Goal: Task Accomplishment & Management: Use online tool/utility

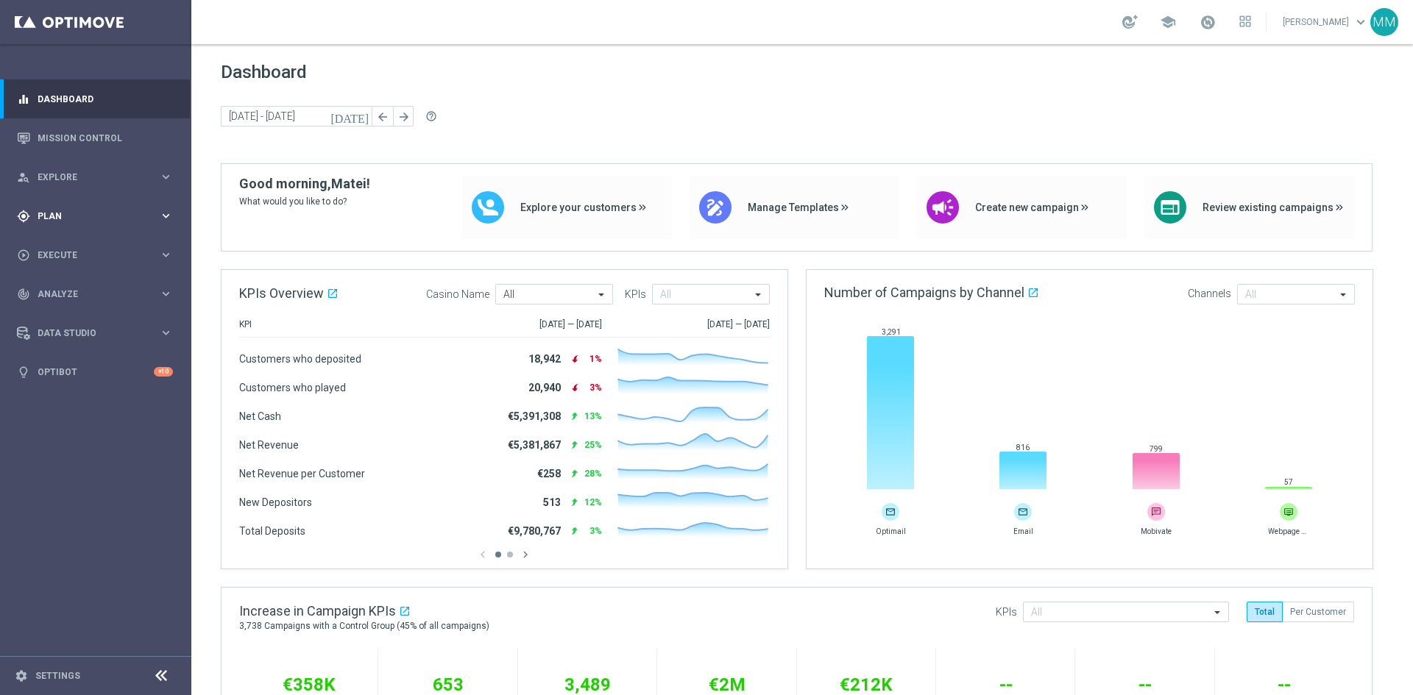
click at [106, 207] on div "gps_fixed Plan keyboard_arrow_right" at bounding box center [95, 215] width 190 height 39
click at [71, 286] on span "Templates" at bounding box center [91, 290] width 105 height 9
click at [87, 310] on link "Optimail" at bounding box center [99, 313] width 107 height 12
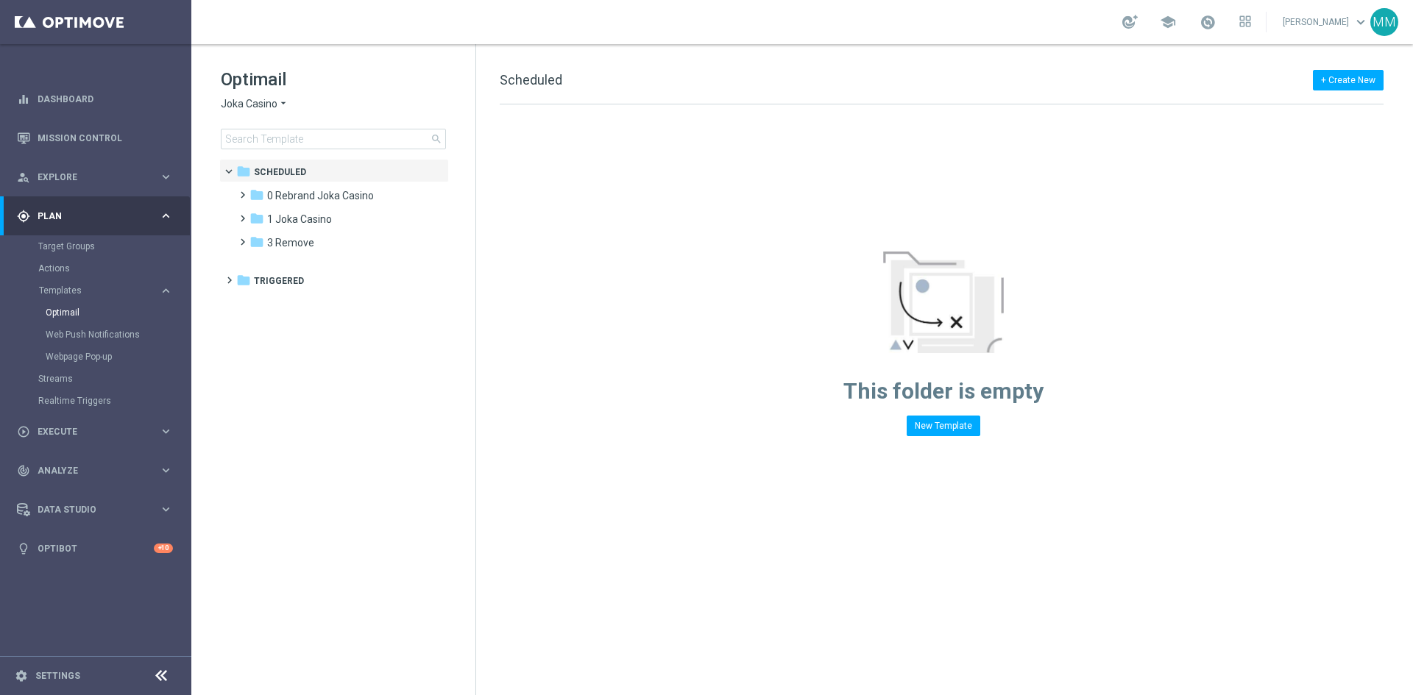
click at [277, 107] on icon "arrow_drop_down" at bounding box center [283, 104] width 12 height 14
click at [0, 0] on span "House of Jack" at bounding box center [0, 0] width 0 height 0
click at [307, 190] on div "folder 1 Daily" at bounding box center [333, 196] width 169 height 17
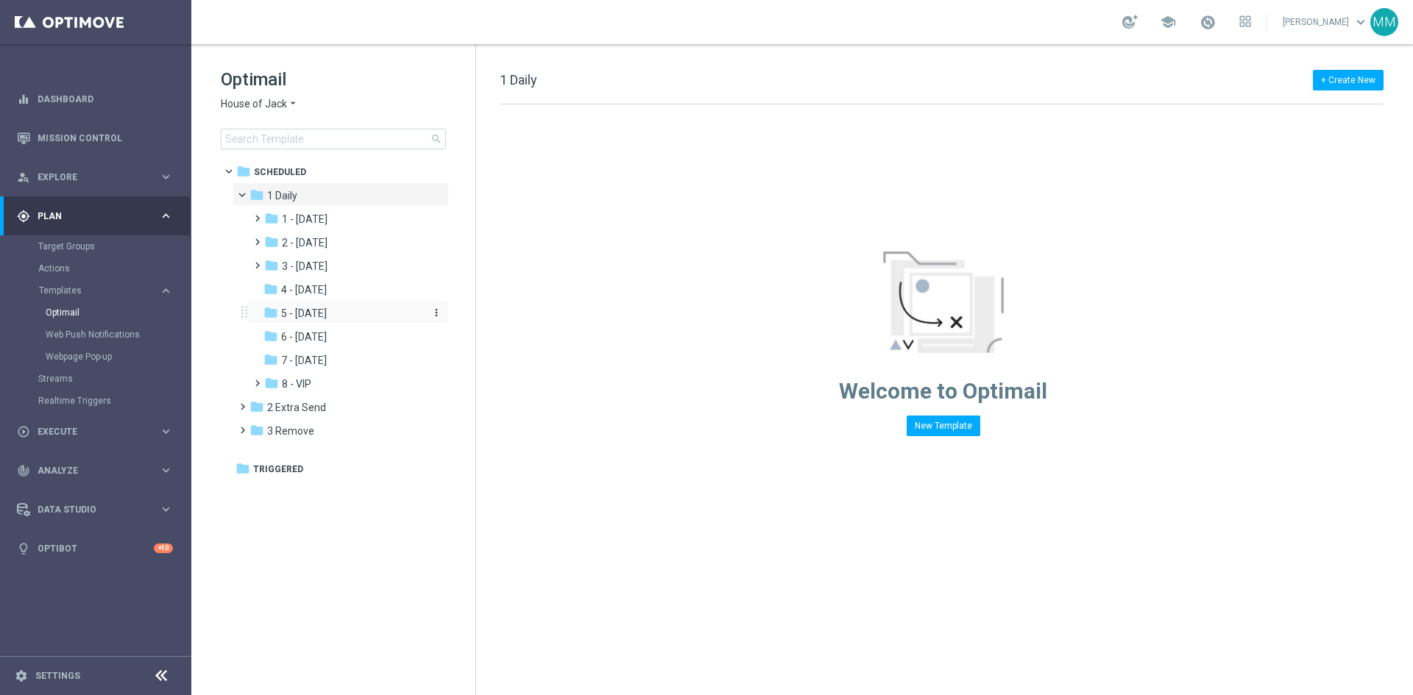
click at [327, 311] on span "5 - Saturday" at bounding box center [304, 313] width 46 height 13
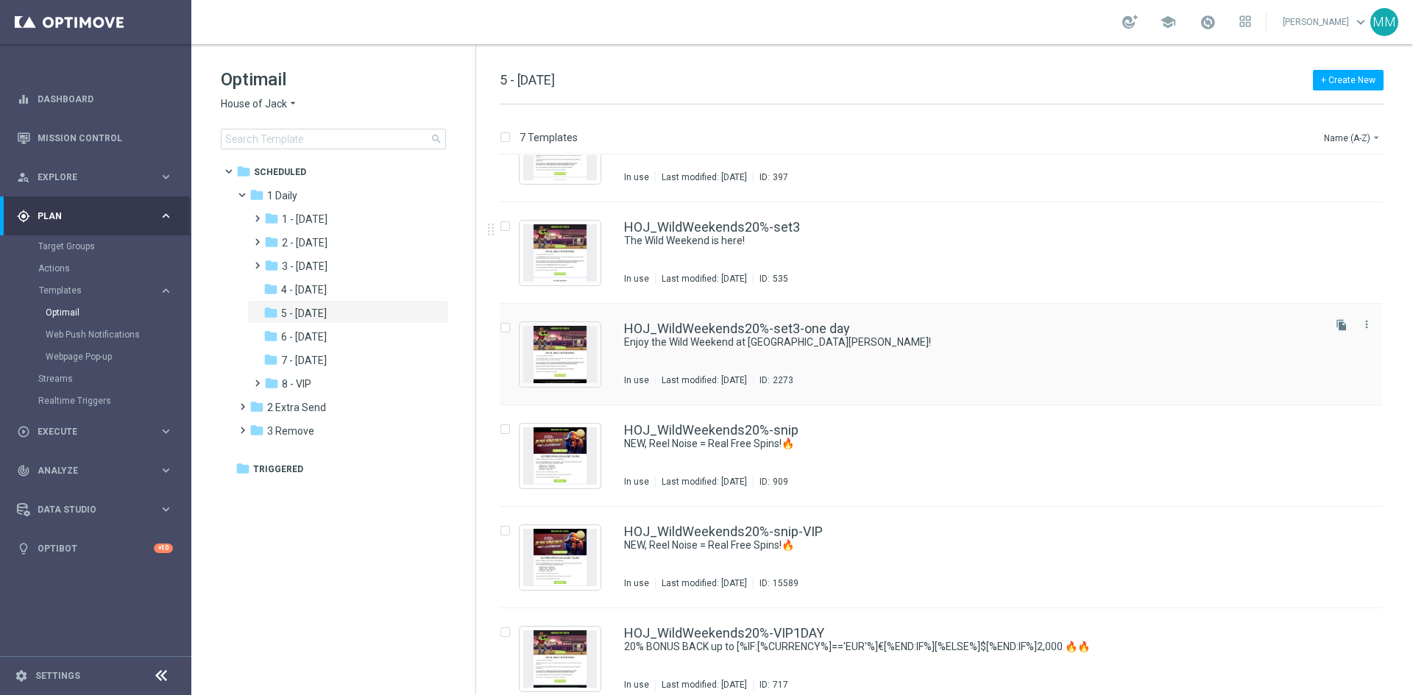
scroll to position [171, 0]
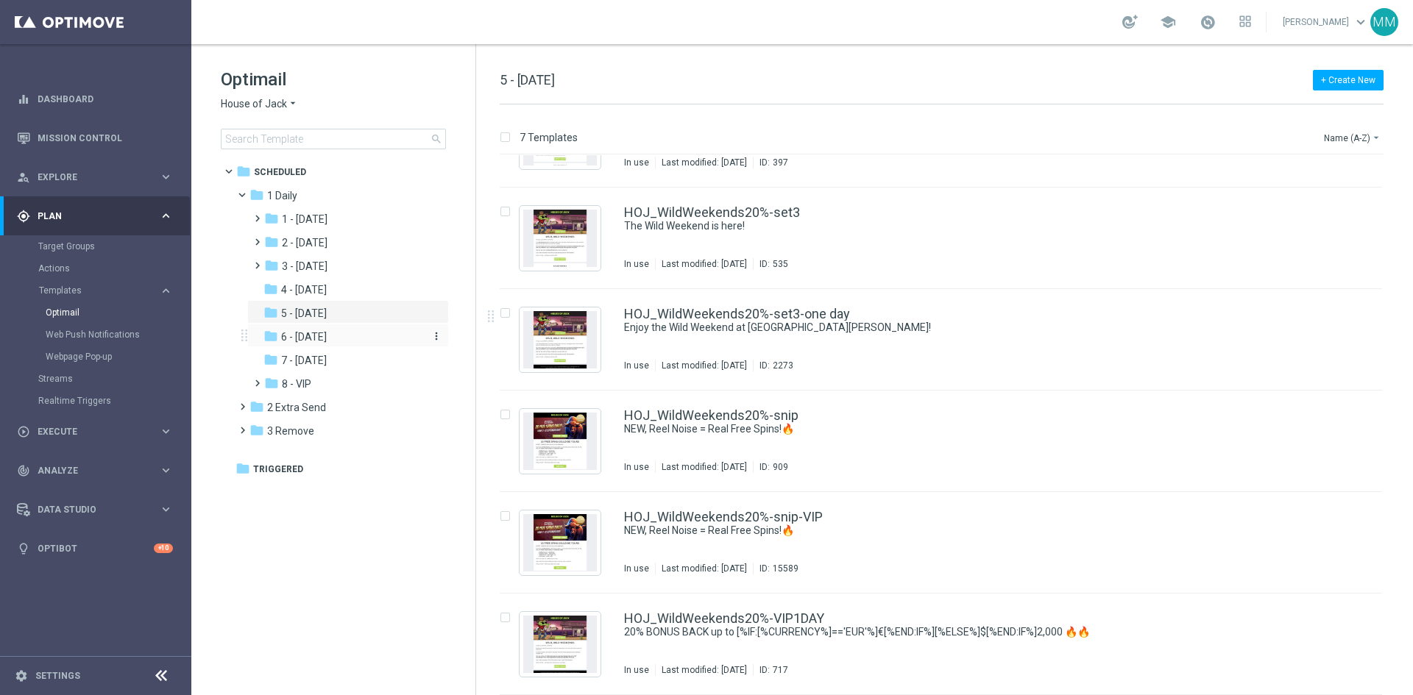
click at [324, 335] on span "6 - Sunday" at bounding box center [304, 336] width 46 height 13
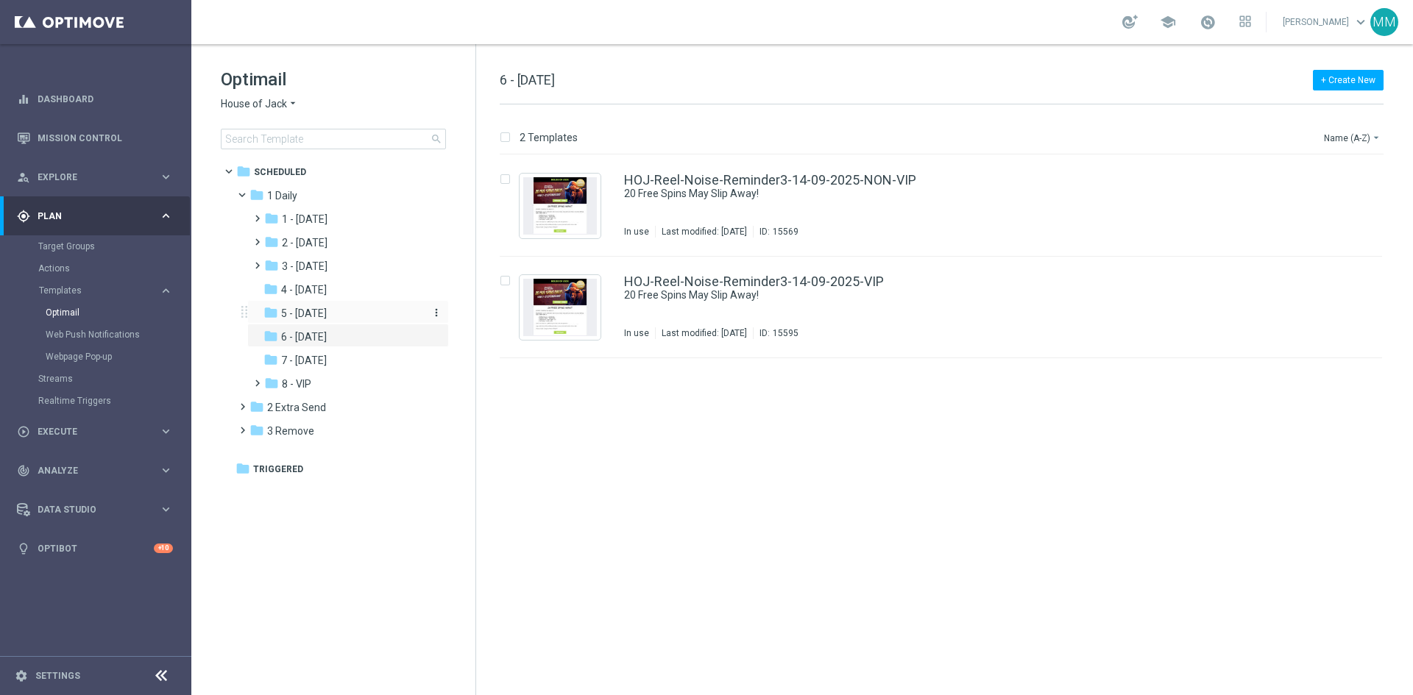
click at [347, 311] on div "folder 5 - Saturday" at bounding box center [341, 313] width 157 height 17
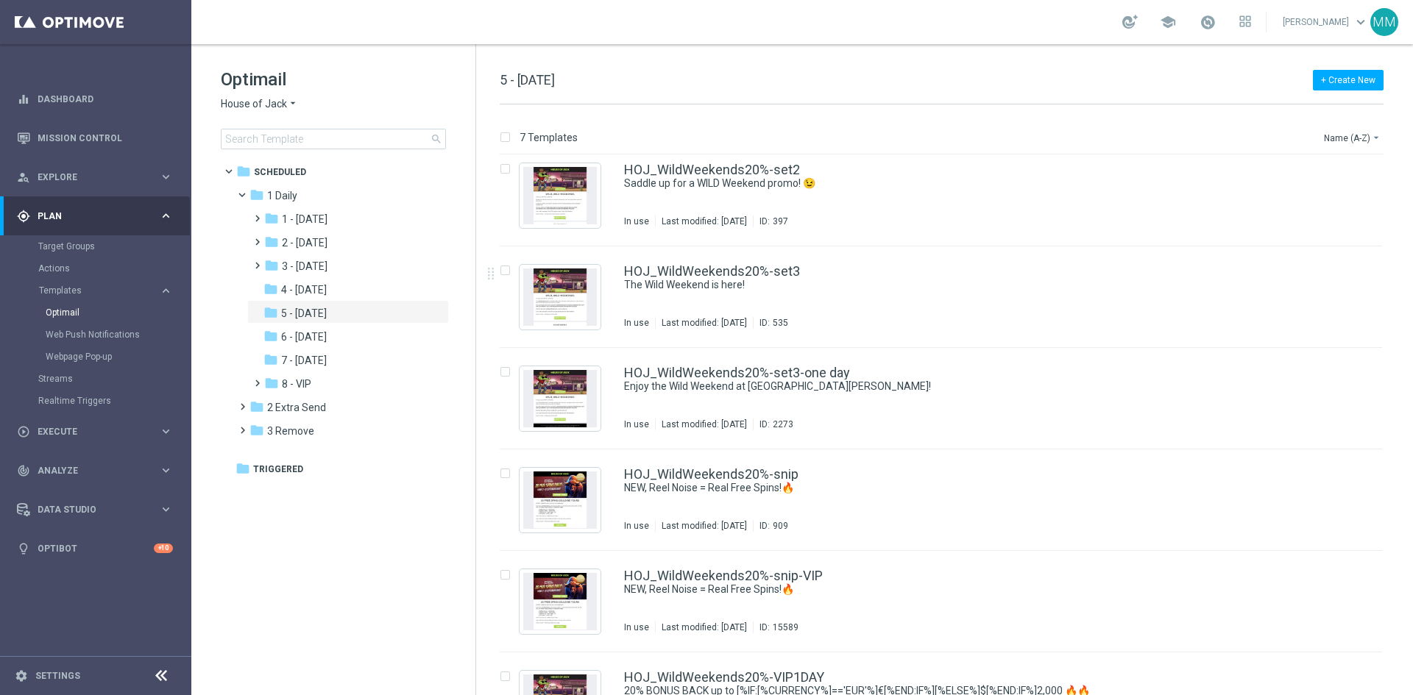
scroll to position [171, 0]
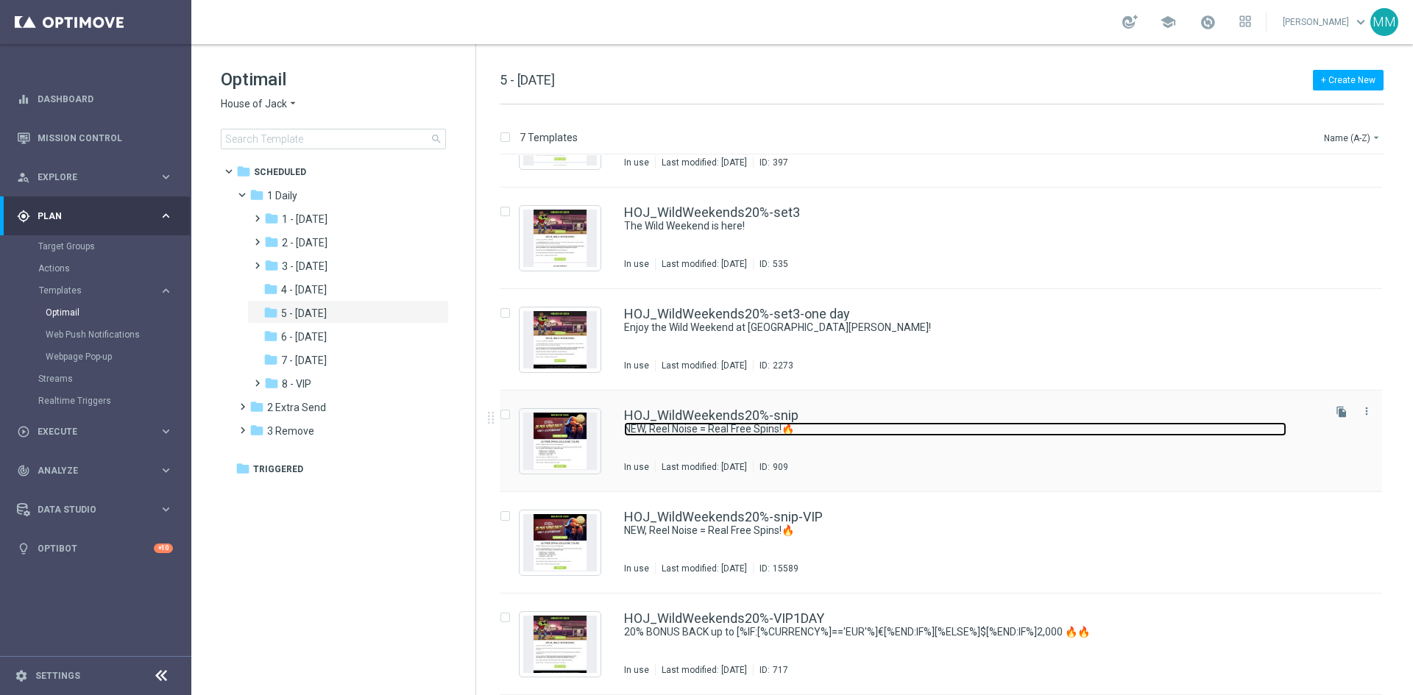
click at [879, 425] on link "NEW, Reel Noise = Real Free Spins!🔥" at bounding box center [955, 429] width 662 height 14
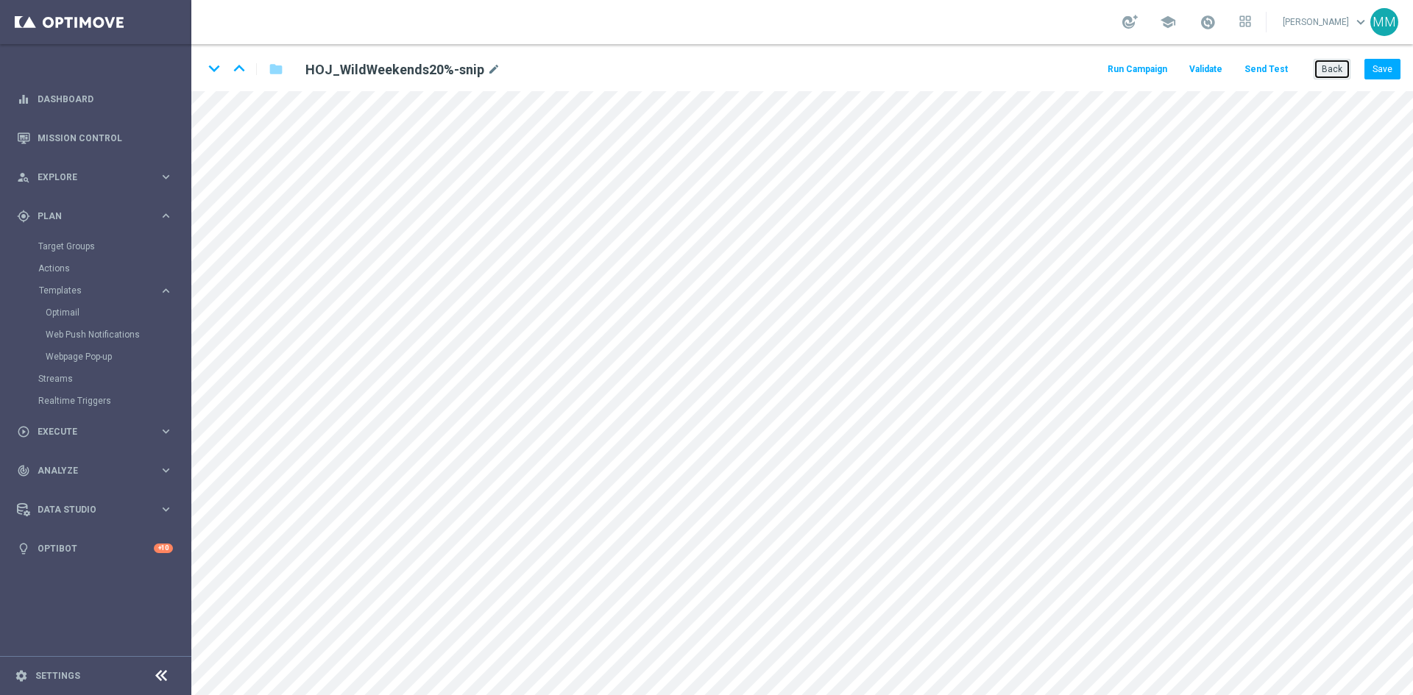
click at [1343, 74] on button "Back" at bounding box center [1331, 69] width 37 height 21
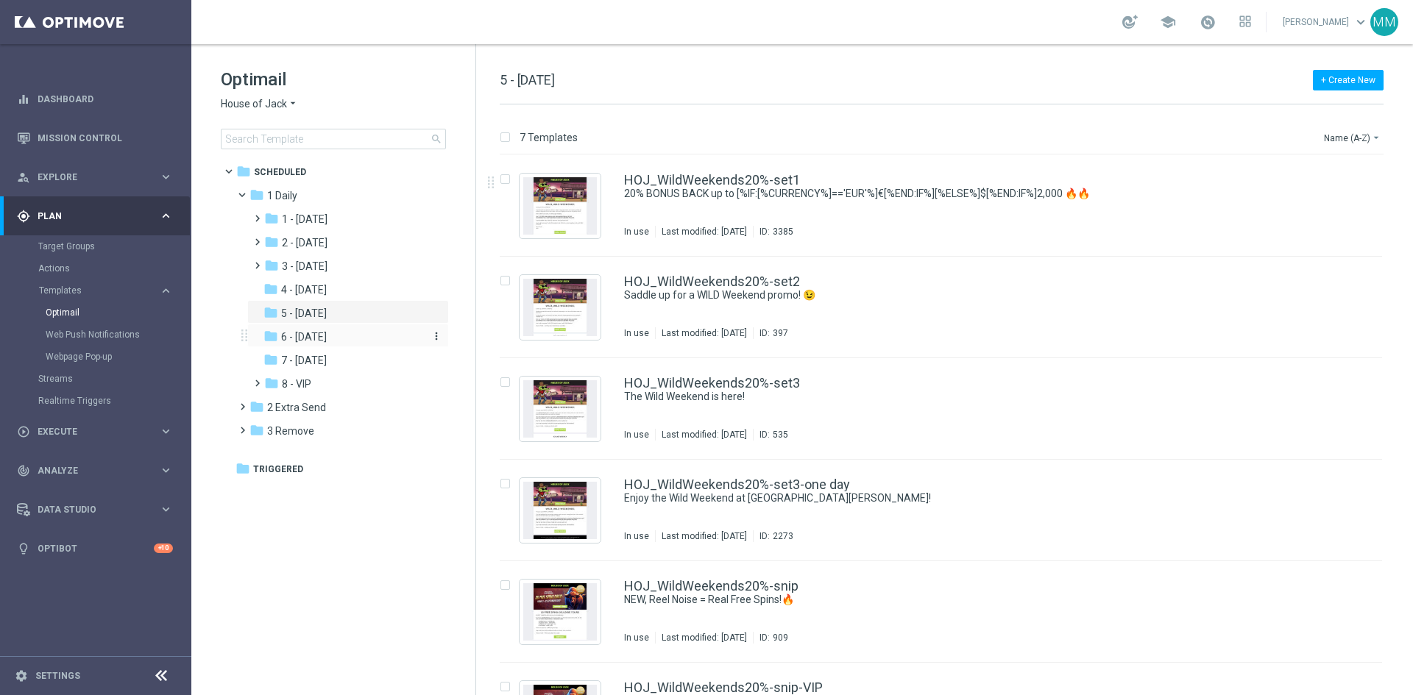
click at [341, 336] on div "folder 6 - Sunday" at bounding box center [341, 337] width 157 height 17
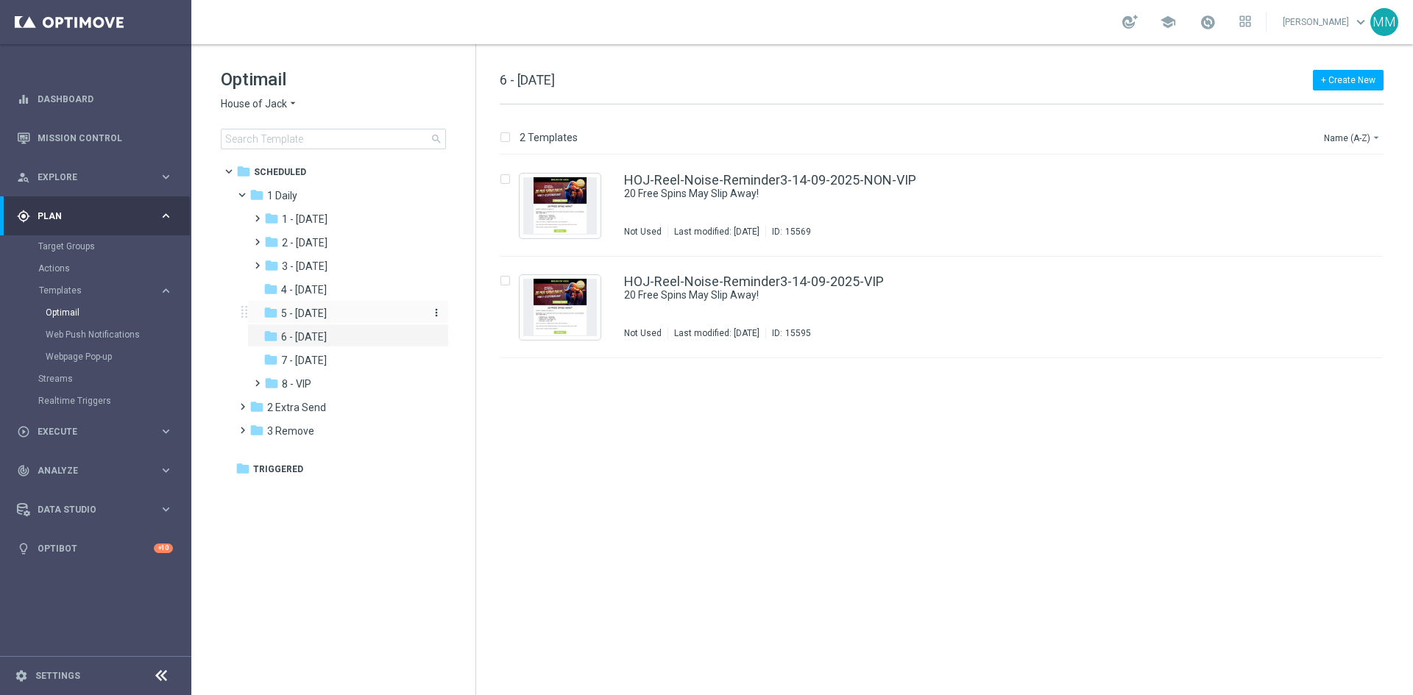
click at [338, 316] on div "folder 5 - Saturday" at bounding box center [341, 313] width 157 height 17
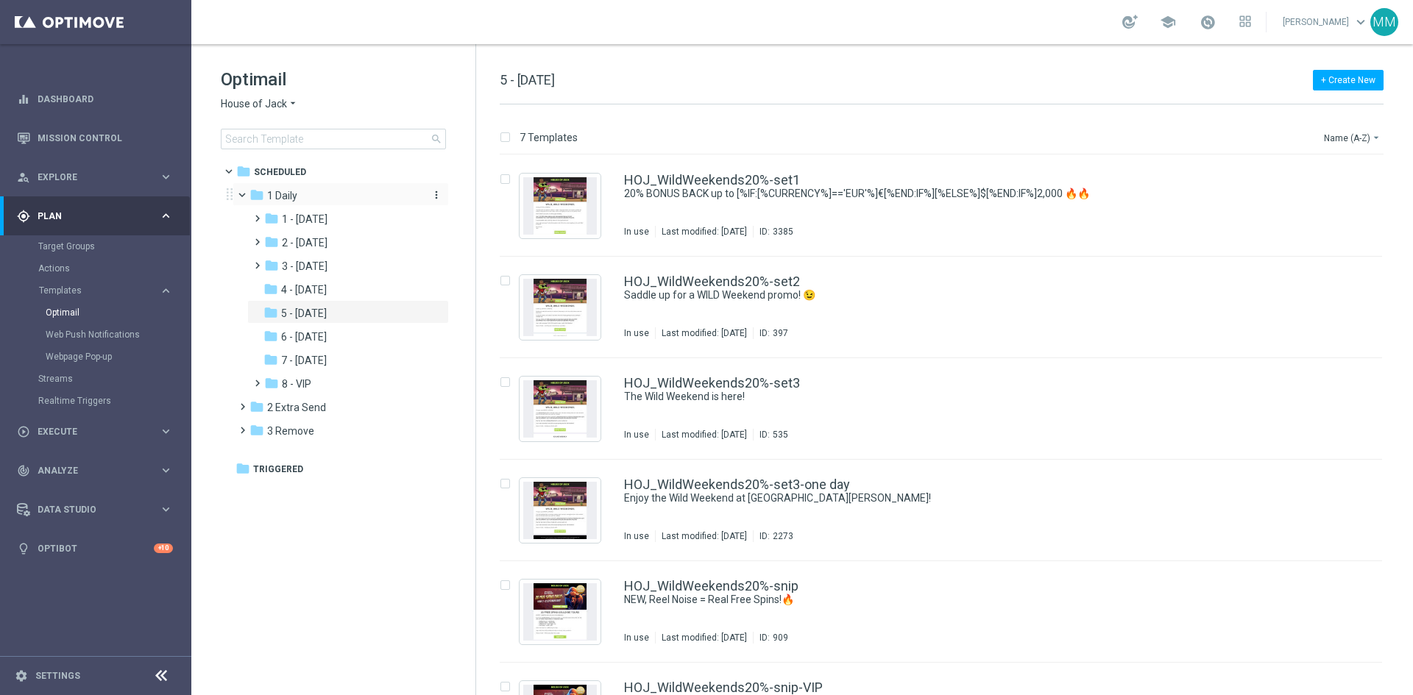
click at [319, 194] on div "folder 1 Daily" at bounding box center [333, 196] width 169 height 17
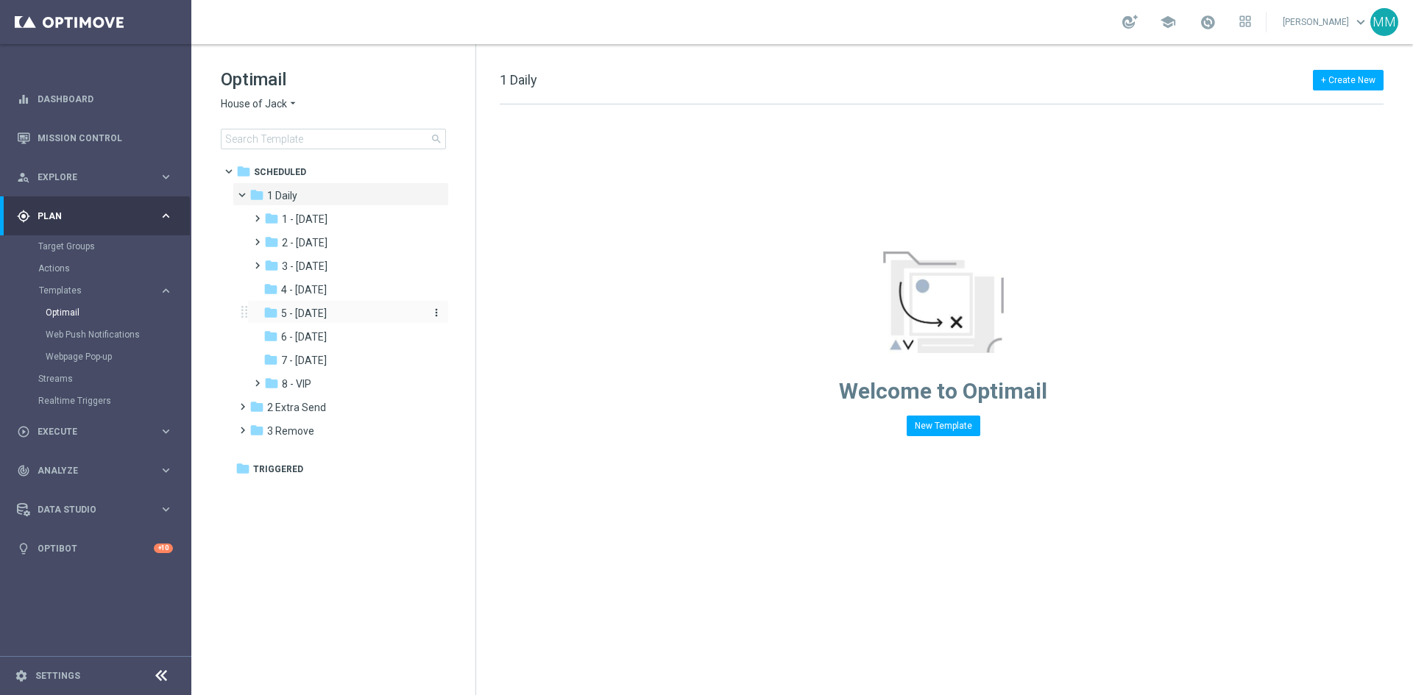
click at [327, 312] on span "5 - Saturday" at bounding box center [304, 313] width 46 height 13
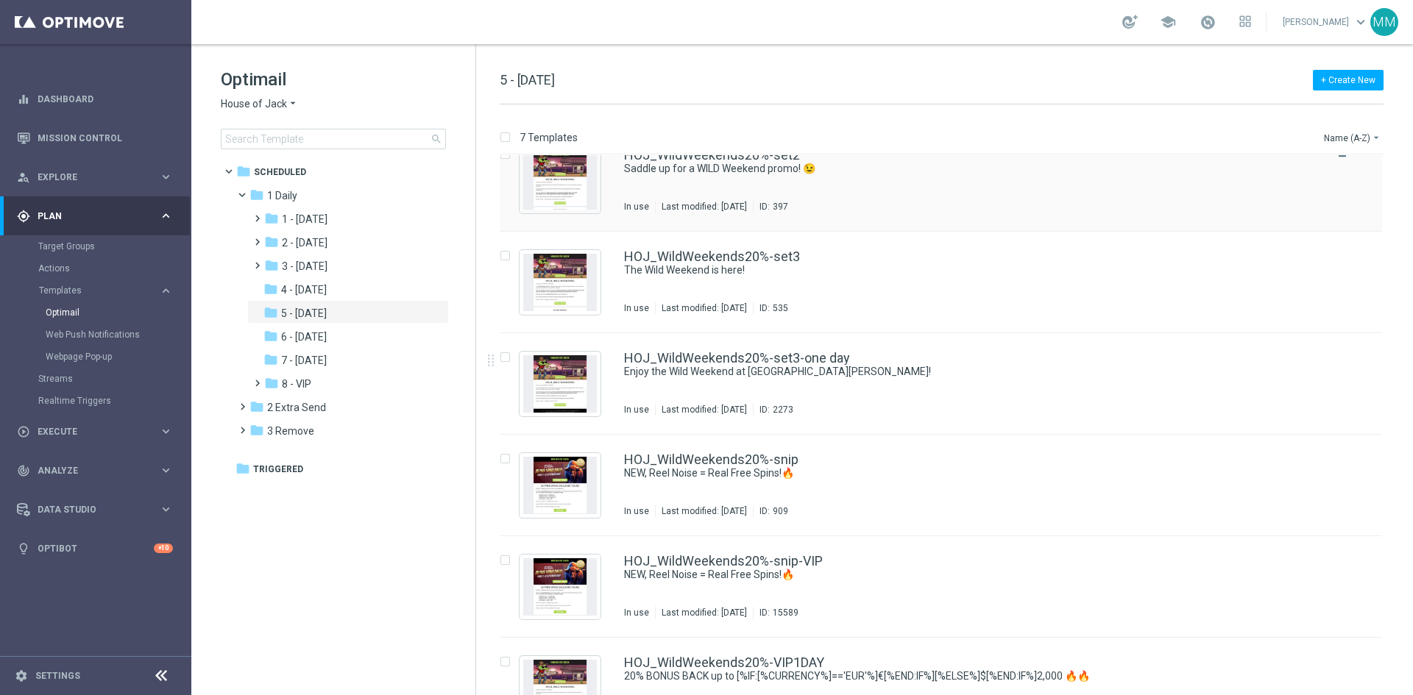
scroll to position [171, 0]
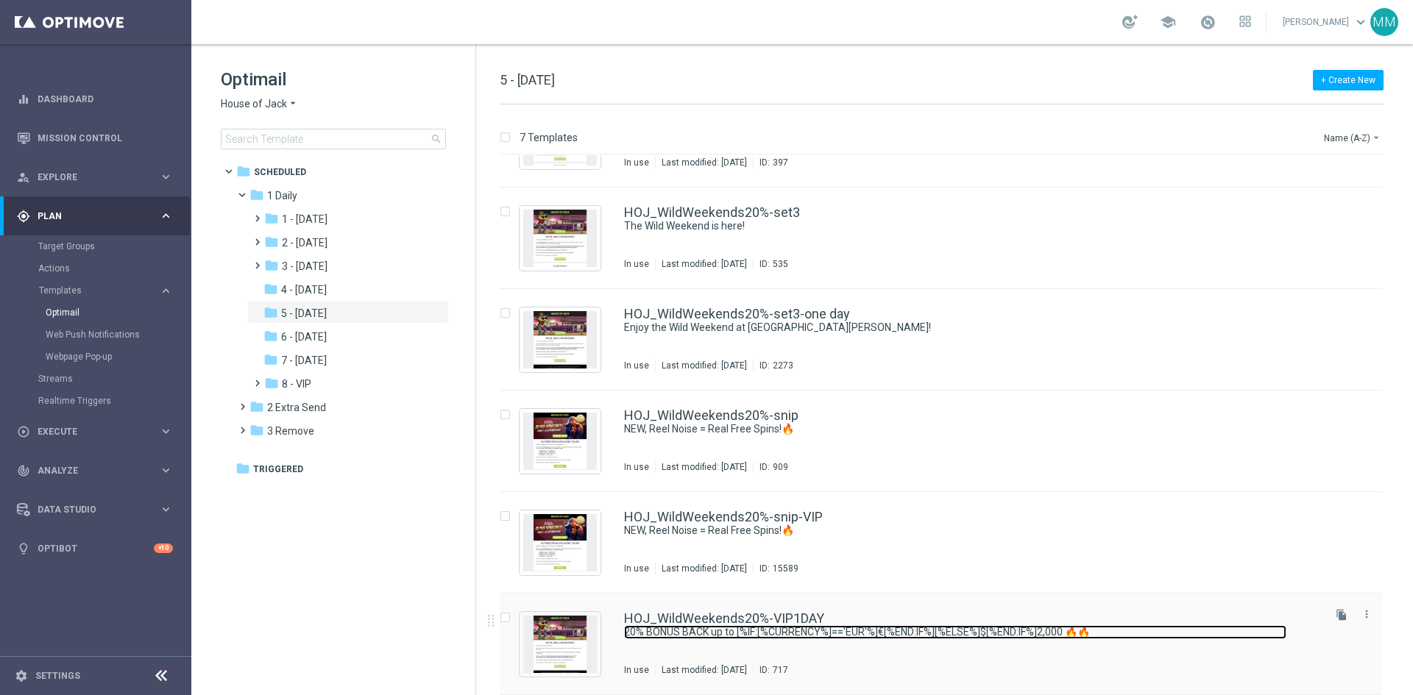
click at [724, 627] on link "20% BONUS BACK up to [%IF:[%CURRENCY%]=='EUR'%]€[%END:IF%][%ELSE%]$[%END:IF%]2,…" at bounding box center [955, 632] width 662 height 14
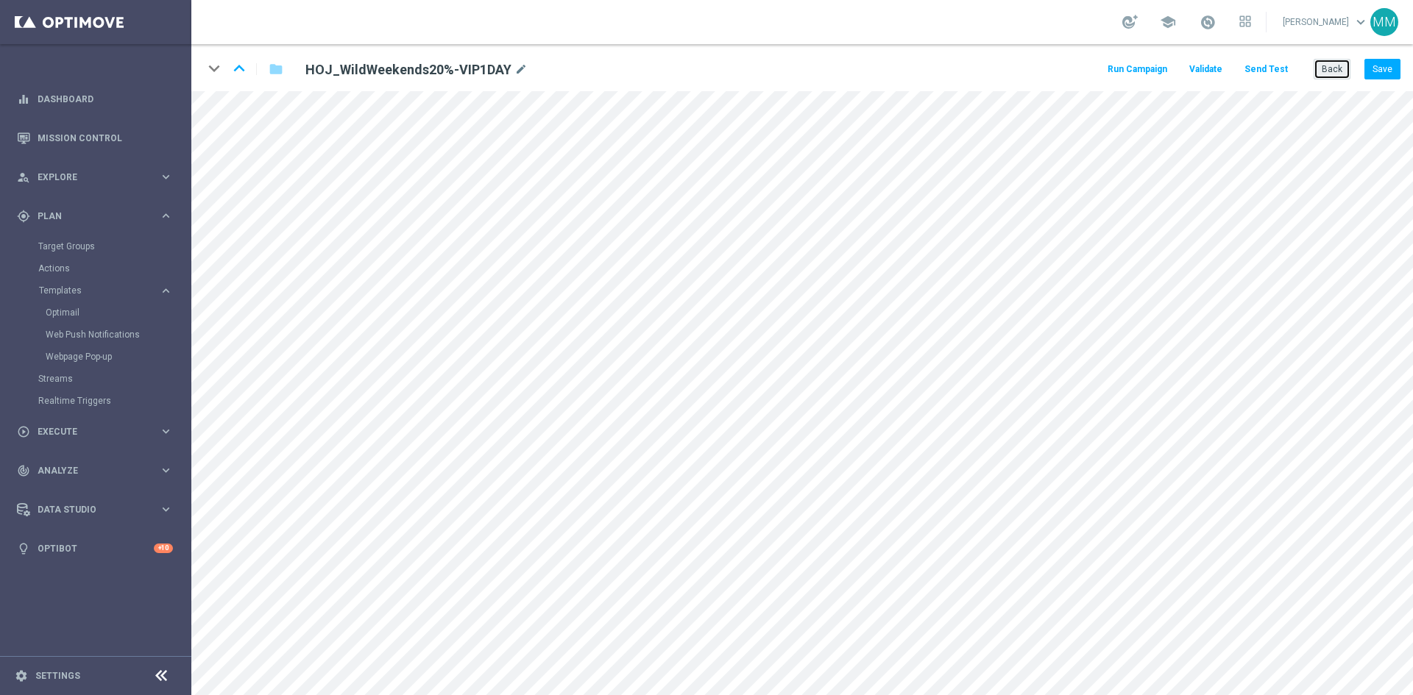
click at [1336, 66] on button "Back" at bounding box center [1331, 69] width 37 height 21
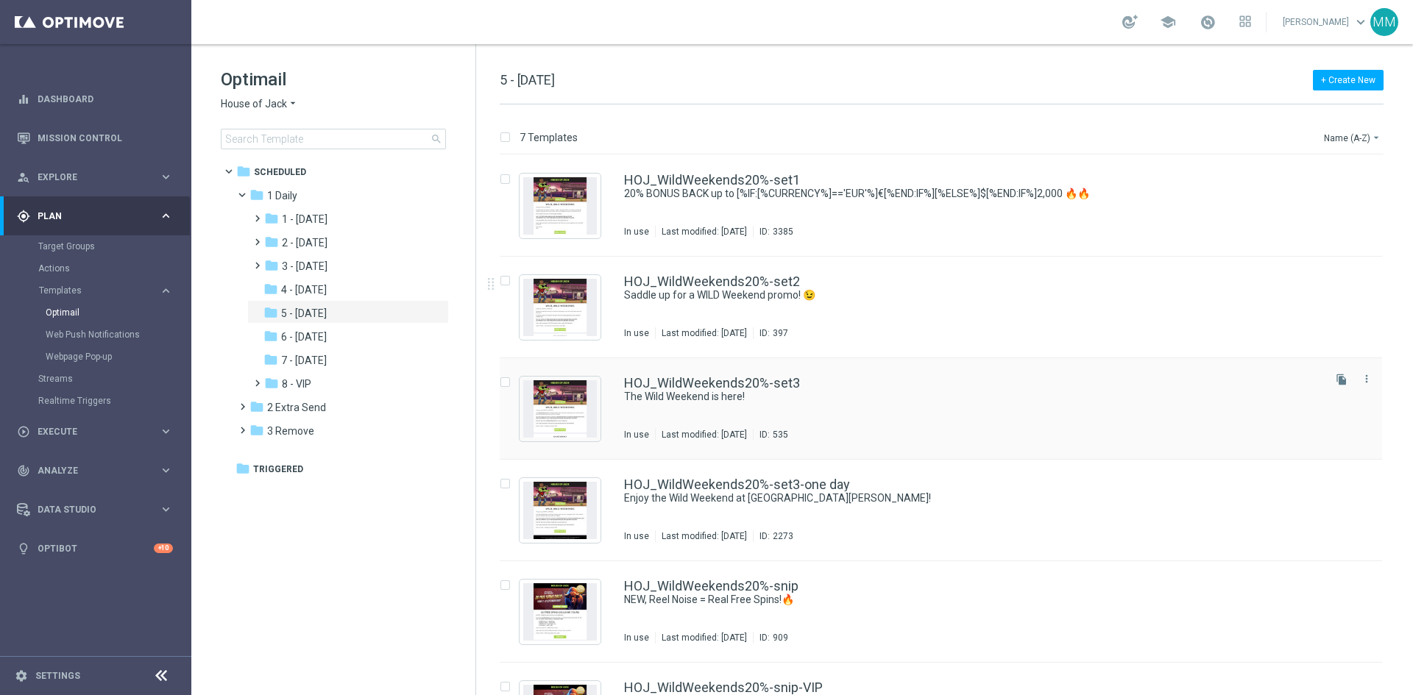
scroll to position [171, 0]
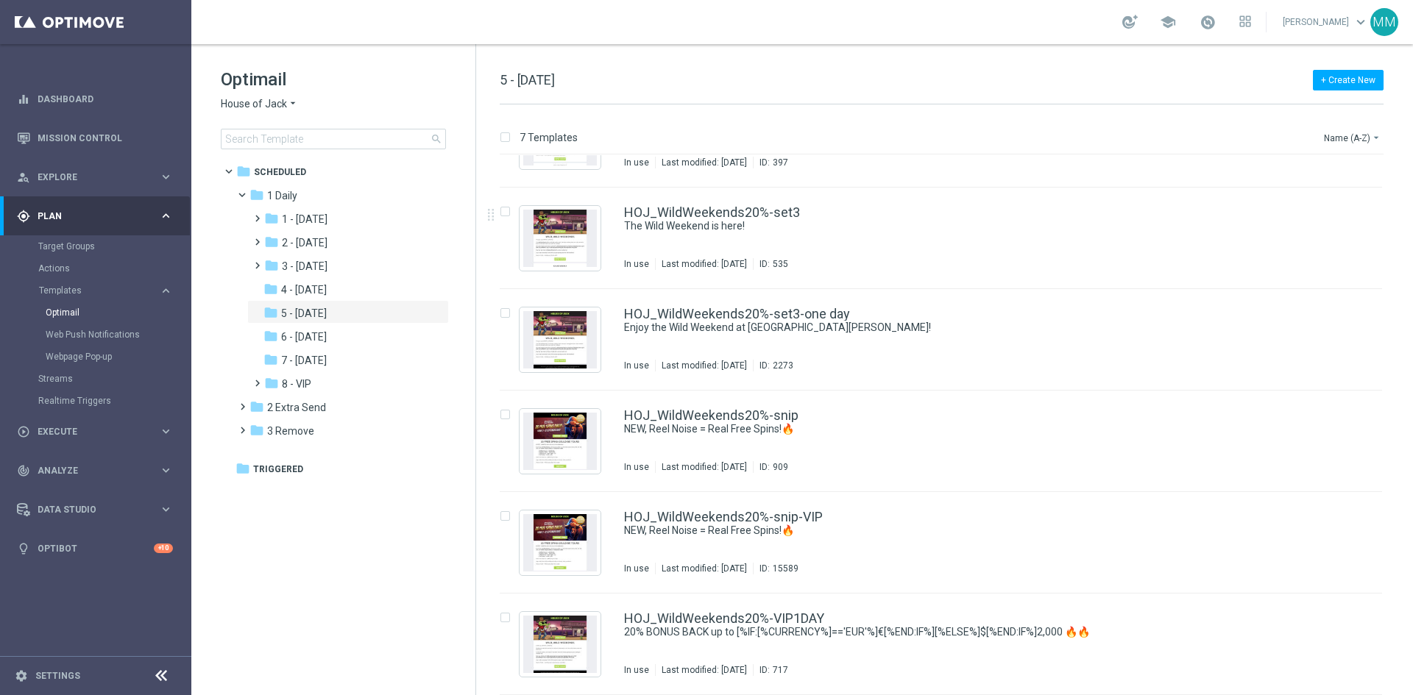
click at [724, 250] on div "HOJ_WildWeekends20%-set3 The Wild Weekend is here! In use Last modified: Wednes…" at bounding box center [972, 238] width 696 height 64
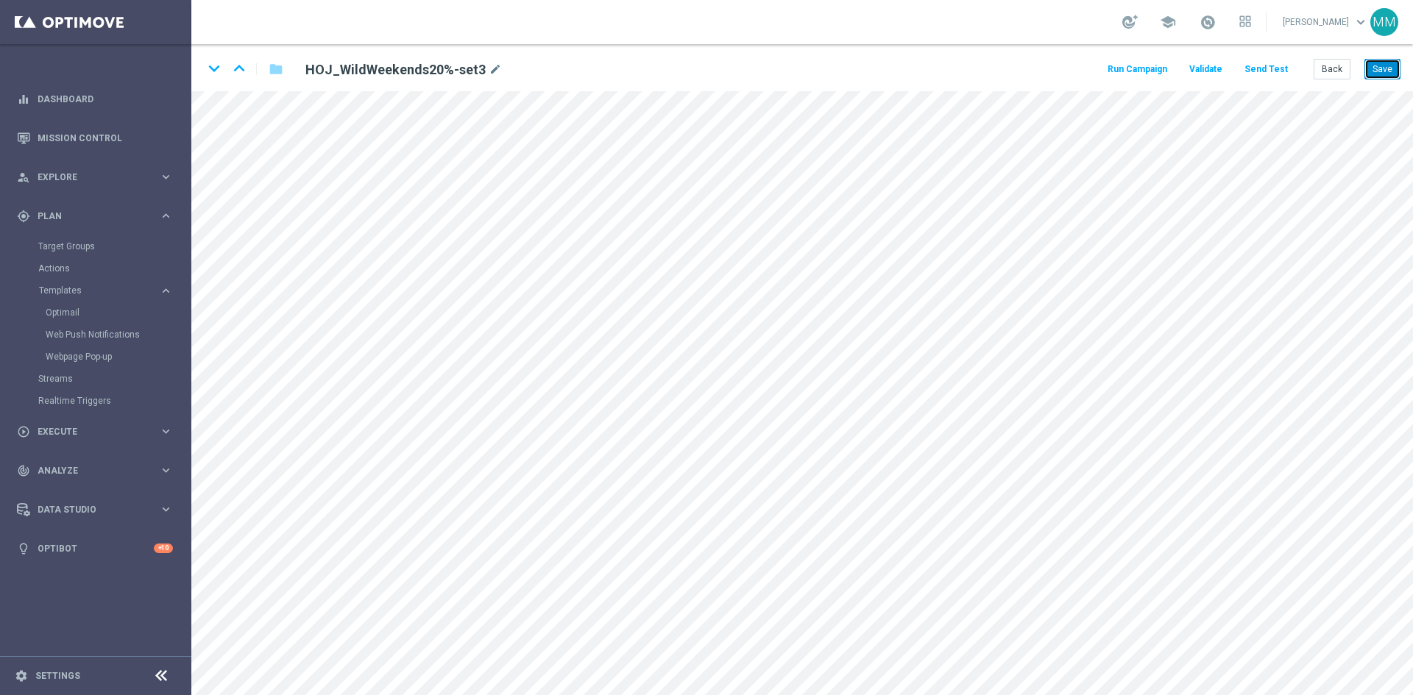
click at [1392, 66] on button "Save" at bounding box center [1382, 69] width 36 height 21
click at [1321, 76] on button "Back" at bounding box center [1331, 69] width 37 height 21
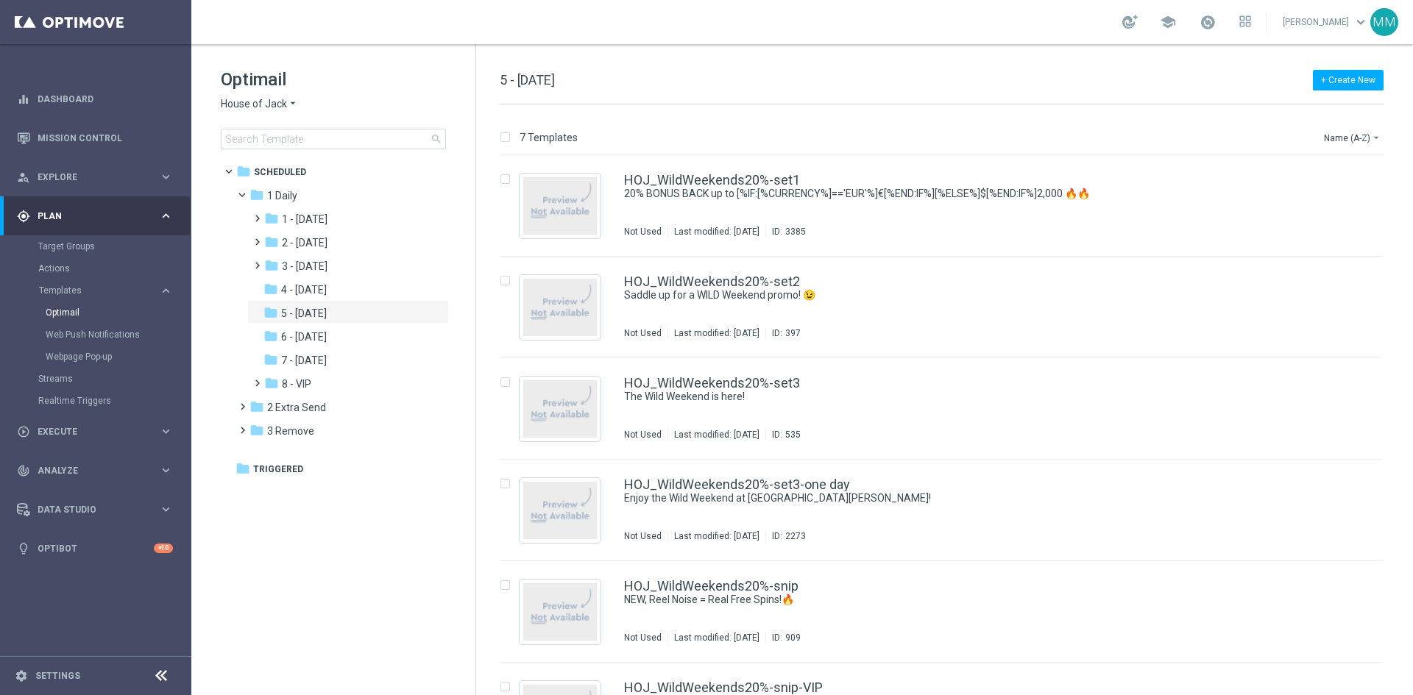
click at [274, 104] on span "House of Jack" at bounding box center [254, 104] width 66 height 14
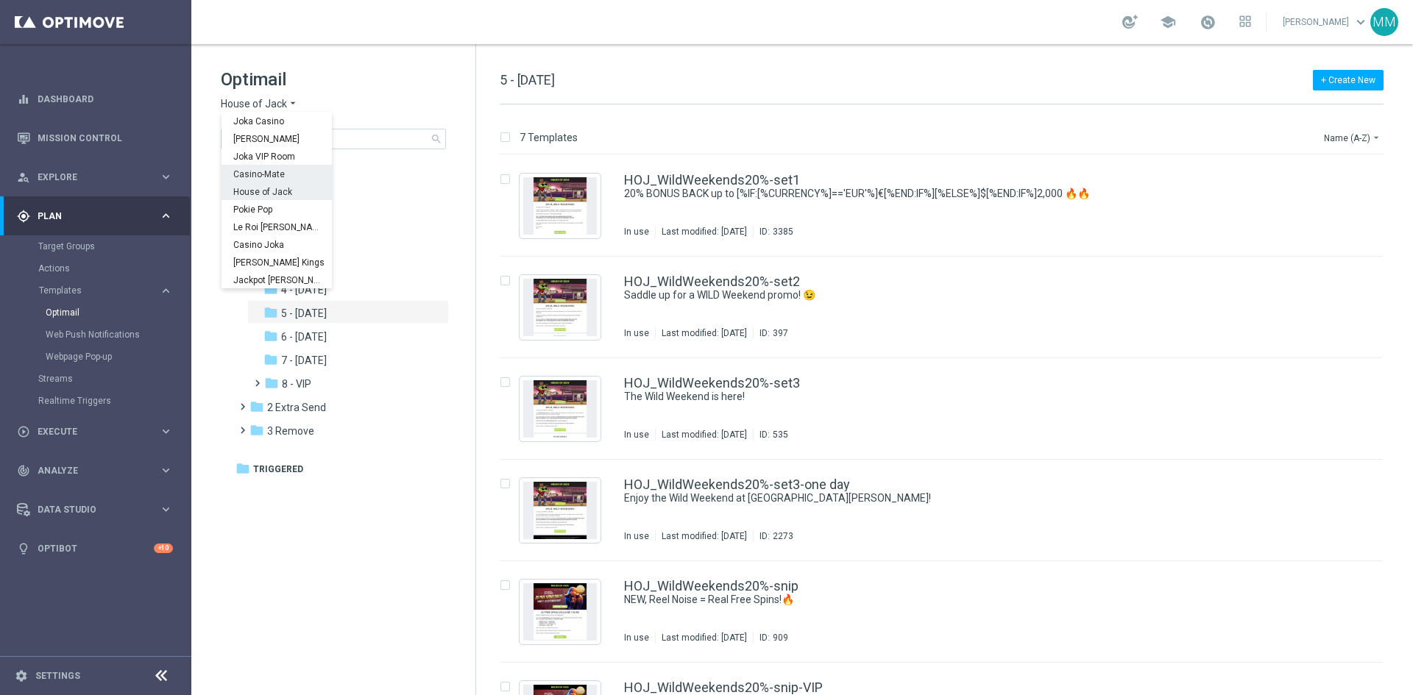
click at [0, 0] on span "Casino-Mate" at bounding box center [0, 0] width 0 height 0
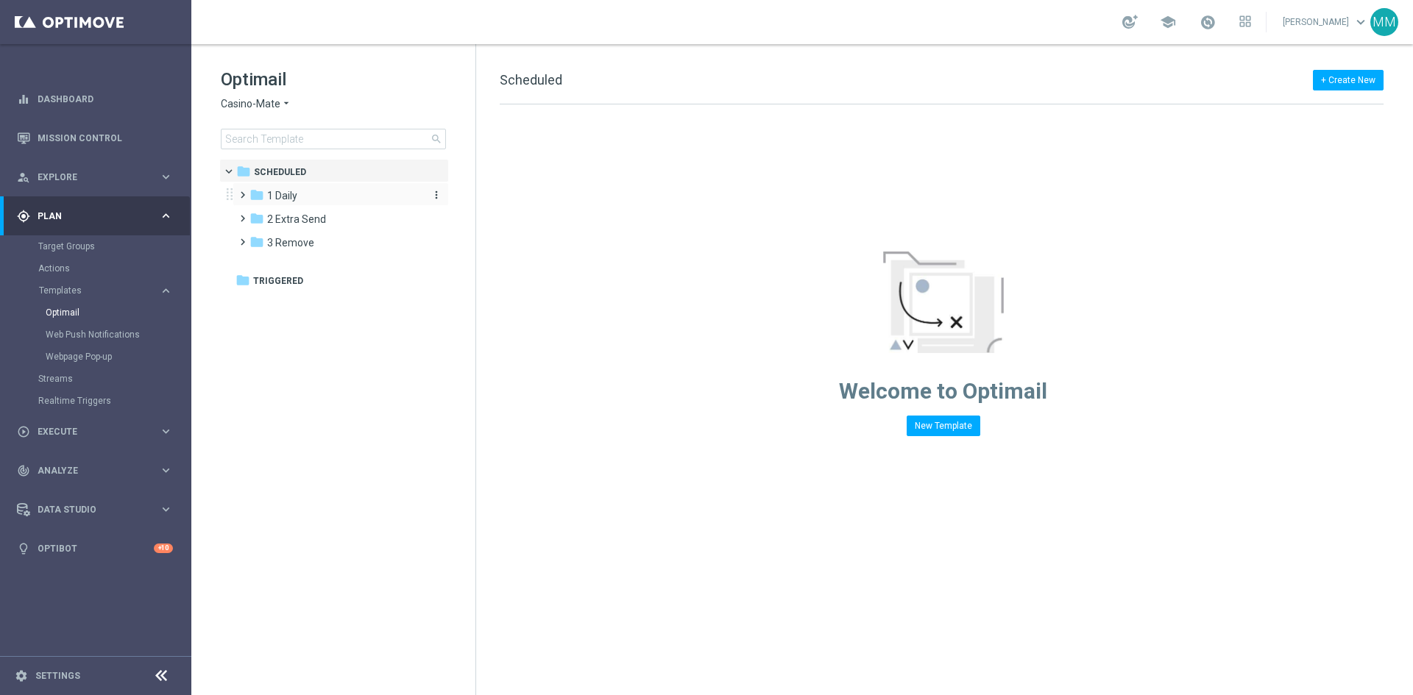
click at [315, 193] on div "folder 1 Daily" at bounding box center [333, 196] width 169 height 17
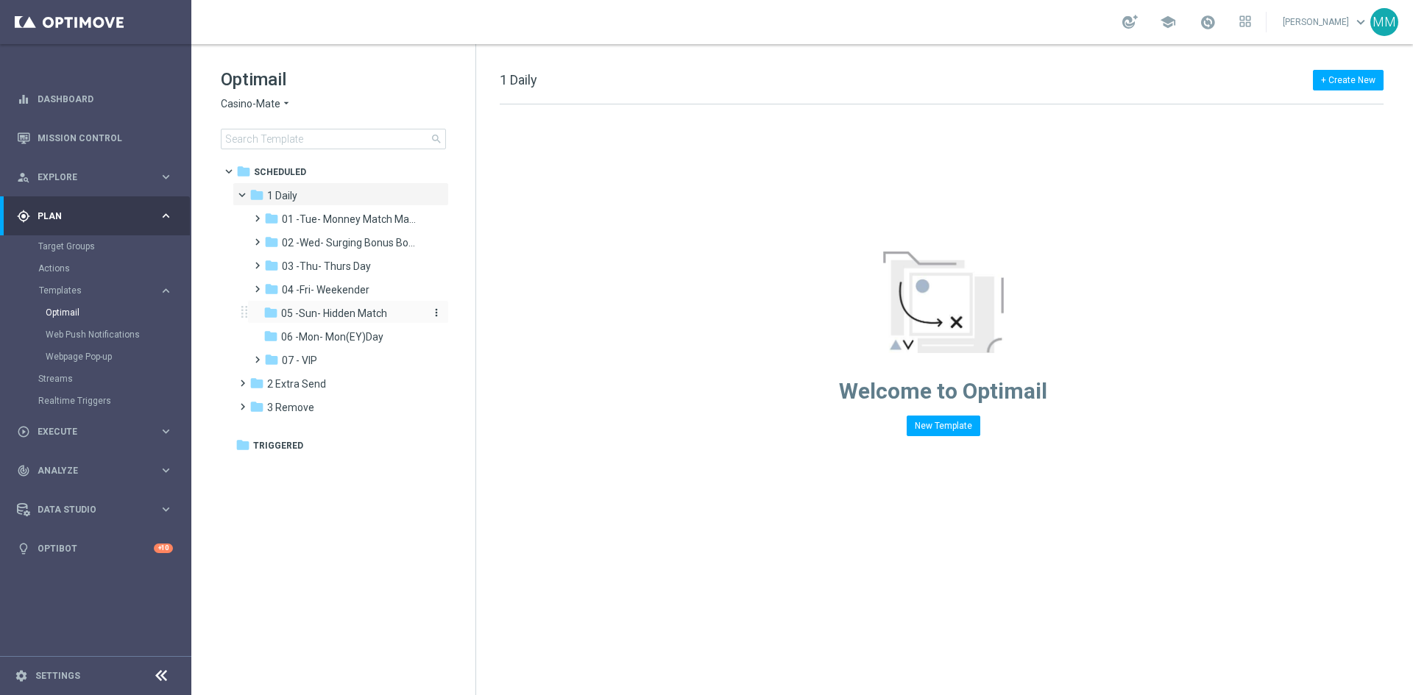
click at [374, 313] on span "05 -Sun- Hidden Match" at bounding box center [334, 313] width 106 height 13
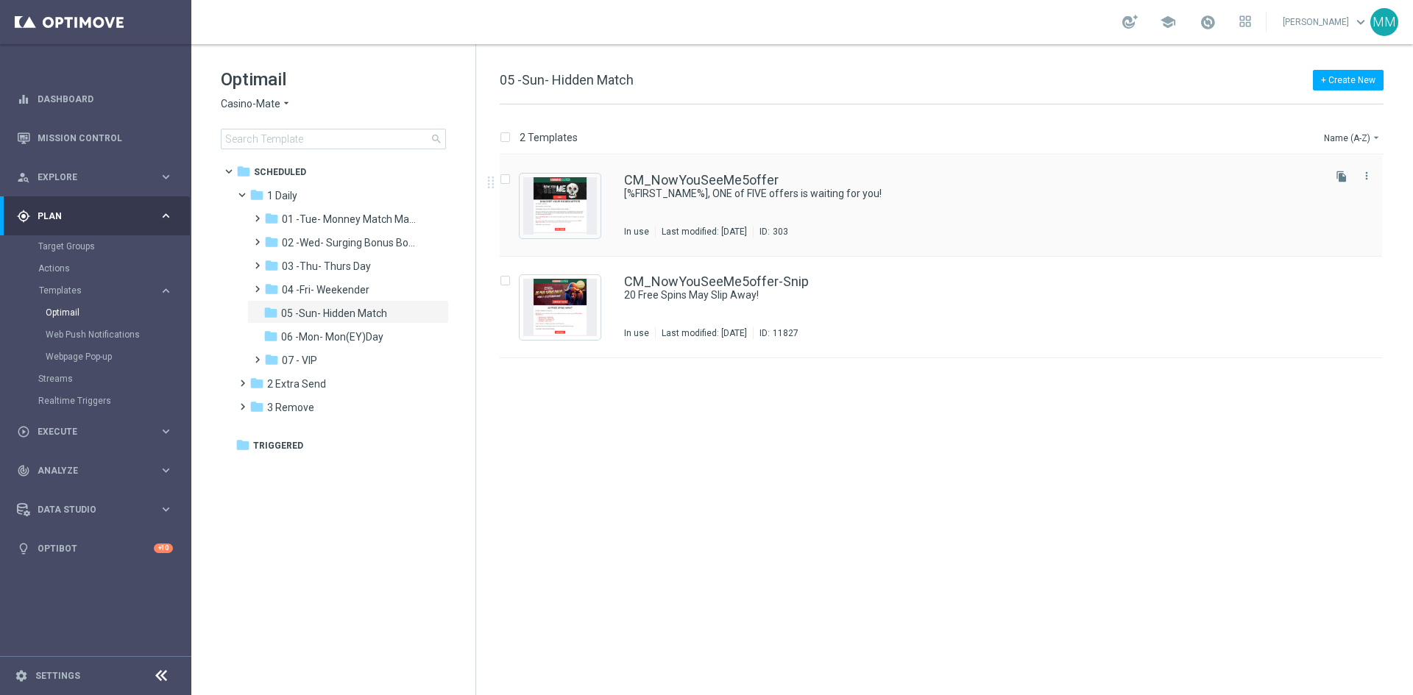
click at [717, 214] on div "CM_NowYouSeeMe5offer [%FIRST_NAME%], ONE of FIVE offers is waiting for you! In …" at bounding box center [972, 206] width 696 height 64
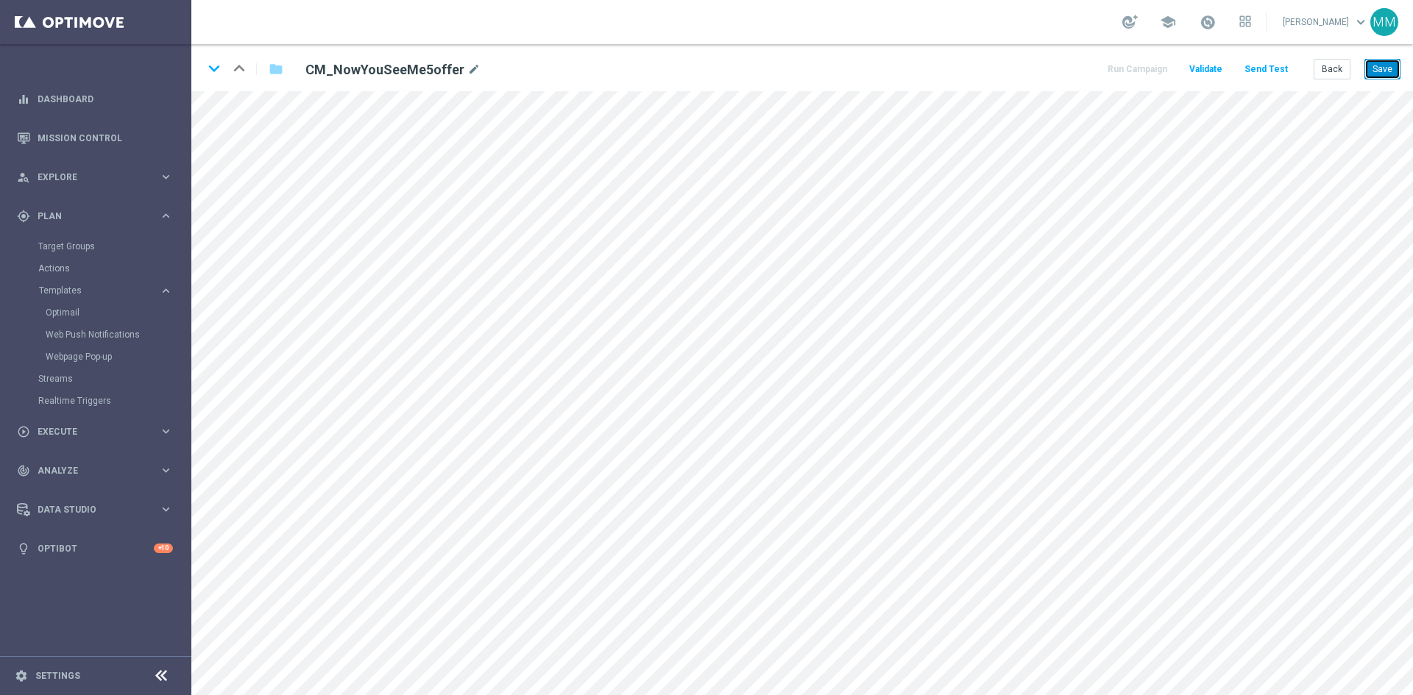
click at [1383, 72] on button "Save" at bounding box center [1382, 69] width 36 height 21
click at [1387, 68] on button "Save" at bounding box center [1382, 69] width 36 height 21
click at [1349, 67] on button "Back" at bounding box center [1331, 69] width 37 height 21
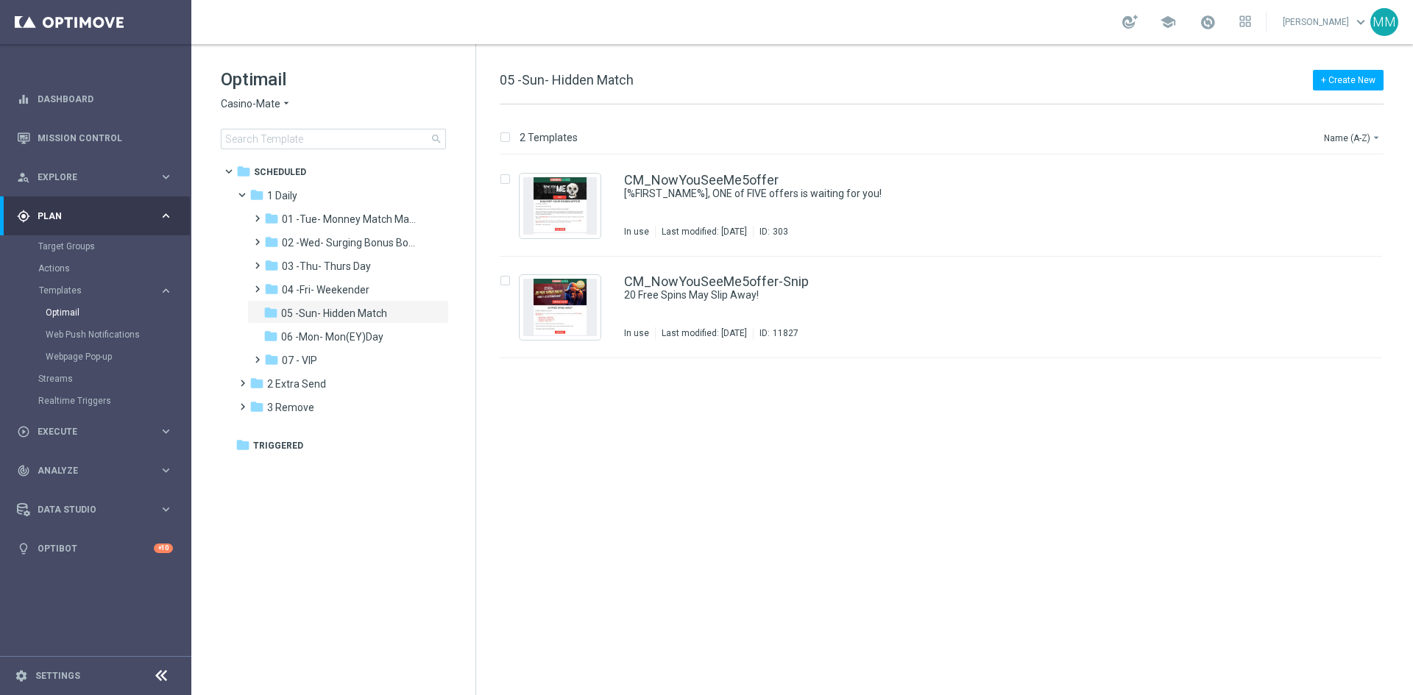
click at [235, 99] on span "Casino-Mate" at bounding box center [251, 104] width 60 height 14
click at [0, 0] on span "Pokie Pop" at bounding box center [0, 0] width 0 height 0
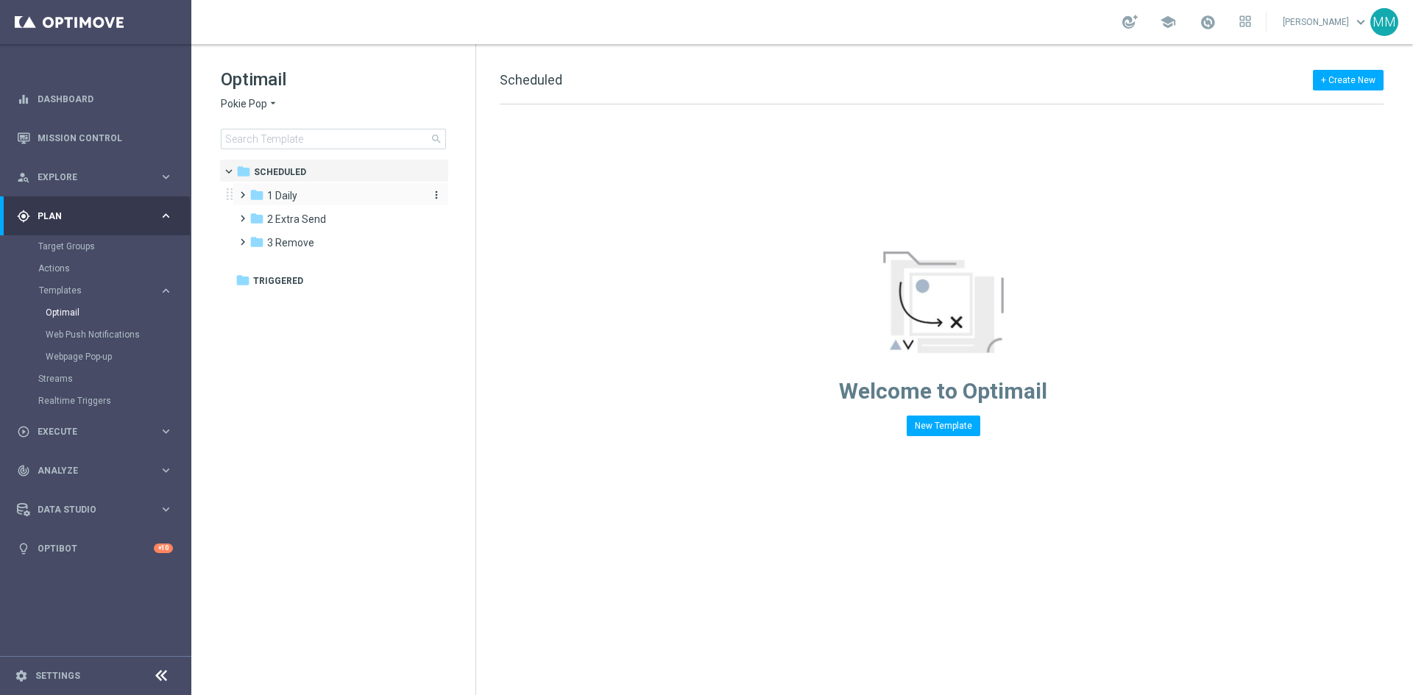
click at [312, 195] on div "folder 1 Daily" at bounding box center [333, 196] width 169 height 17
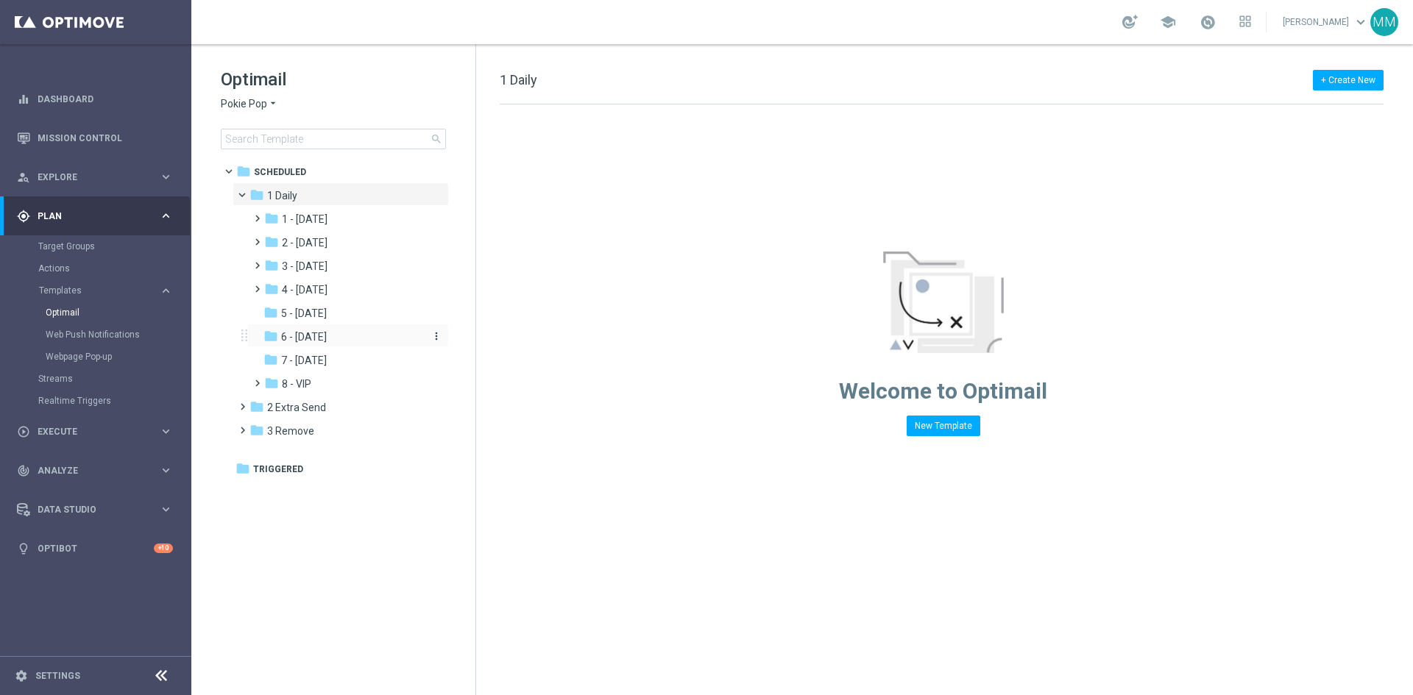
click at [338, 334] on div "folder 6 - Sunday" at bounding box center [341, 337] width 157 height 17
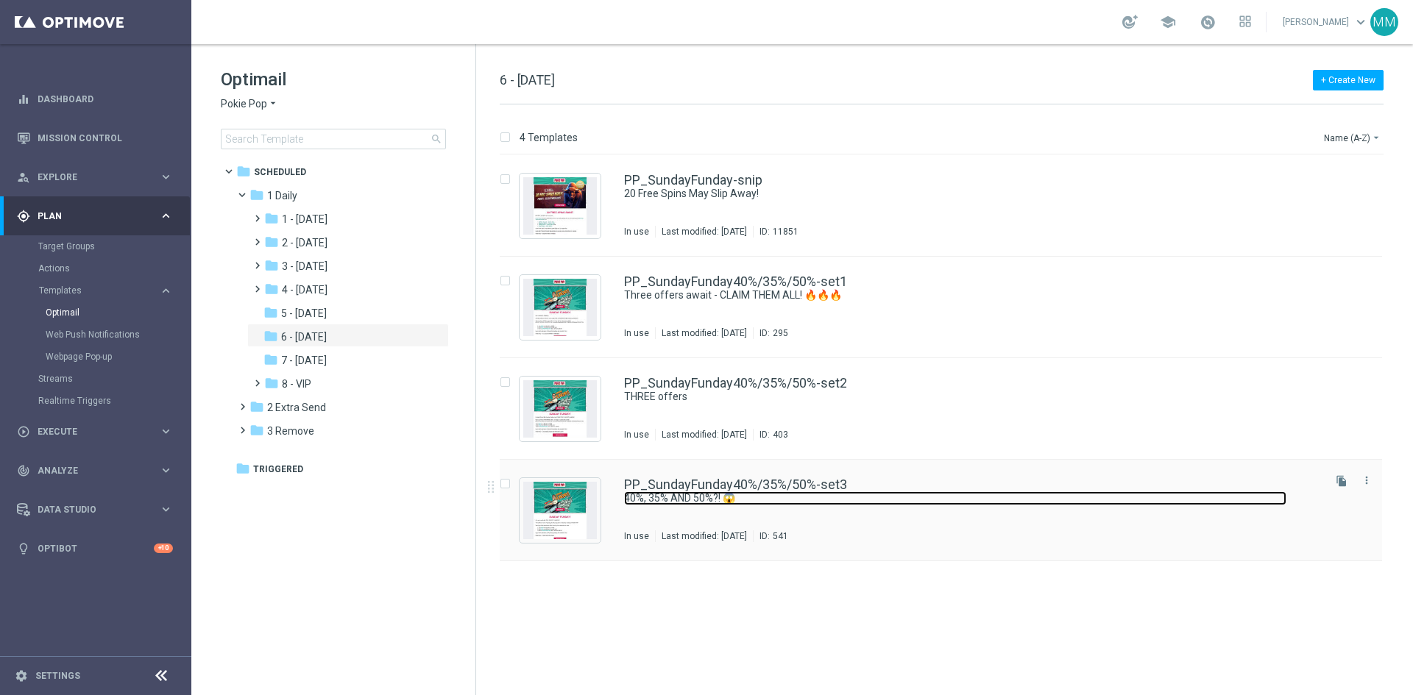
click at [754, 500] on link "40%, 35% AND 50%?! 😱" at bounding box center [955, 498] width 662 height 14
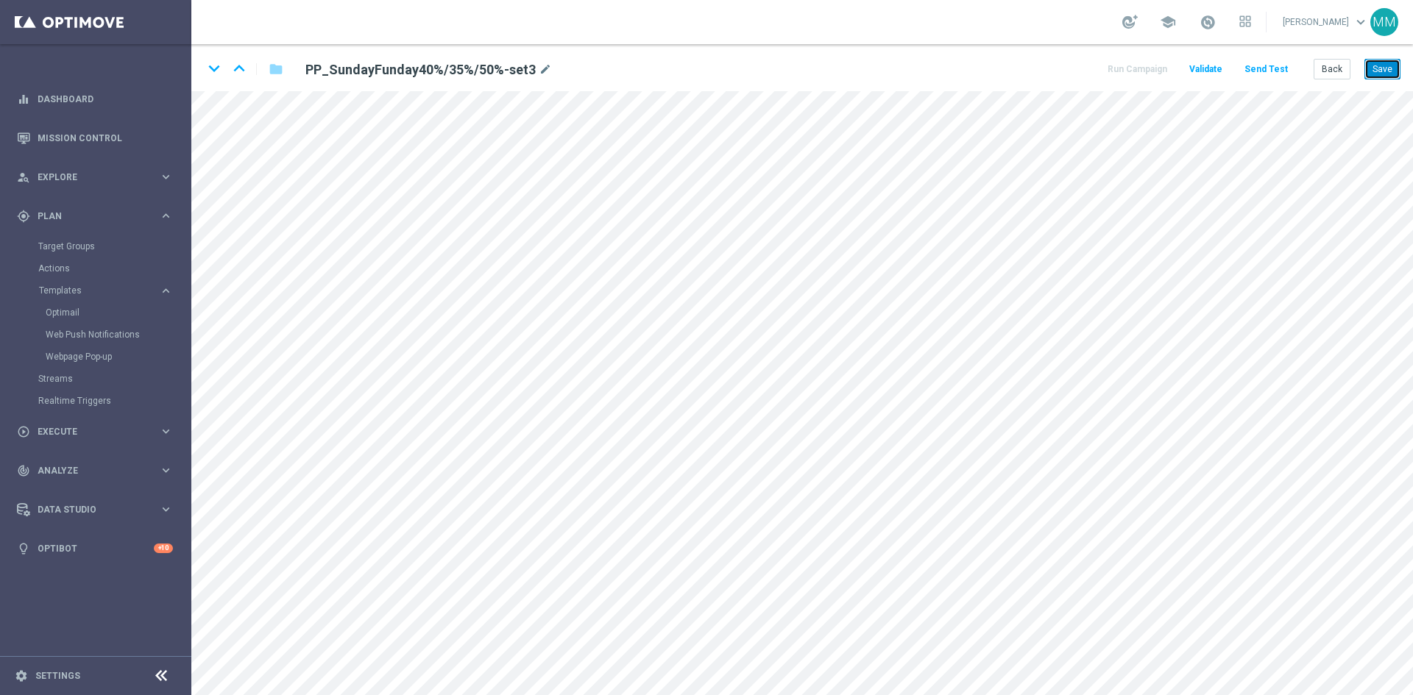
click at [1399, 76] on button "Save" at bounding box center [1382, 69] width 36 height 21
click at [1383, 74] on button "Save" at bounding box center [1382, 69] width 36 height 21
click at [1376, 74] on button "Save" at bounding box center [1382, 69] width 36 height 21
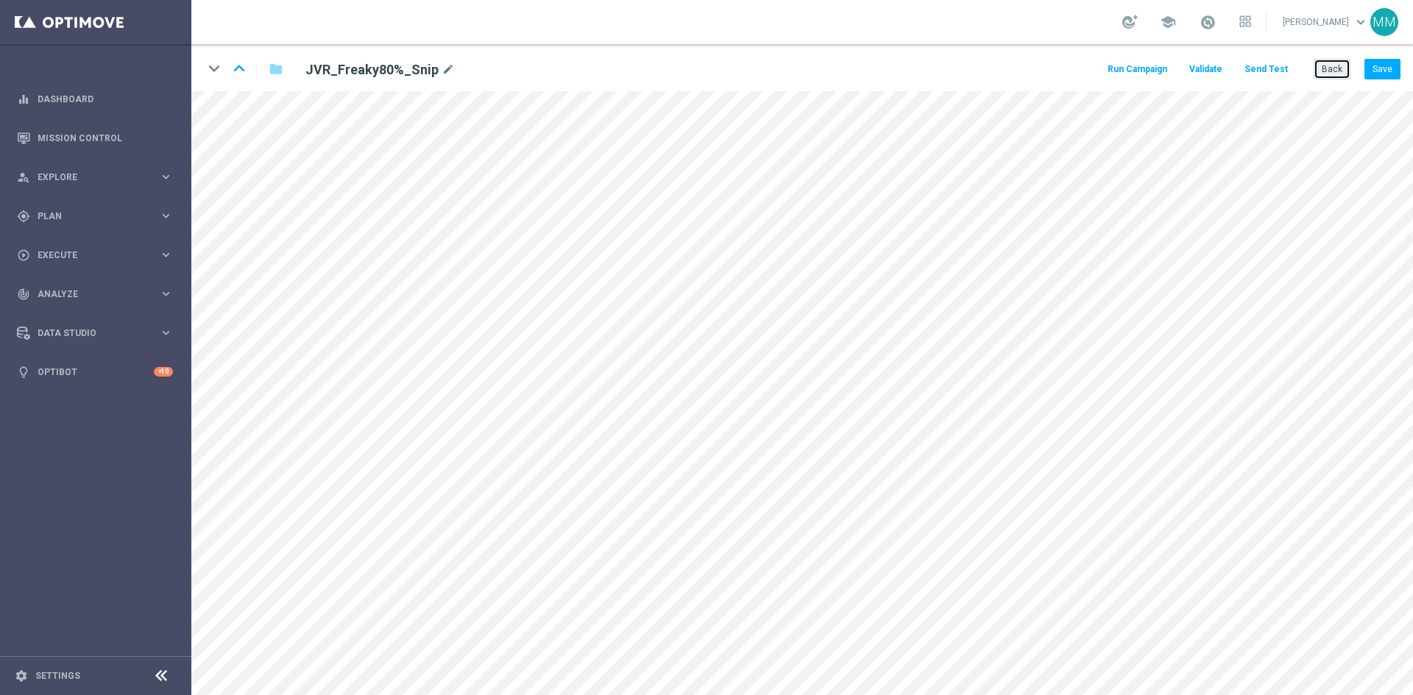
click at [1332, 74] on button "Back" at bounding box center [1331, 69] width 37 height 21
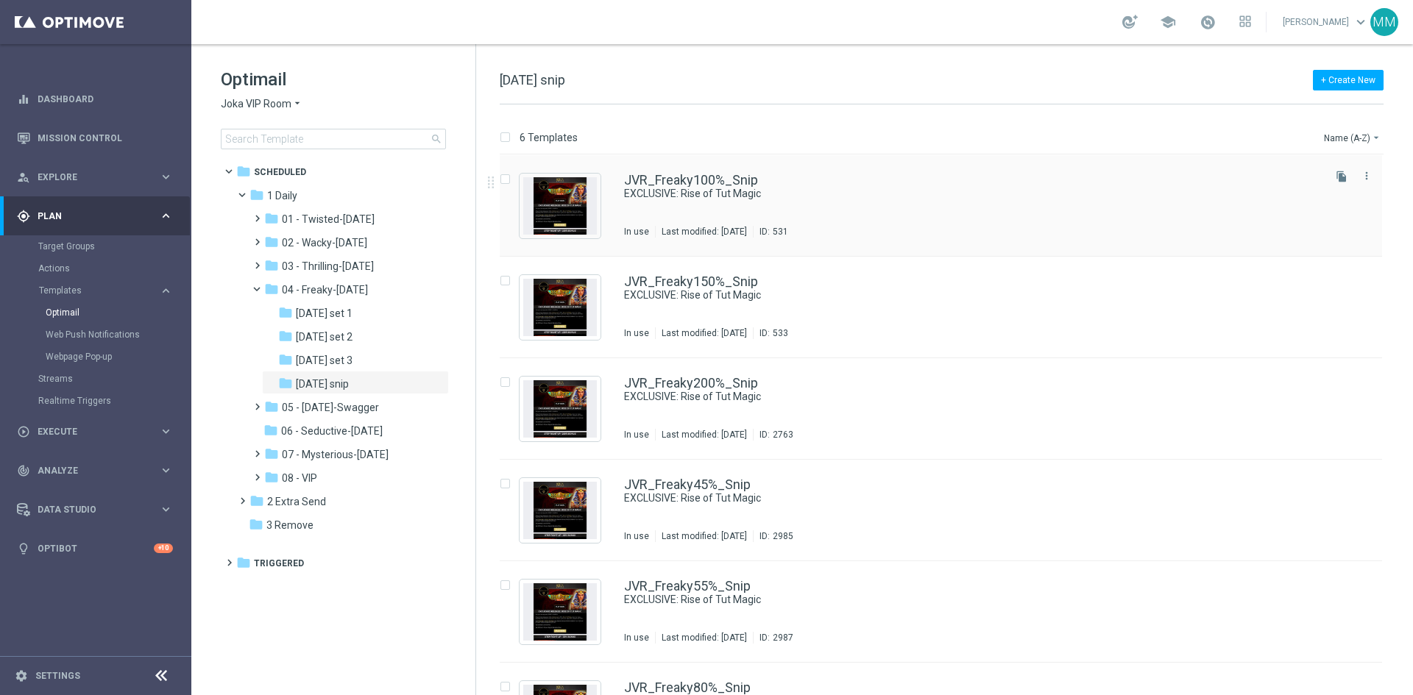
click at [864, 216] on div "JVR_Freaky100%_Snip EXCLUSIVE: Rise of Tut Magic In use Last modified: [DATE] I…" at bounding box center [972, 206] width 696 height 64
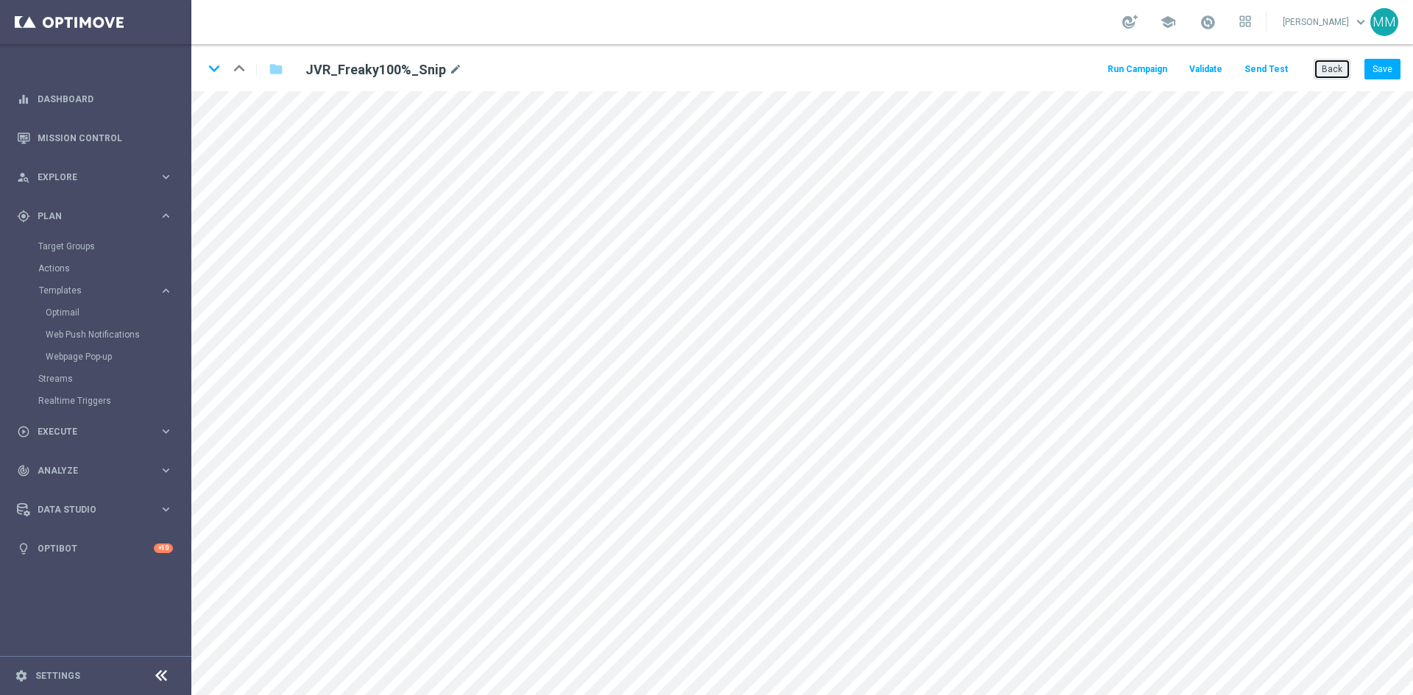
click at [1334, 73] on button "Back" at bounding box center [1331, 69] width 37 height 21
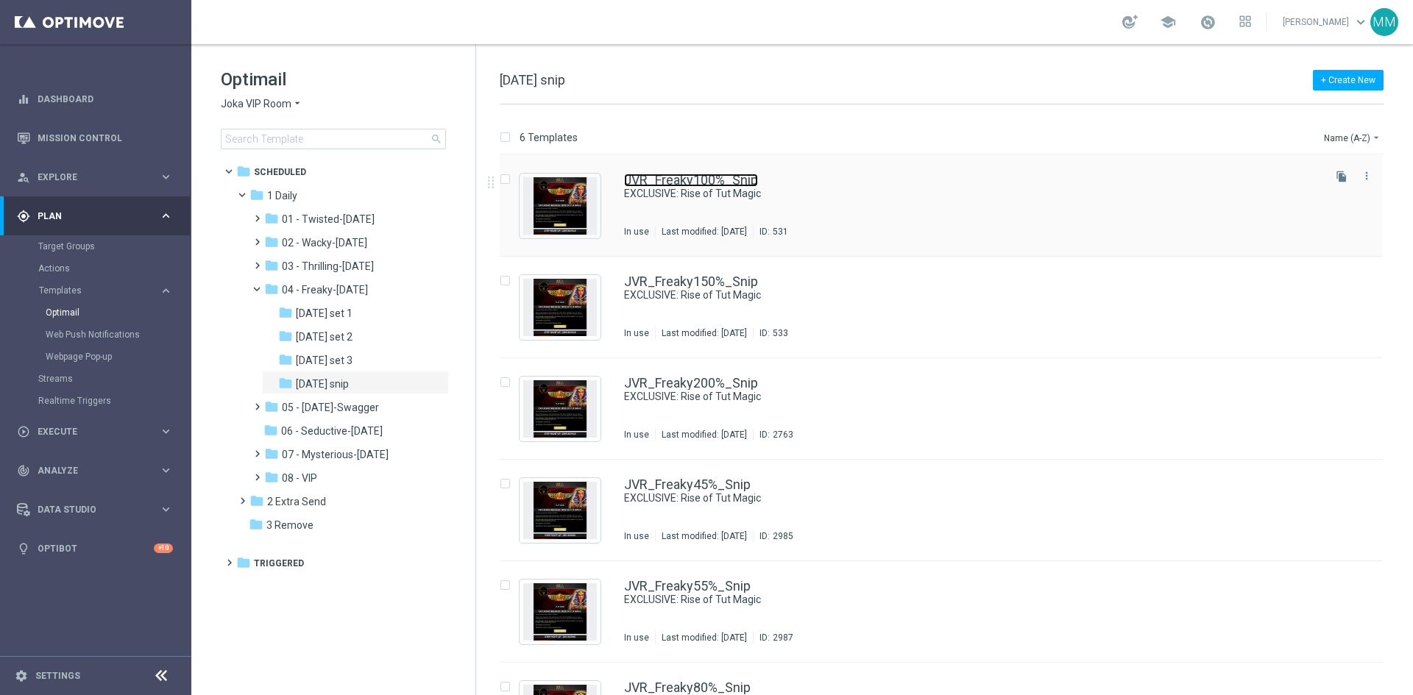
click at [675, 181] on link "JVR_Freaky100%_Snip" at bounding box center [691, 180] width 134 height 13
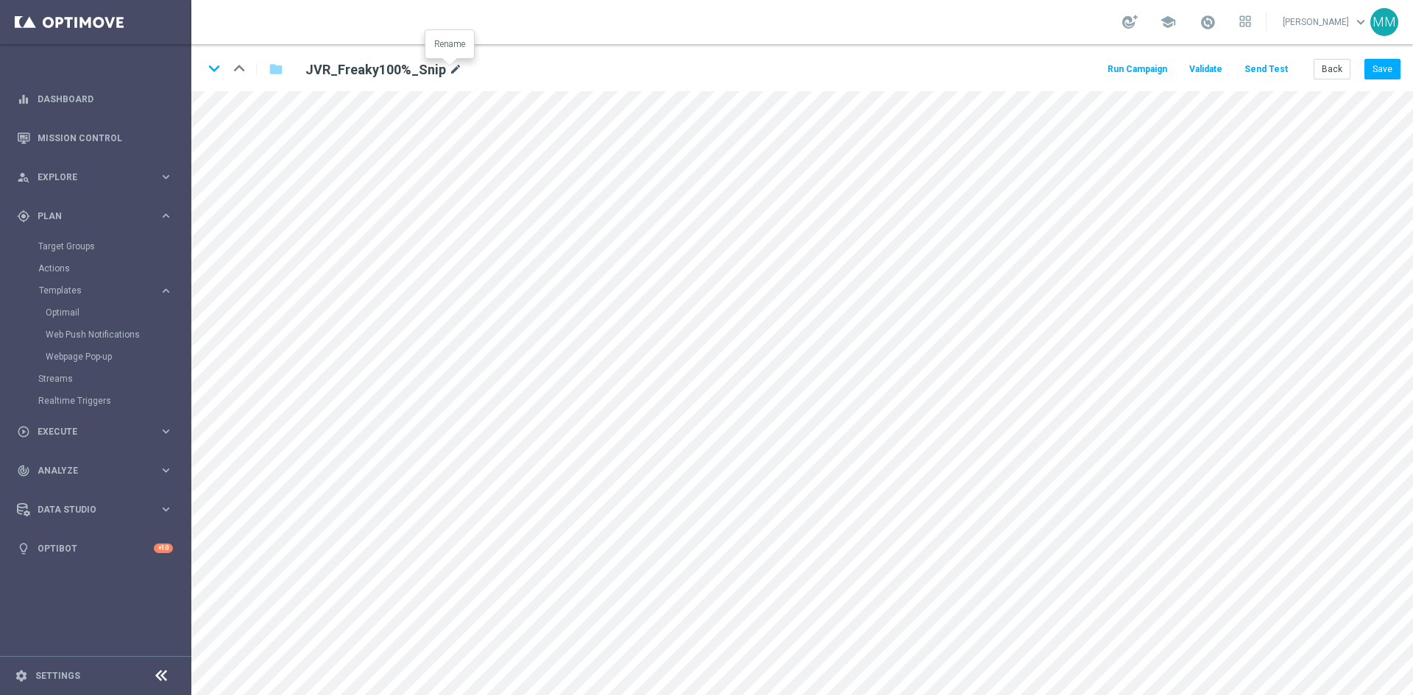
click at [450, 68] on icon "mode_edit" at bounding box center [455, 70] width 13 height 18
click at [220, 73] on icon "keyboard_arrow_down" at bounding box center [214, 68] width 22 height 22
click at [455, 68] on icon "mode_edit" at bounding box center [455, 70] width 13 height 18
click at [210, 73] on icon "keyboard_arrow_down" at bounding box center [214, 68] width 22 height 22
click at [451, 67] on icon "mode_edit" at bounding box center [455, 70] width 13 height 18
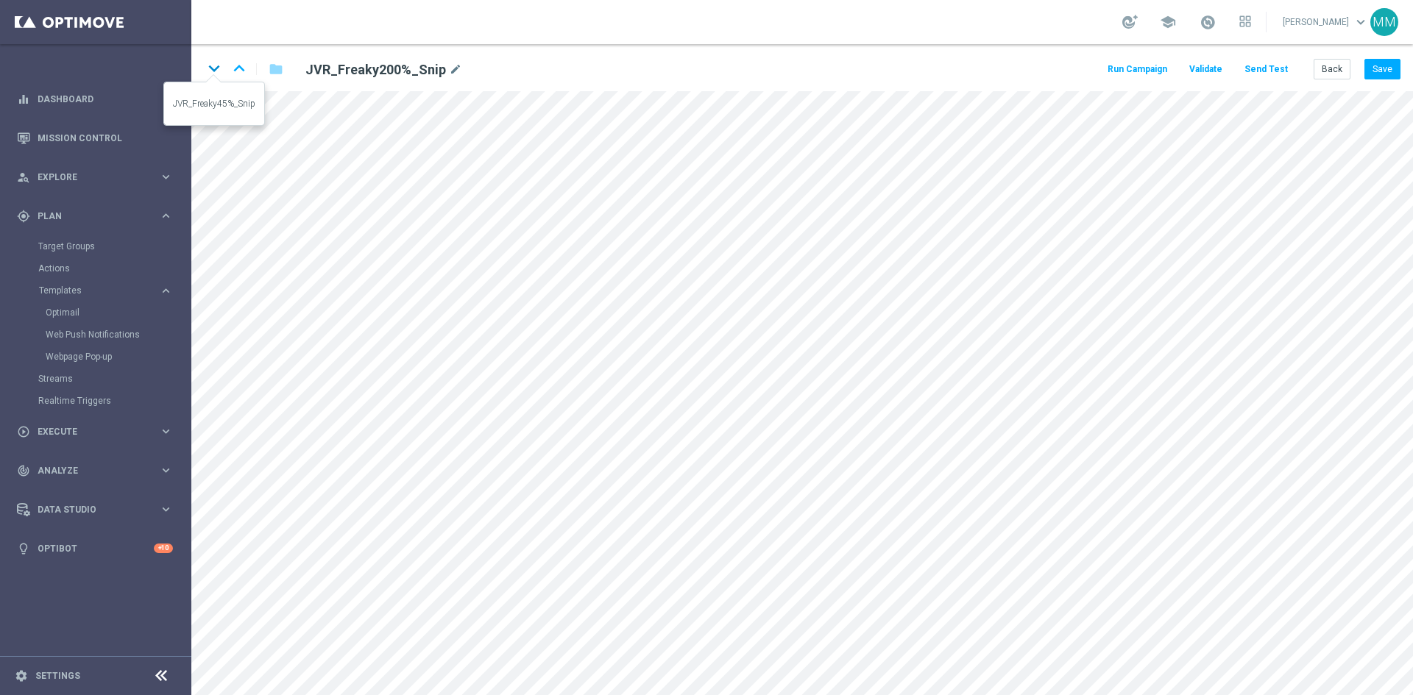
click at [218, 69] on icon "keyboard_arrow_down" at bounding box center [214, 68] width 22 height 22
click at [441, 71] on icon "mode_edit" at bounding box center [447, 70] width 13 height 18
click at [221, 72] on icon "keyboard_arrow_down" at bounding box center [214, 68] width 22 height 22
click at [441, 67] on icon "mode_edit" at bounding box center [447, 70] width 13 height 18
click at [213, 71] on icon "keyboard_arrow_down" at bounding box center [214, 68] width 22 height 22
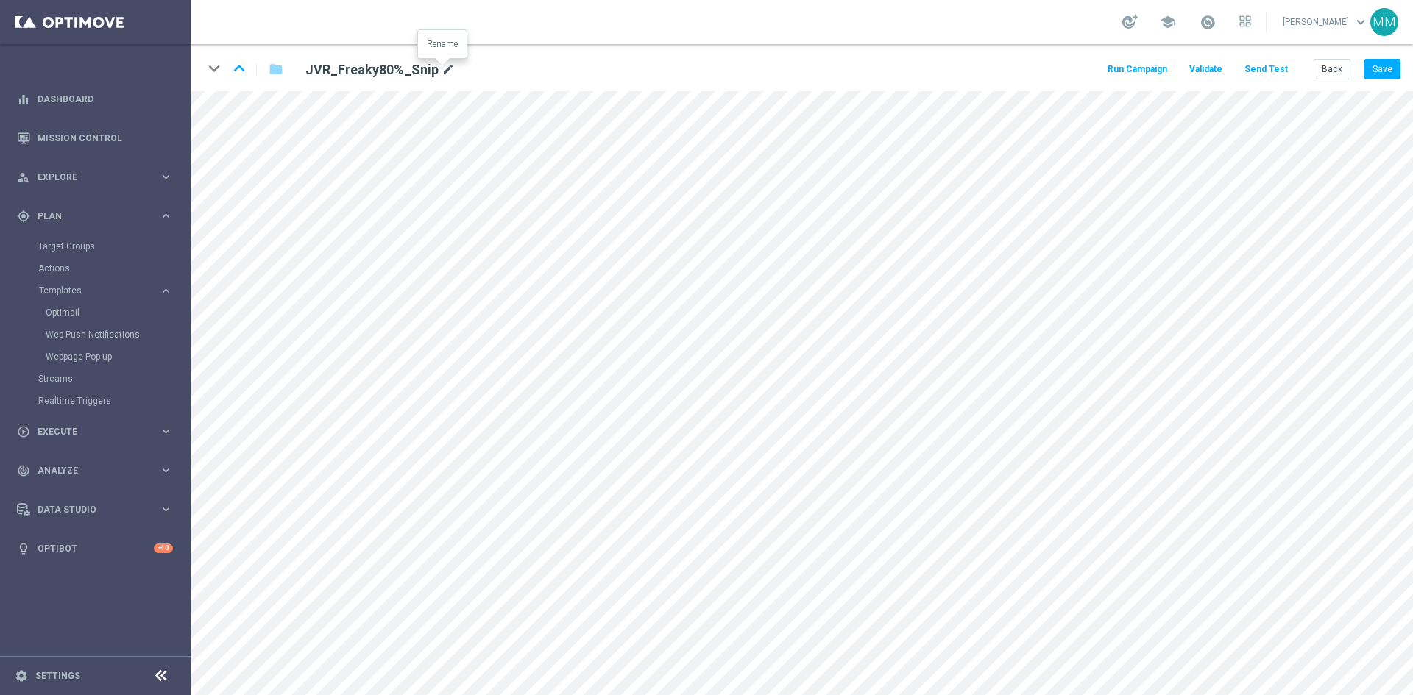
click at [441, 66] on icon "mode_edit" at bounding box center [447, 70] width 13 height 18
click at [1337, 59] on button "Back" at bounding box center [1331, 69] width 37 height 21
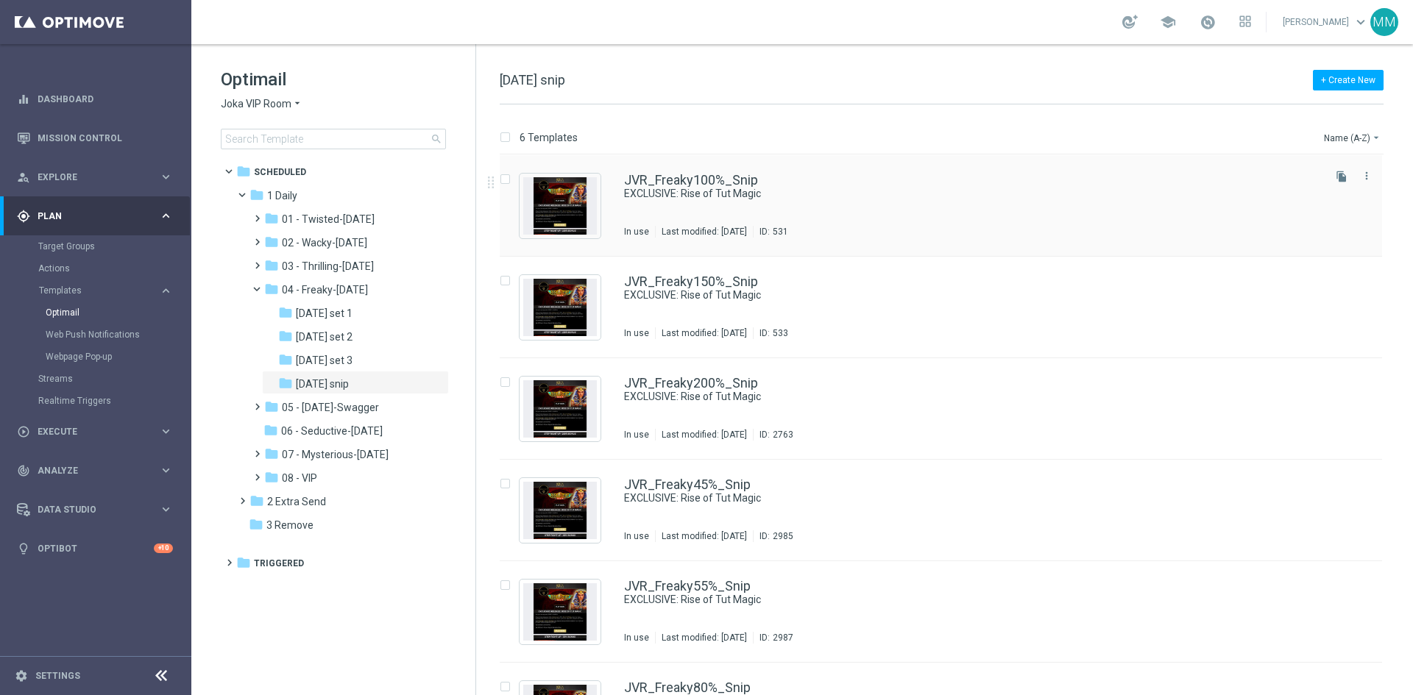
click at [739, 204] on div "JVR_Freaky100%_Snip EXCLUSIVE: Rise of Tut Magic In use Last modified: Wednesda…" at bounding box center [972, 206] width 696 height 64
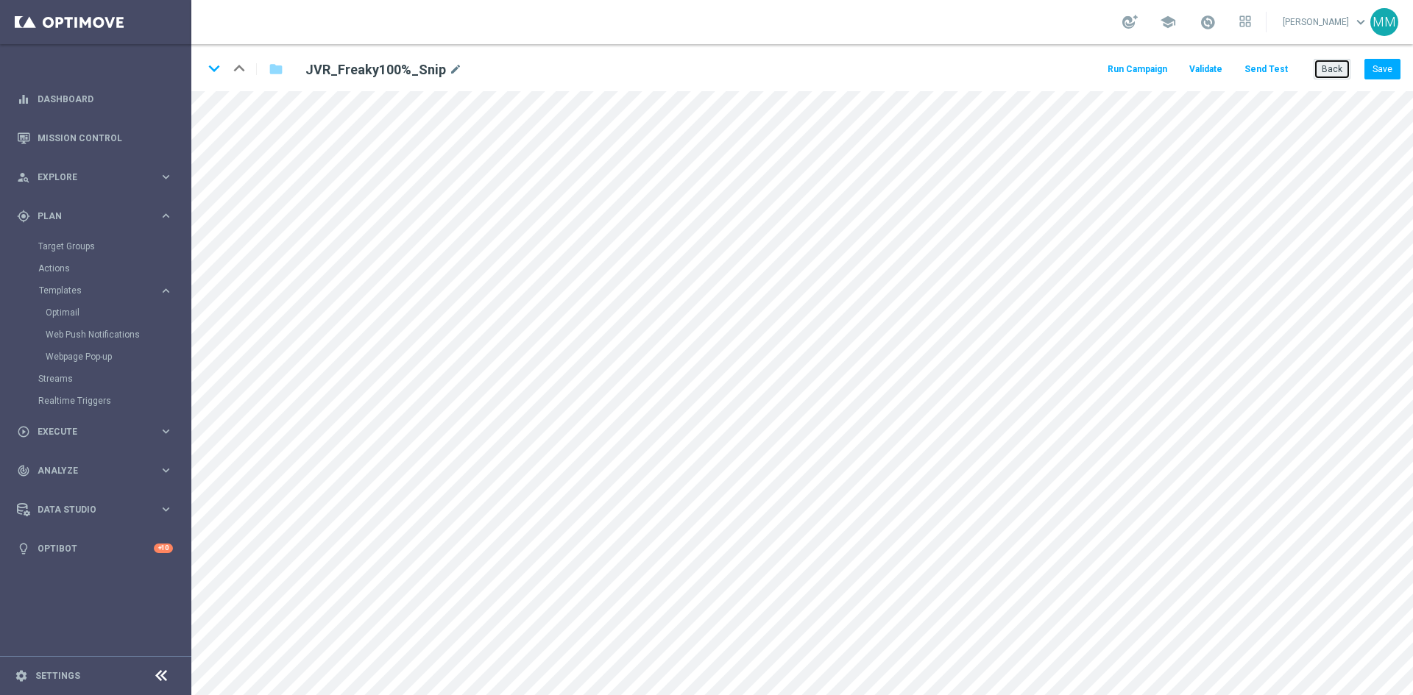
click at [1320, 71] on button "Back" at bounding box center [1331, 69] width 37 height 21
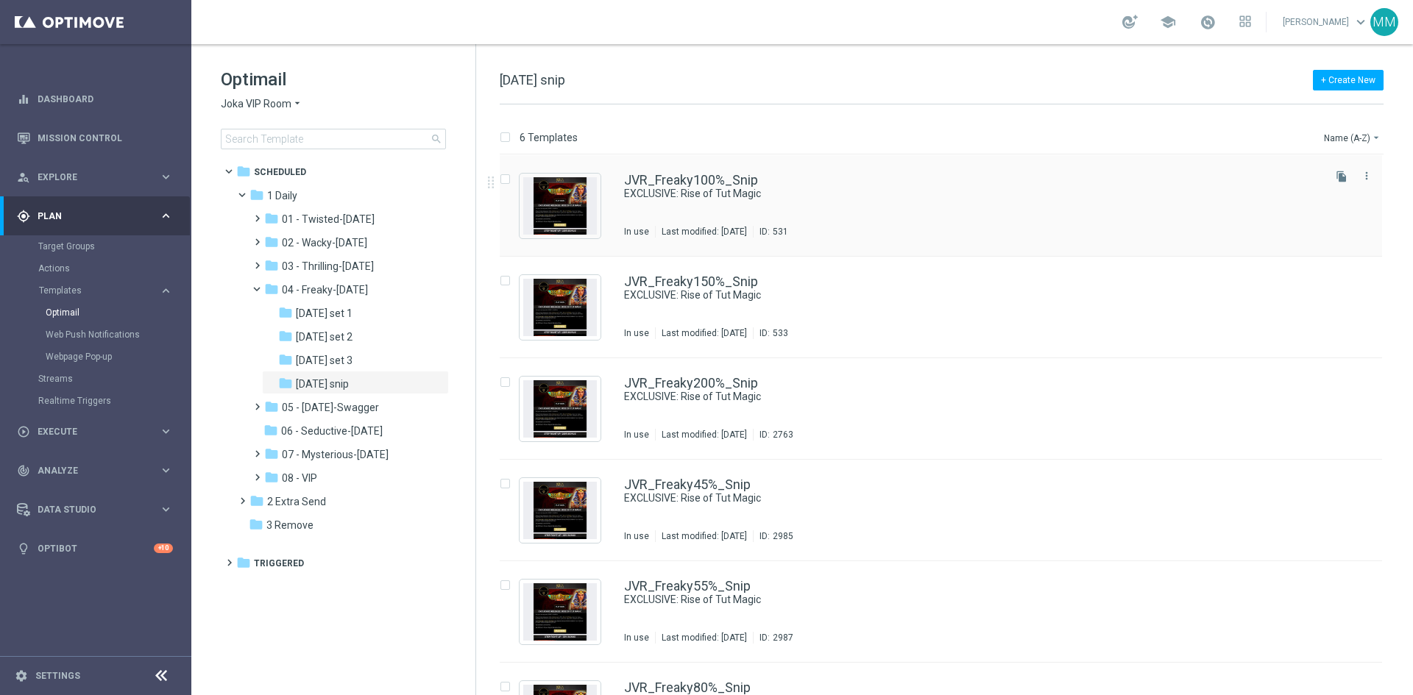
click at [770, 216] on div "JVR_Freaky100%_Snip EXCLUSIVE: Rise of Tut Magic In use Last modified: Wednesda…" at bounding box center [972, 206] width 696 height 64
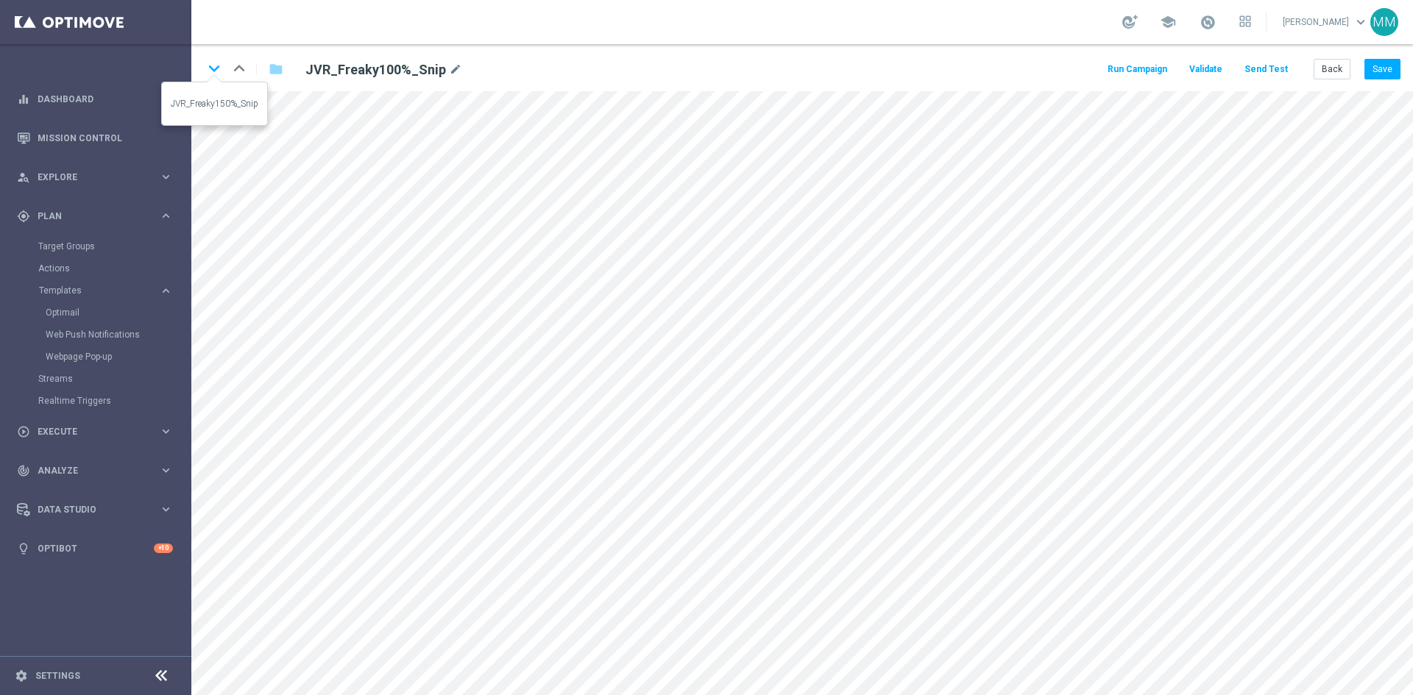
click at [218, 70] on icon "keyboard_arrow_down" at bounding box center [214, 68] width 22 height 22
click at [215, 70] on icon "keyboard_arrow_down" at bounding box center [214, 68] width 22 height 22
click at [214, 72] on icon "keyboard_arrow_down" at bounding box center [214, 68] width 22 height 22
click at [212, 65] on icon "keyboard_arrow_down" at bounding box center [214, 68] width 22 height 22
click at [210, 71] on icon "keyboard_arrow_down" at bounding box center [214, 68] width 22 height 22
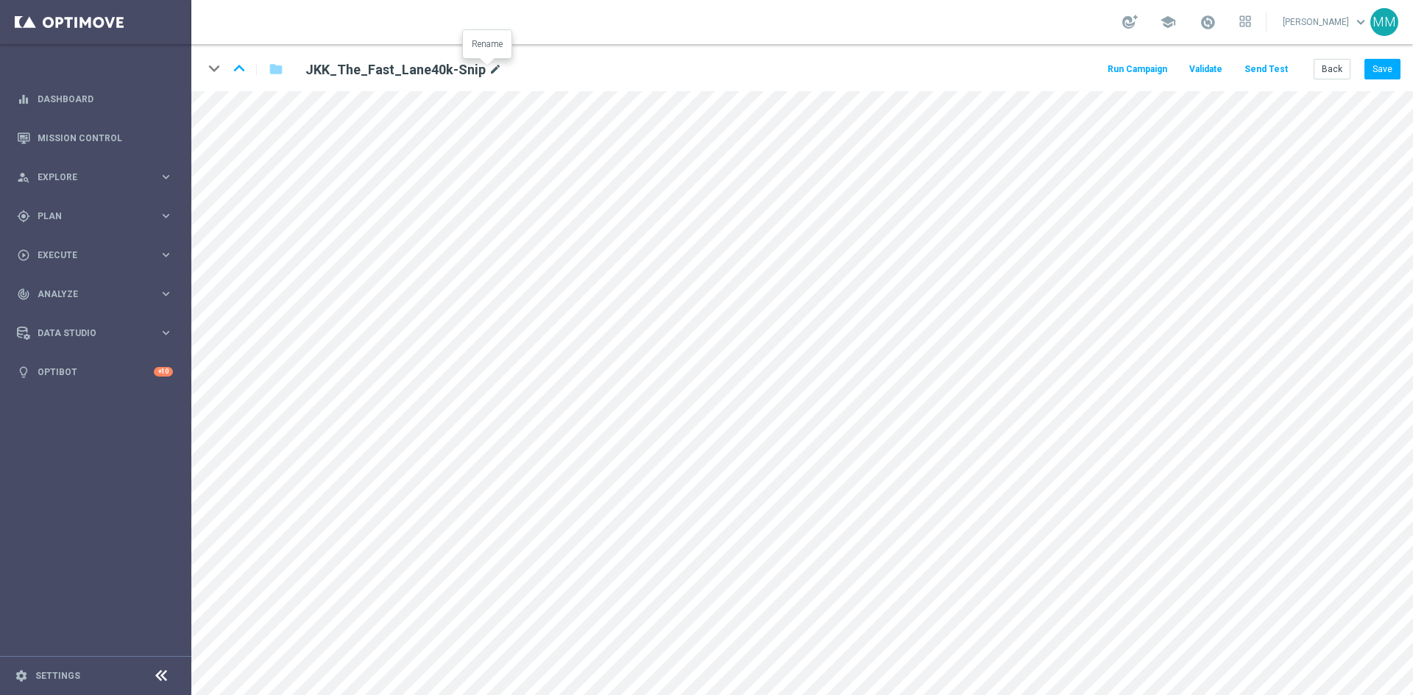
click at [489, 68] on icon "mode_edit" at bounding box center [495, 70] width 13 height 18
click at [244, 69] on icon "keyboard_arrow_up" at bounding box center [239, 68] width 22 height 22
click at [1320, 70] on button "Back" at bounding box center [1331, 69] width 37 height 21
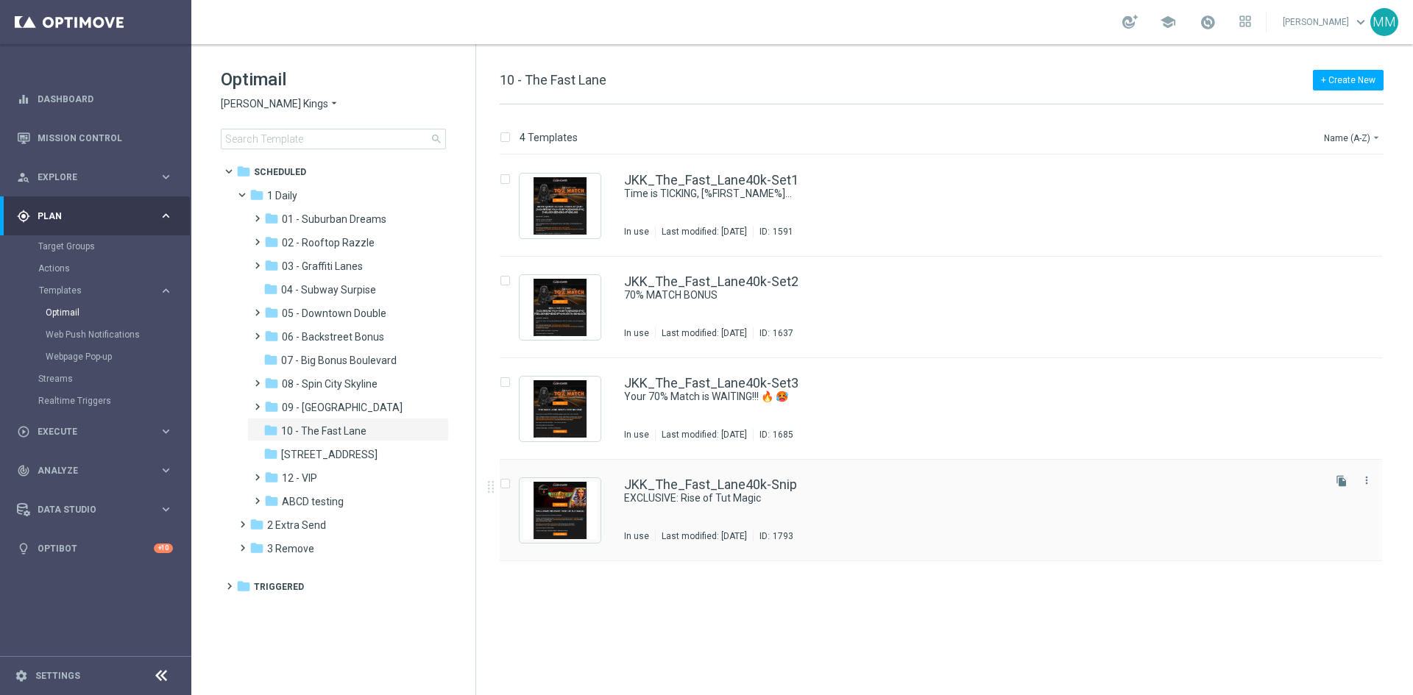
click at [765, 529] on div "JKK_The_Fast_Lane40k-Snip EXCLUSIVE: Rise of Tut Magic In use Last modified: [D…" at bounding box center [972, 510] width 696 height 64
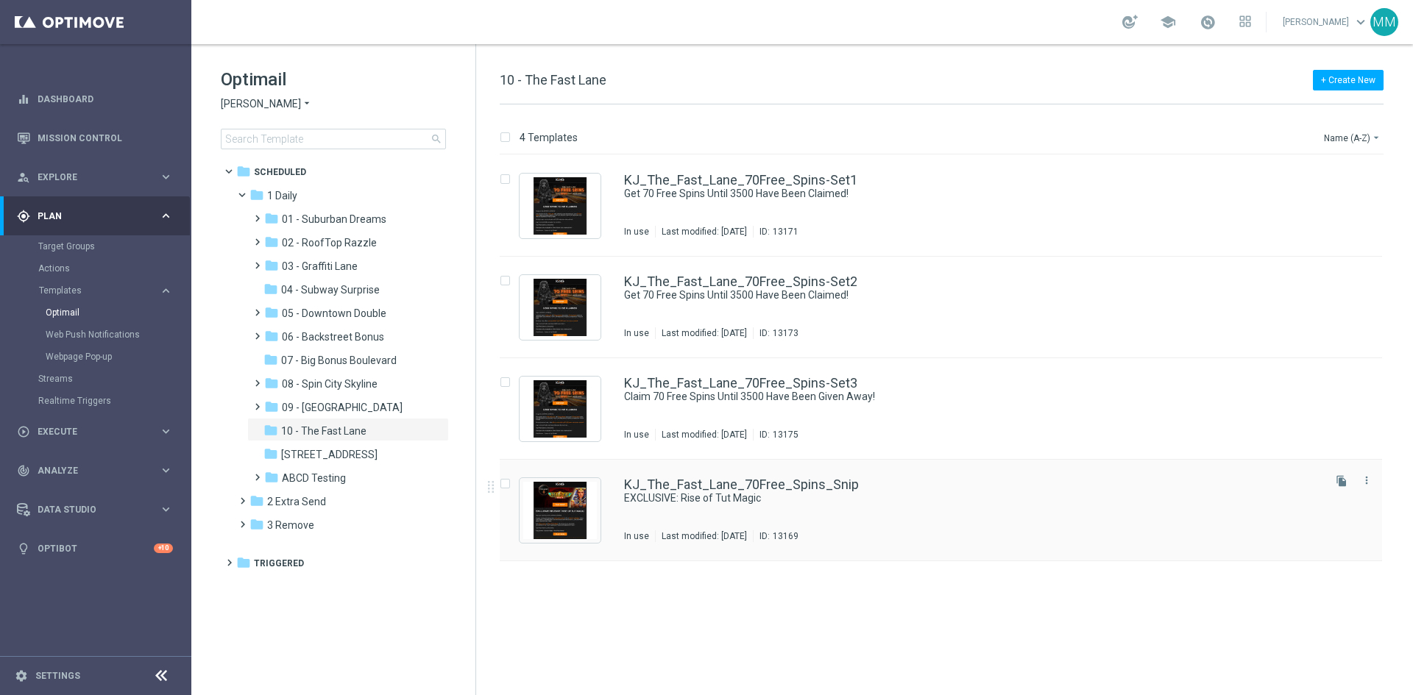
click at [892, 490] on div "KJ_The_Fast_Lane_70Free_Spins_Snip" at bounding box center [972, 484] width 696 height 13
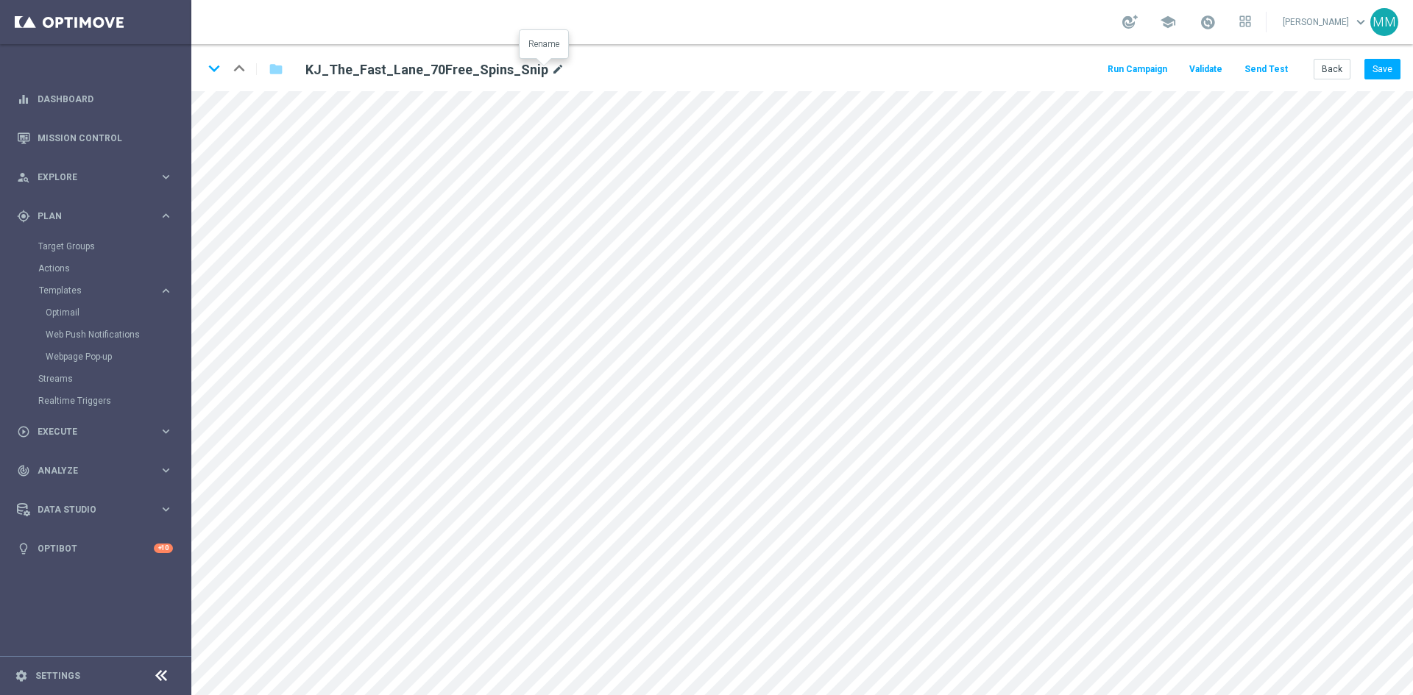
click at [551, 67] on icon "mode_edit" at bounding box center [557, 70] width 13 height 18
click at [1321, 71] on button "Back" at bounding box center [1331, 69] width 37 height 21
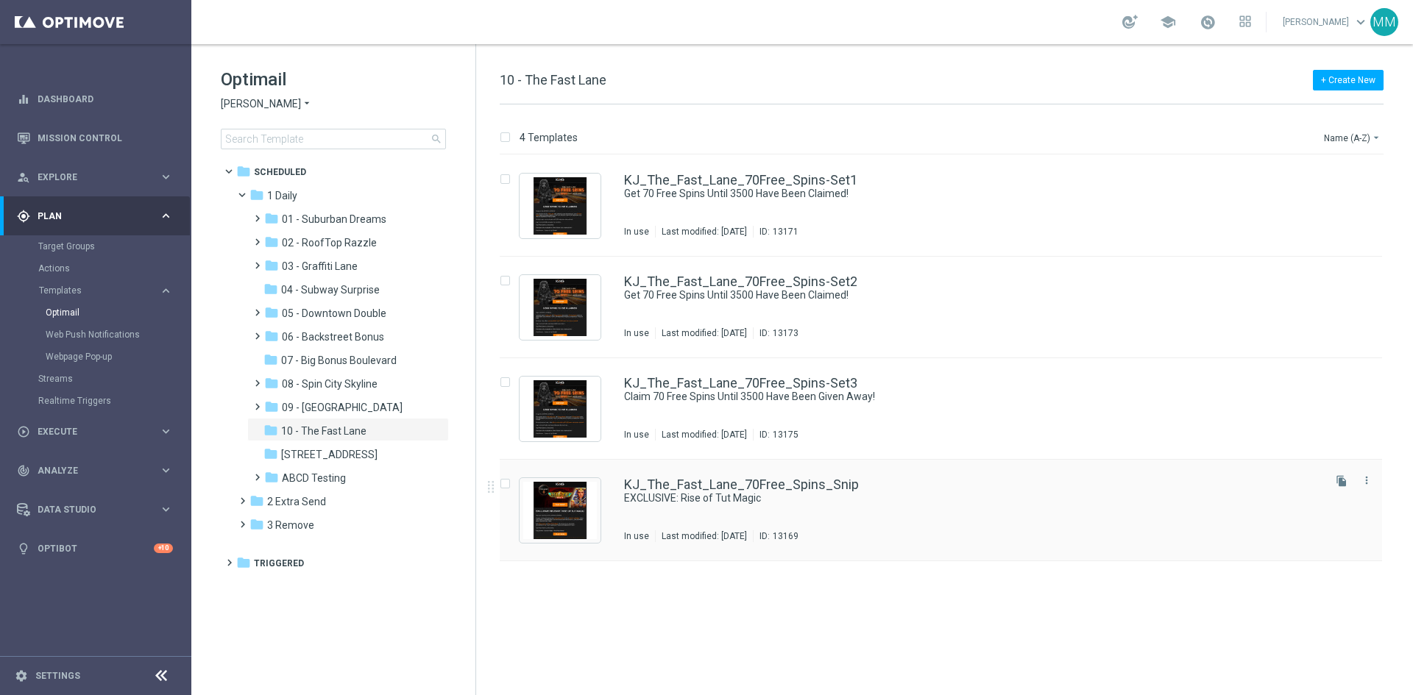
click at [756, 511] on div "KJ_The_Fast_Lane_70Free_Spins_Snip EXCLUSIVE: Rise of Tut Magic In use Last mod…" at bounding box center [972, 510] width 696 height 64
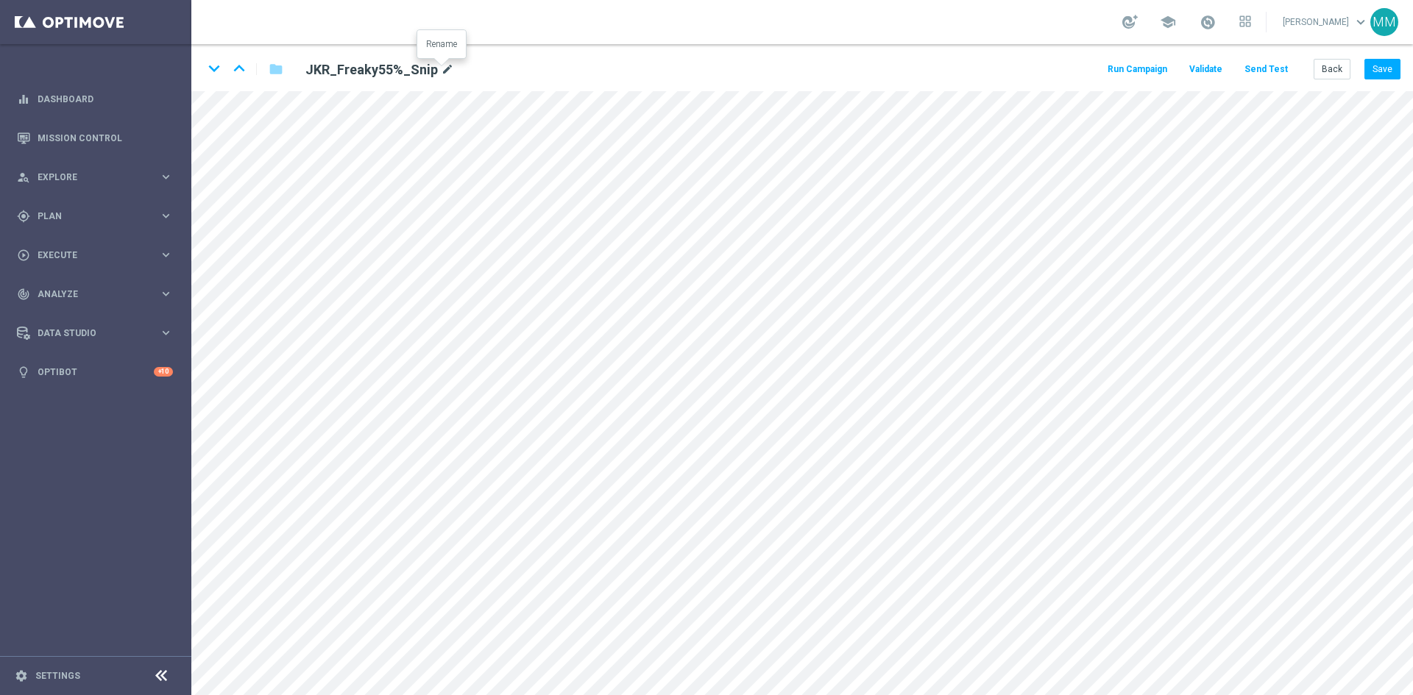
click at [443, 66] on icon "mode_edit" at bounding box center [447, 70] width 13 height 18
click at [219, 71] on icon "keyboard_arrow_down" at bounding box center [214, 68] width 22 height 22
click at [441, 72] on icon "mode_edit" at bounding box center [447, 70] width 13 height 18
click at [1322, 61] on button "Back" at bounding box center [1331, 69] width 37 height 21
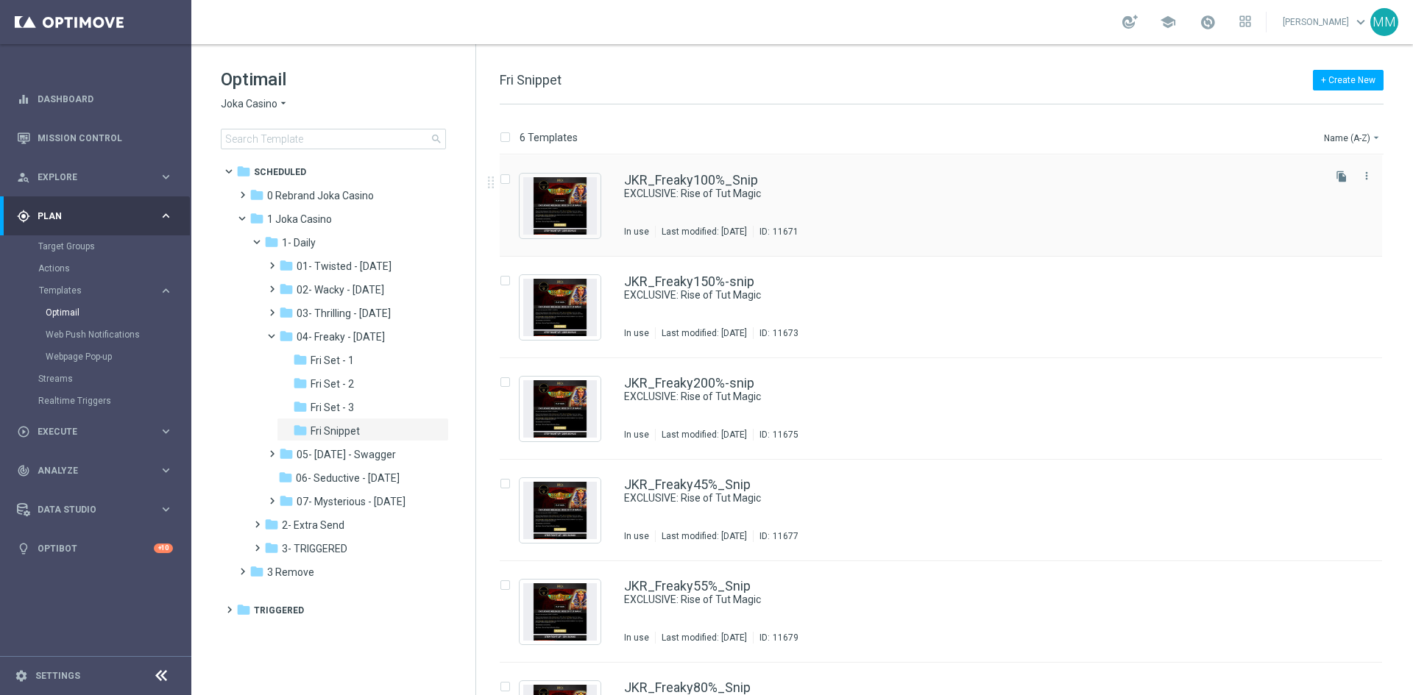
click at [835, 212] on div "JKR_Freaky100%_Snip EXCLUSIVE: Rise of Tut Magic In use Last modified: [DATE] I…" at bounding box center [972, 206] width 696 height 64
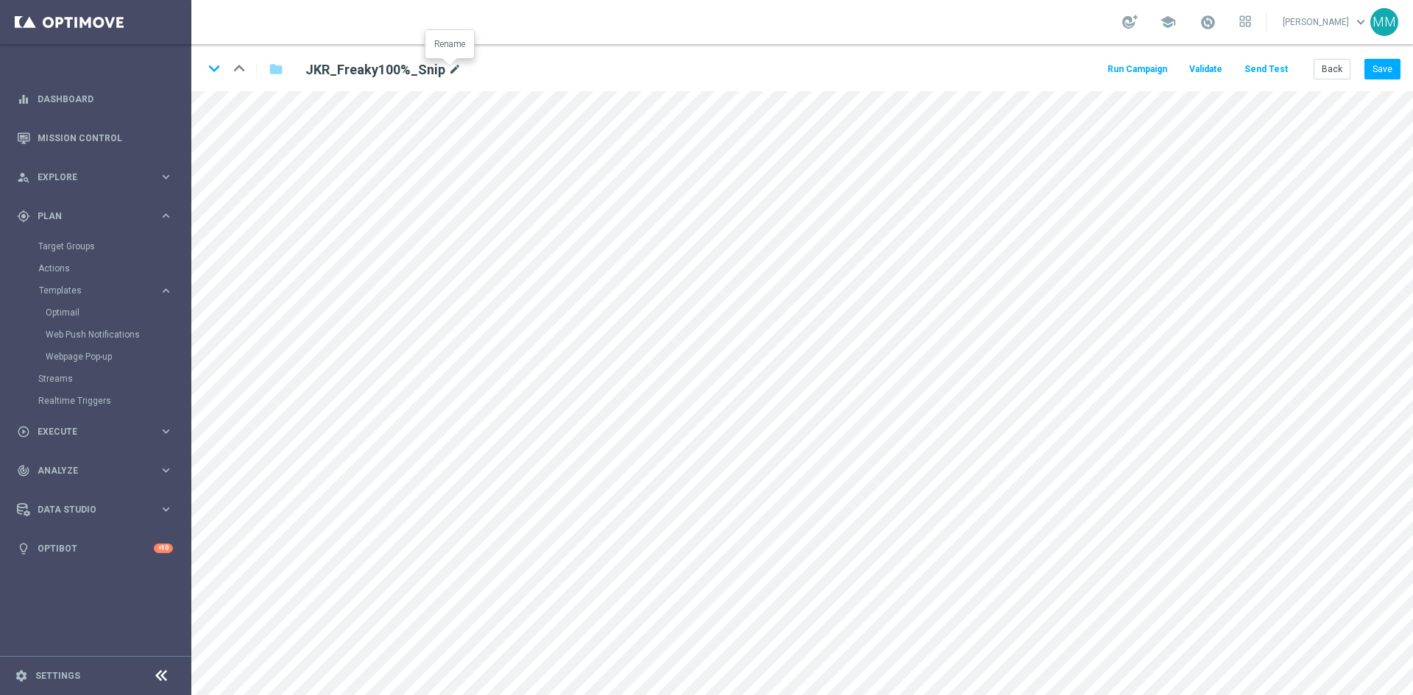
click at [448, 68] on icon "mode_edit" at bounding box center [454, 70] width 13 height 18
click at [214, 71] on icon "keyboard_arrow_down" at bounding box center [214, 68] width 22 height 22
click at [447, 76] on icon "mode_edit" at bounding box center [450, 70] width 13 height 18
click at [216, 73] on icon "keyboard_arrow_down" at bounding box center [214, 68] width 22 height 22
click at [447, 67] on icon "mode_edit" at bounding box center [450, 70] width 13 height 18
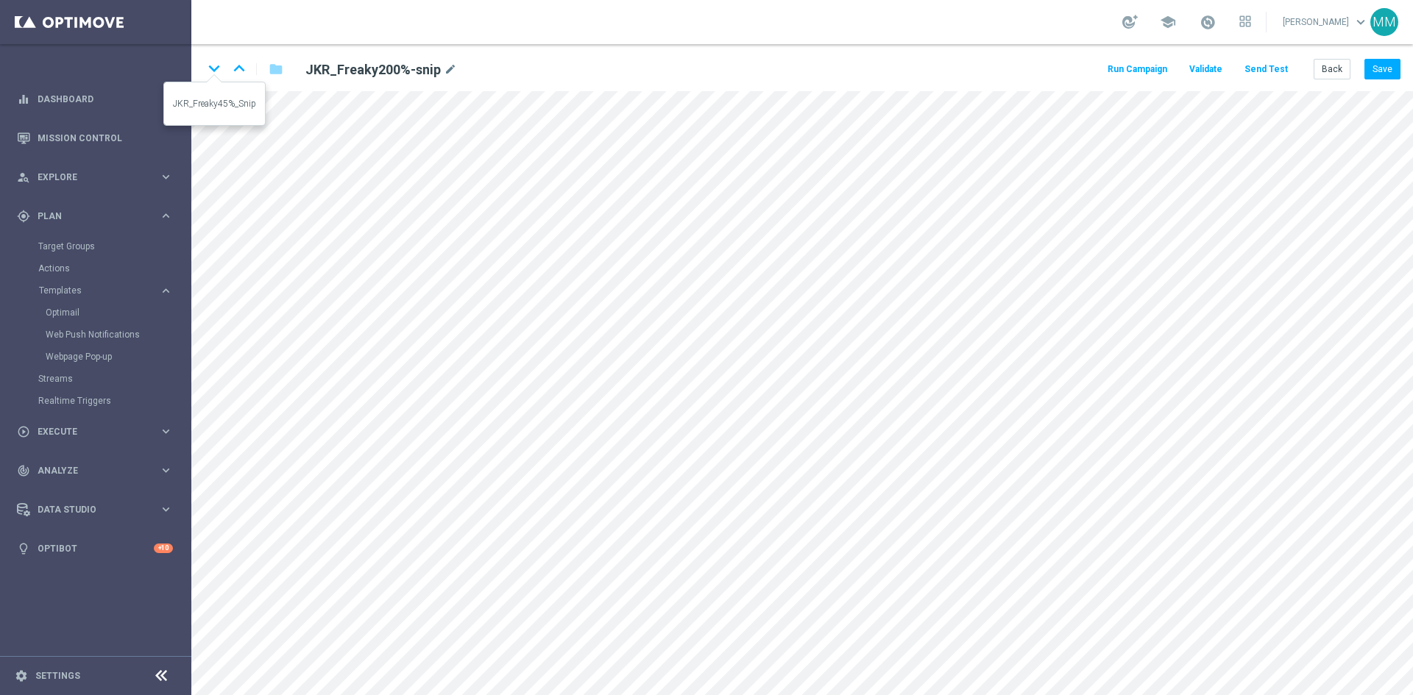
click at [216, 73] on icon "keyboard_arrow_down" at bounding box center [214, 68] width 22 height 22
click at [441, 71] on icon "mode_edit" at bounding box center [447, 70] width 13 height 18
click at [214, 71] on icon "keyboard_arrow_down" at bounding box center [214, 68] width 22 height 22
click at [211, 65] on icon "keyboard_arrow_down" at bounding box center [214, 68] width 22 height 22
click at [1342, 71] on button "Back" at bounding box center [1331, 69] width 37 height 21
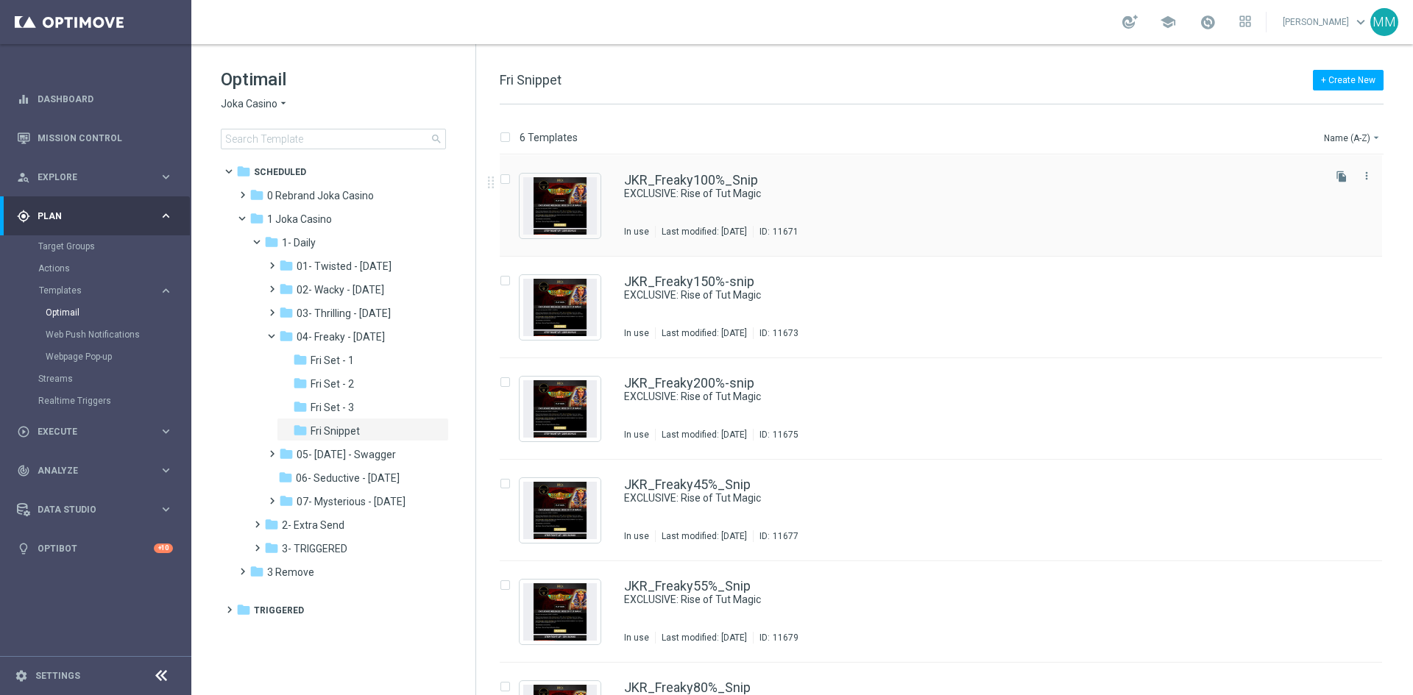
click at [746, 204] on div "JKR_Freaky100%_Snip EXCLUSIVE: Rise of Tut Magic In use Last modified: Wednesda…" at bounding box center [972, 206] width 696 height 64
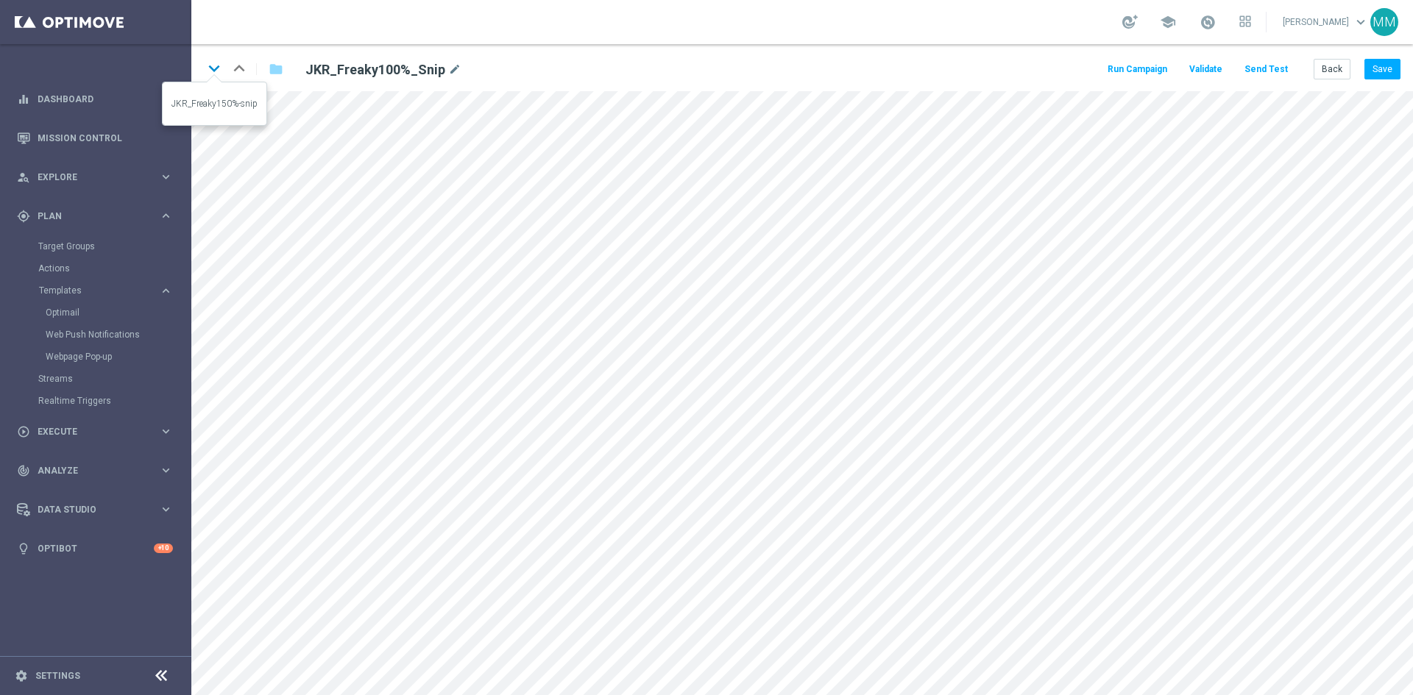
click at [207, 66] on icon "keyboard_arrow_down" at bounding box center [214, 68] width 22 height 22
click at [219, 73] on icon "keyboard_arrow_down" at bounding box center [214, 68] width 22 height 22
click at [219, 68] on icon "keyboard_arrow_down" at bounding box center [214, 68] width 22 height 22
click at [217, 66] on icon "keyboard_arrow_down" at bounding box center [214, 68] width 22 height 22
click at [211, 68] on icon "keyboard_arrow_down" at bounding box center [214, 68] width 22 height 22
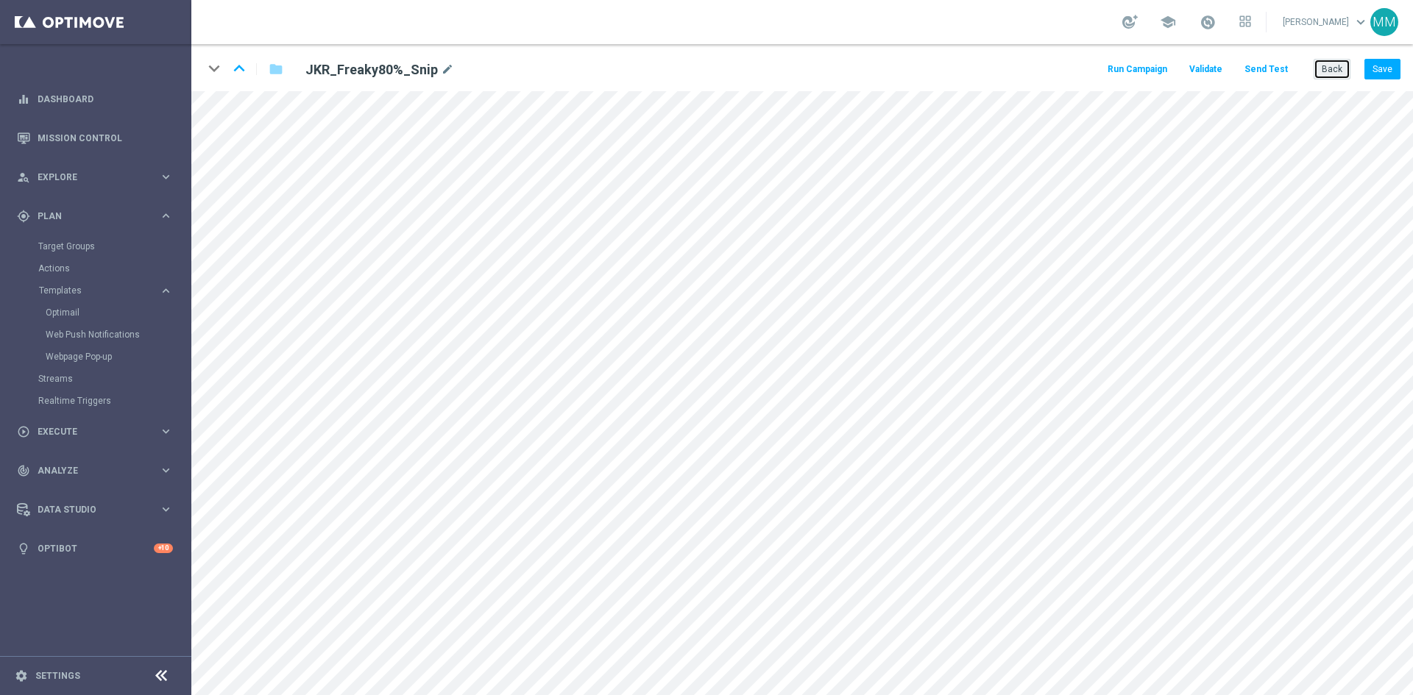
click at [1330, 68] on button "Back" at bounding box center [1331, 69] width 37 height 21
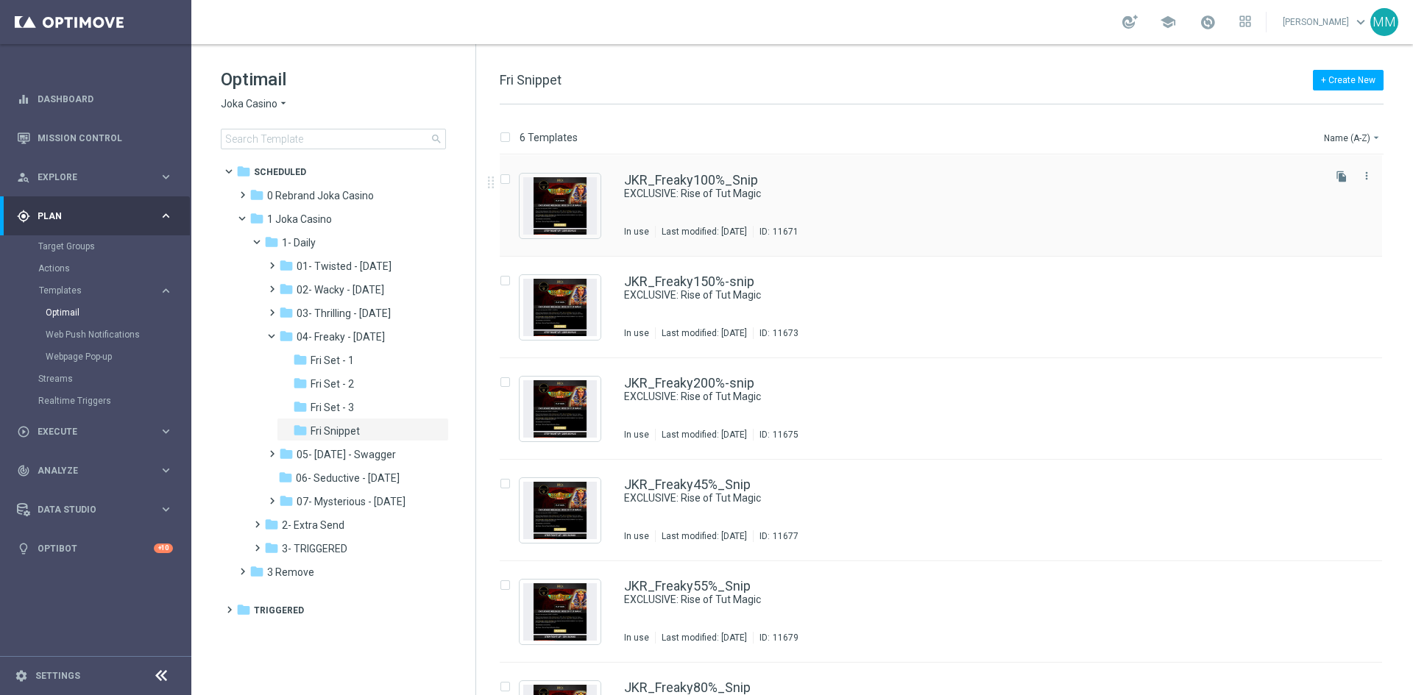
click at [821, 208] on div "JKR_Freaky100%_Snip EXCLUSIVE: Rise of Tut Magic In use Last modified: Wednesda…" at bounding box center [972, 206] width 696 height 64
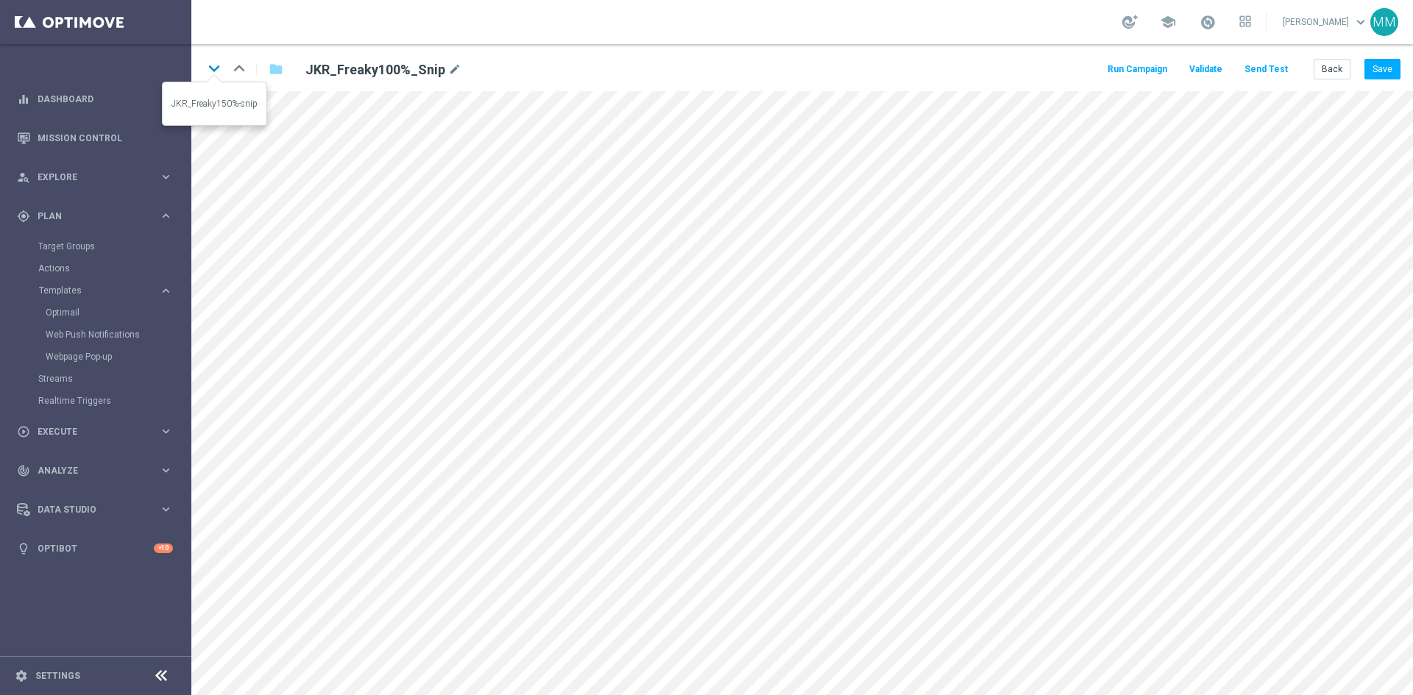
click at [216, 65] on icon "keyboard_arrow_down" at bounding box center [214, 68] width 22 height 22
click at [221, 74] on icon "keyboard_arrow_down" at bounding box center [214, 68] width 22 height 22
click at [216, 75] on icon "keyboard_arrow_down" at bounding box center [214, 68] width 22 height 22
click at [1321, 57] on div "keyboard_arrow_down keyboard_arrow_up folder JPJ_bigger-Match-40%/65%-snip mode…" at bounding box center [801, 67] width 1221 height 47
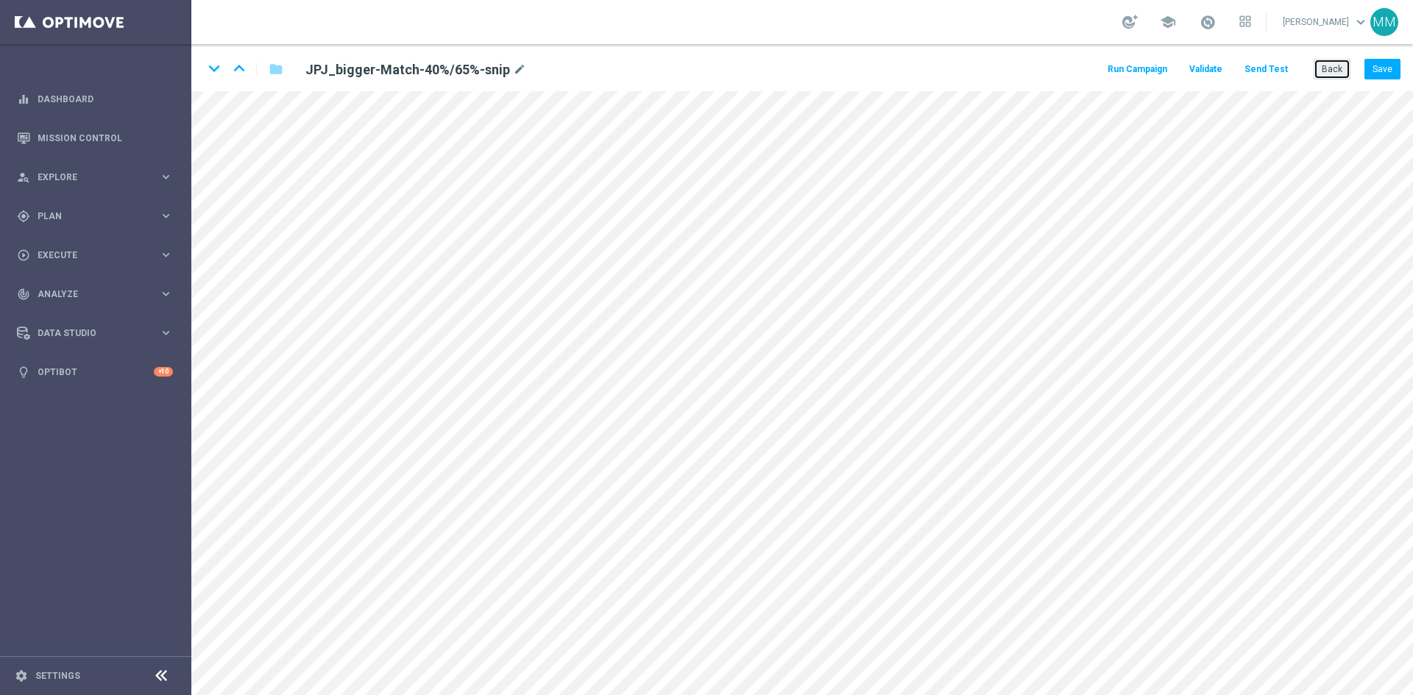
click at [1327, 67] on button "Back" at bounding box center [1331, 69] width 37 height 21
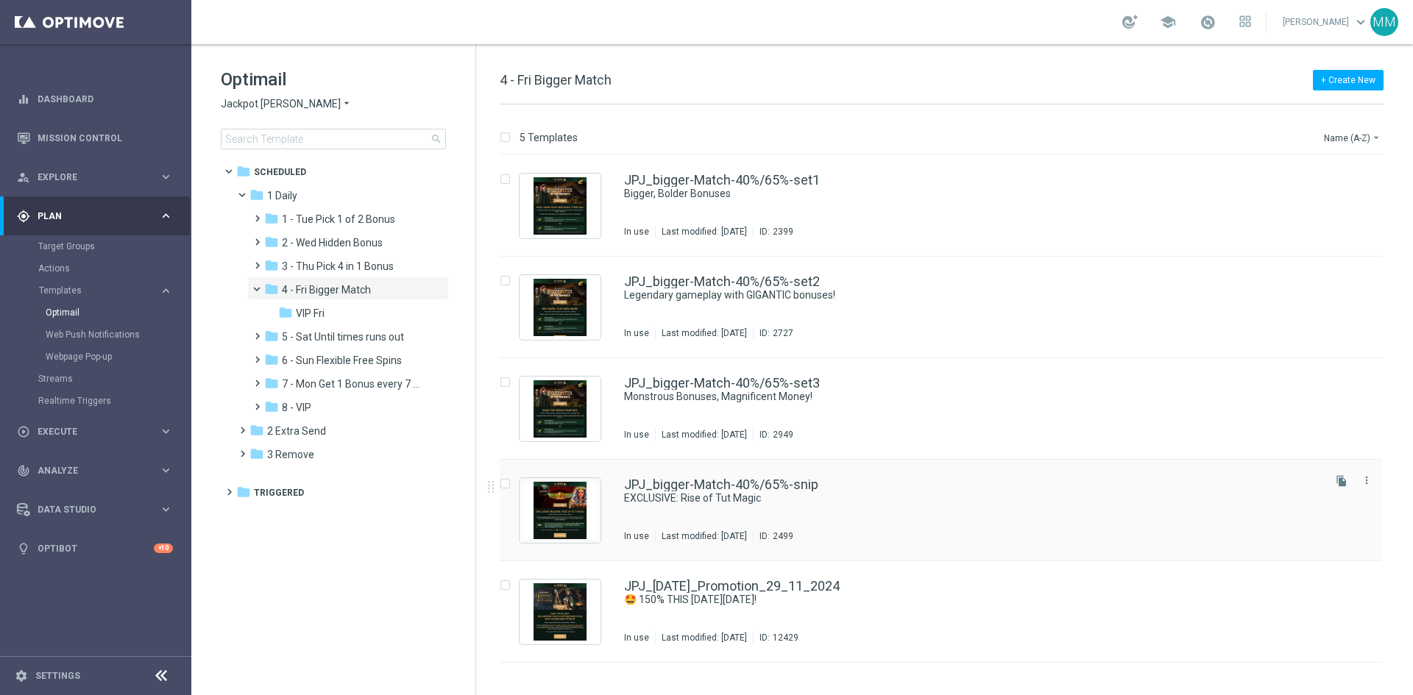
click at [940, 491] on div "JPJ_bigger-Match-40%/65%-snip" at bounding box center [972, 484] width 696 height 13
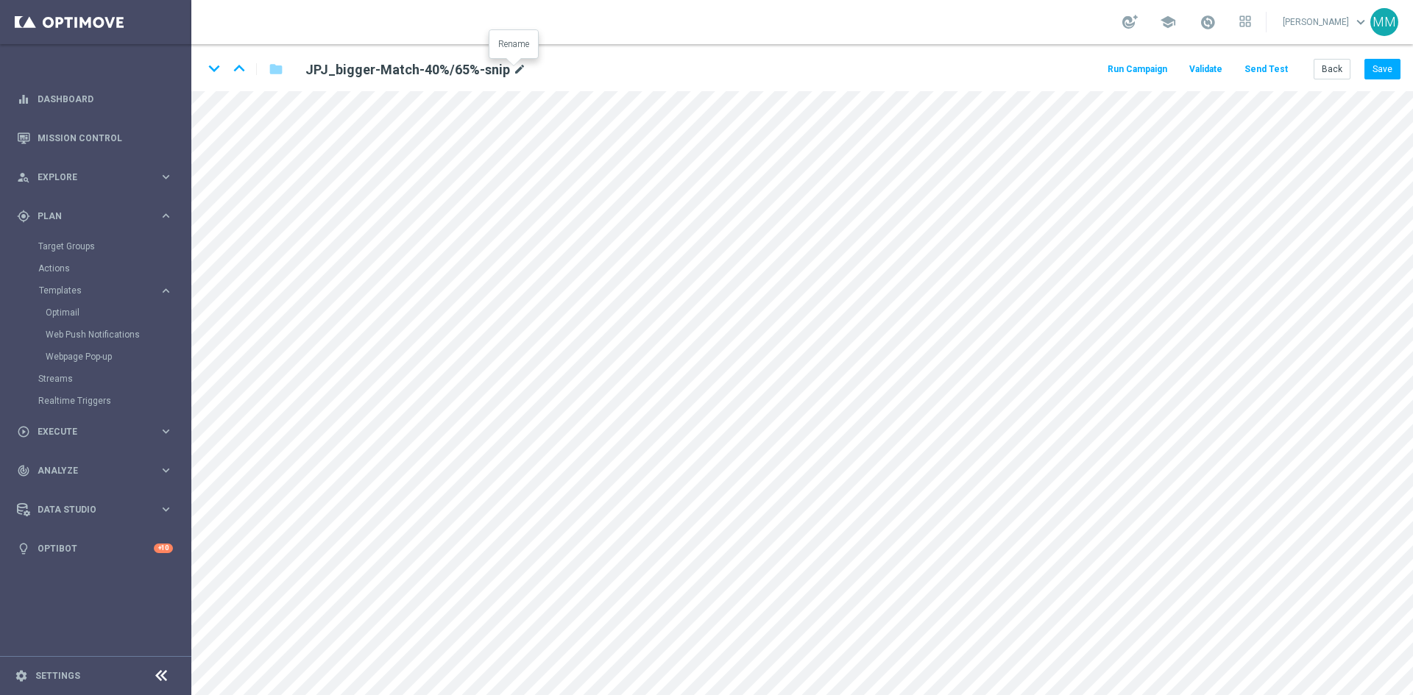
click at [517, 70] on icon "mode_edit" at bounding box center [519, 70] width 13 height 18
click at [1338, 66] on button "Back" at bounding box center [1331, 69] width 37 height 21
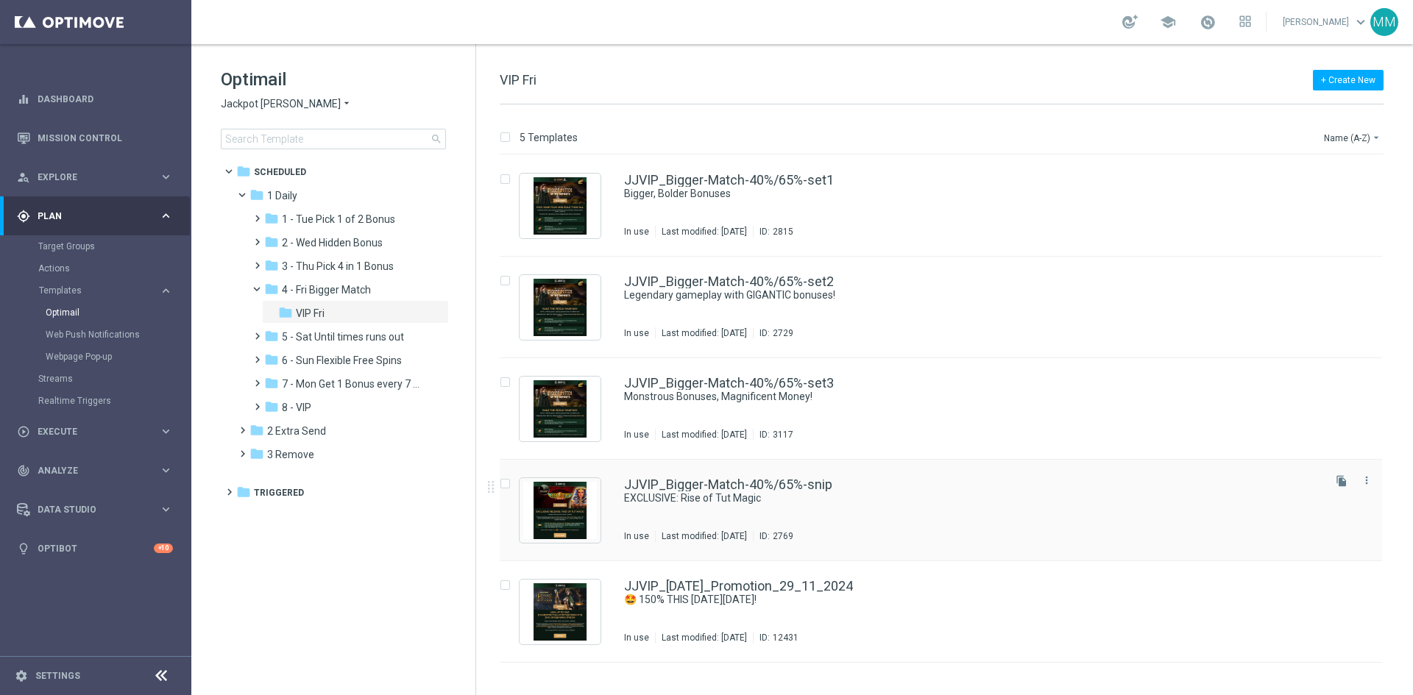
click at [787, 505] on div "JJVIP_Bigger-Match-40%/65%-snip EXCLUSIVE: Rise of Tut Magic In use Last modifi…" at bounding box center [972, 510] width 696 height 64
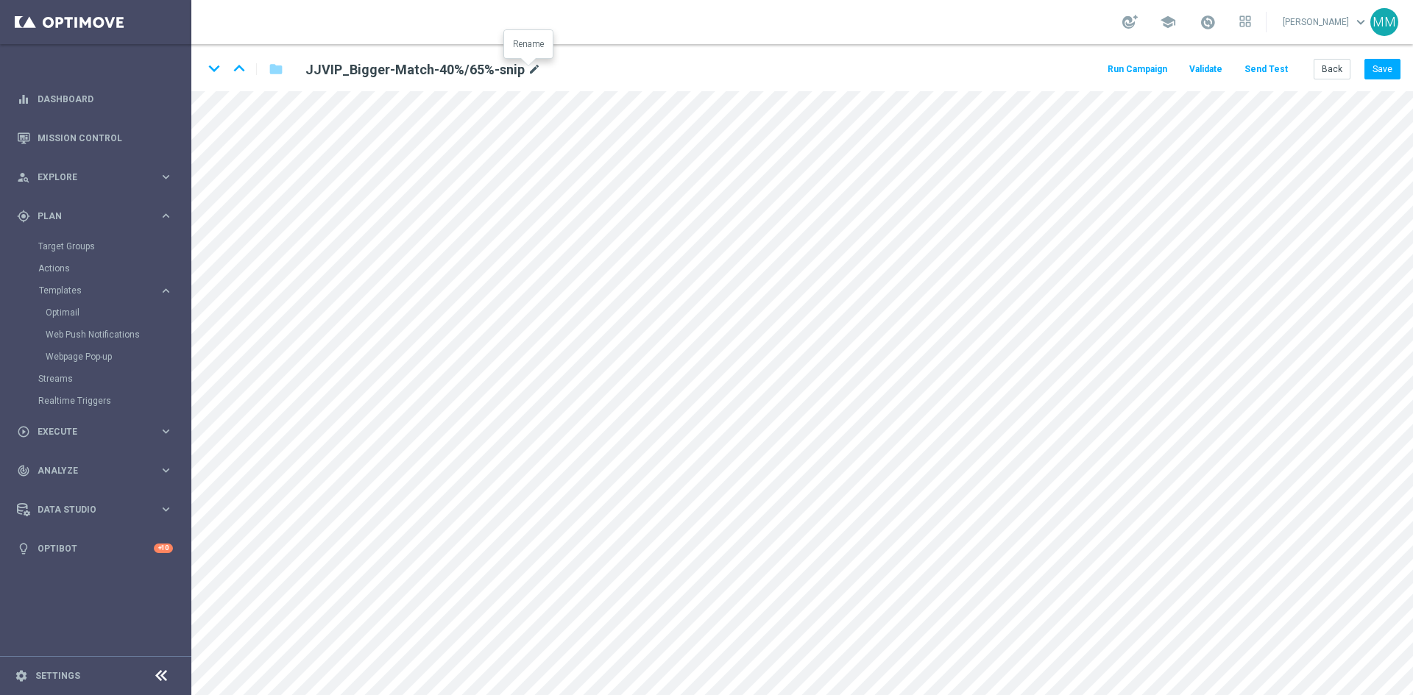
click at [530, 71] on icon "mode_edit" at bounding box center [534, 70] width 13 height 18
click at [1330, 71] on button "Back" at bounding box center [1331, 69] width 37 height 21
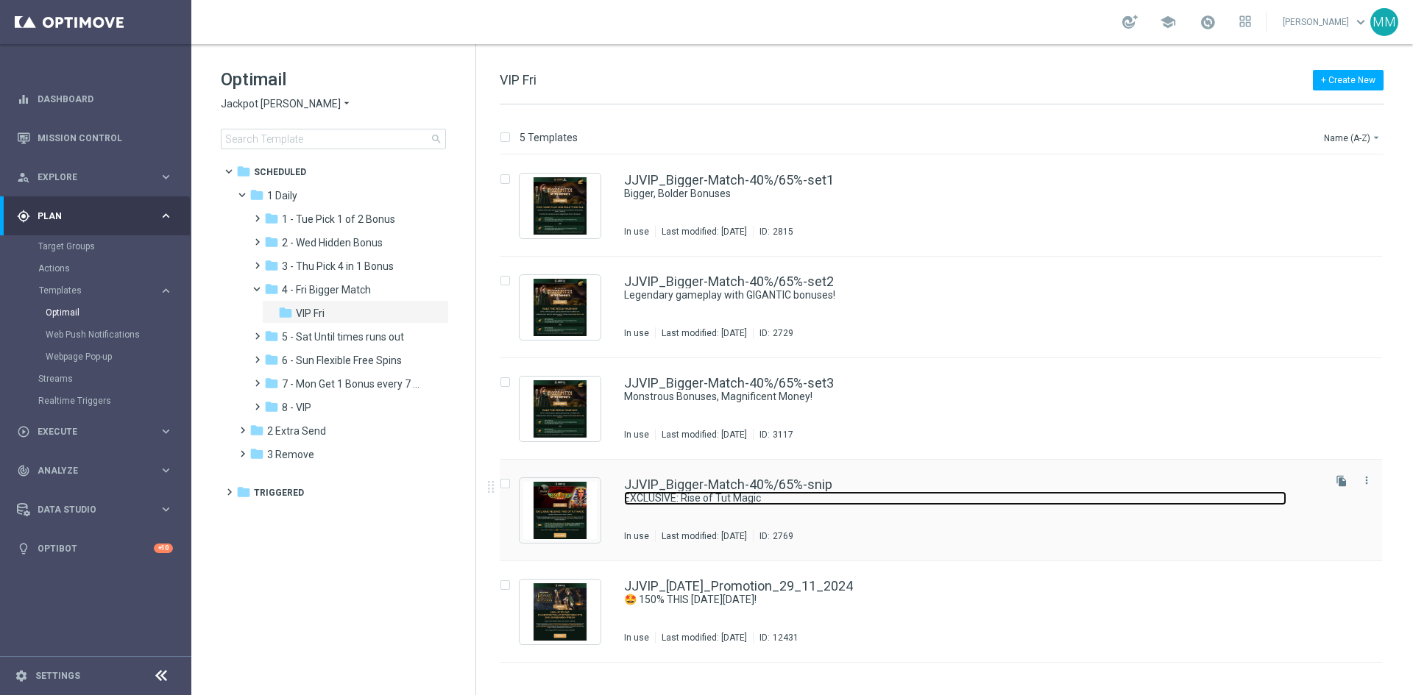
click at [742, 503] on link "EXCLUSIVE: Rise of Tut Magic" at bounding box center [955, 498] width 662 height 14
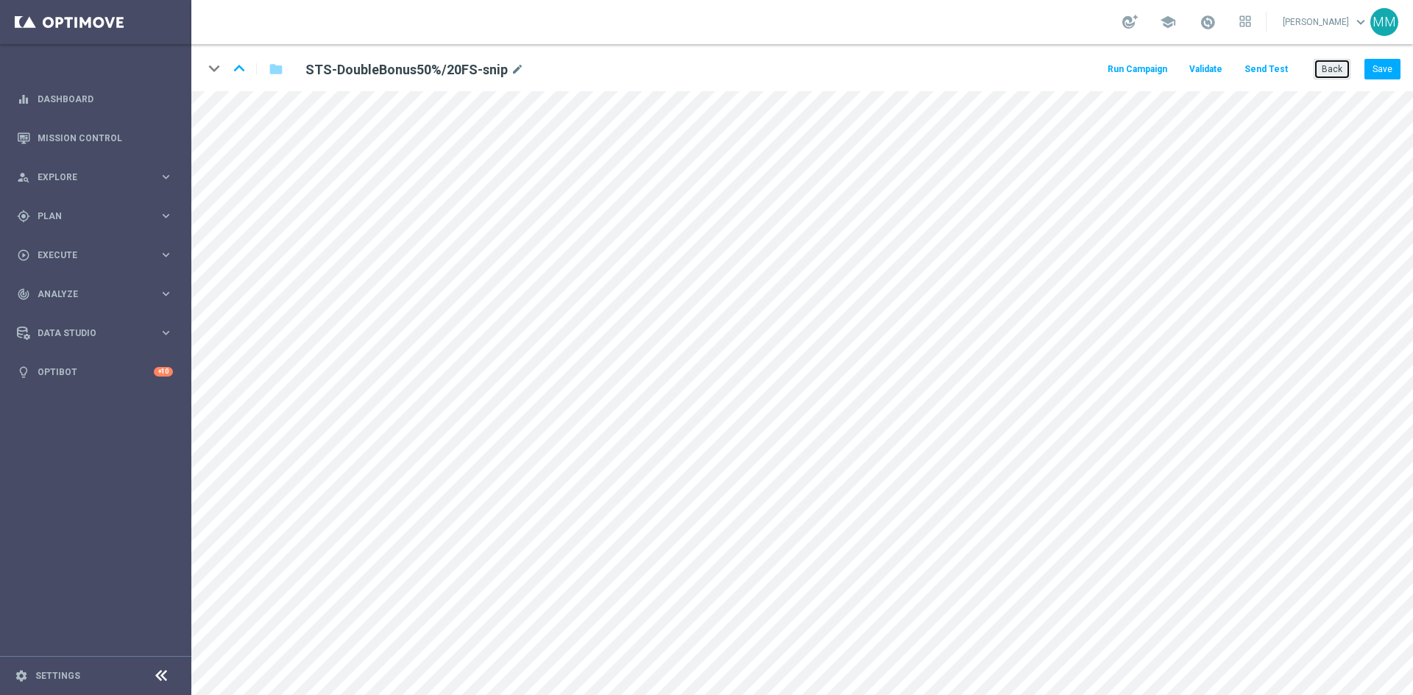
click at [1333, 75] on button "Back" at bounding box center [1331, 69] width 37 height 21
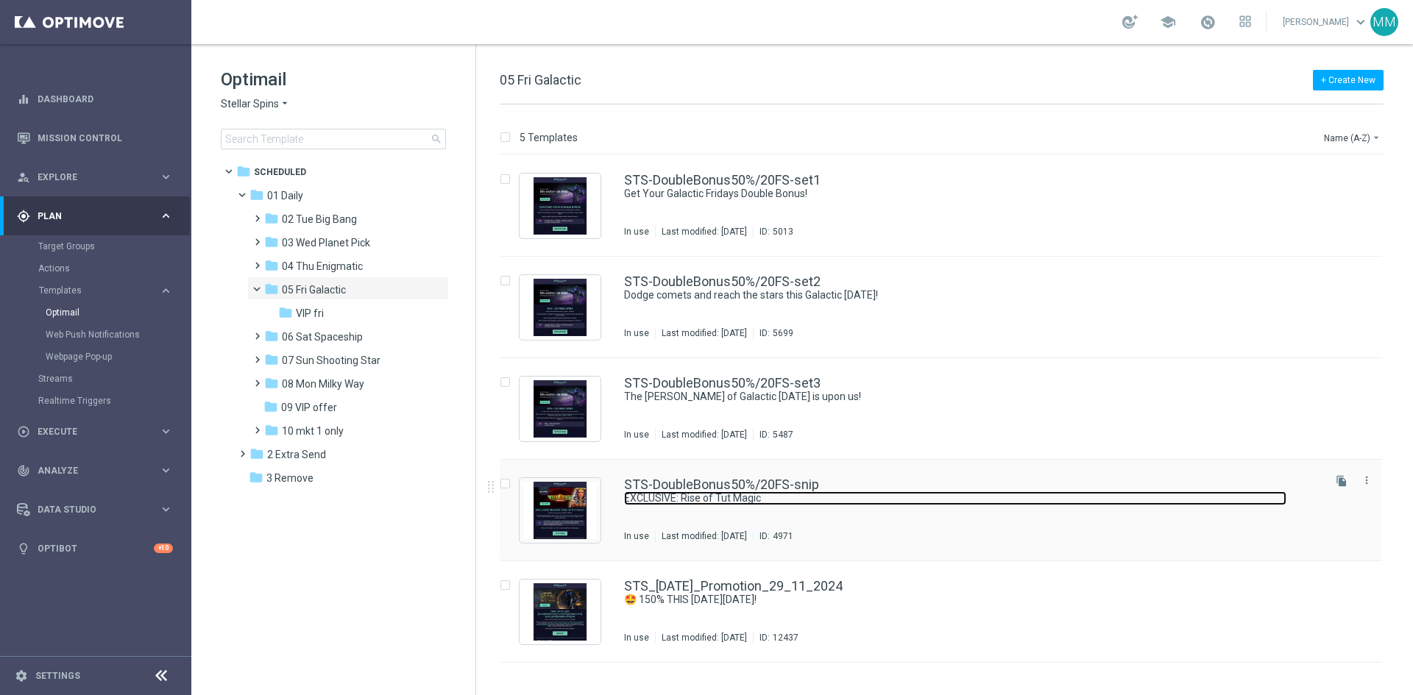
click at [742, 500] on link "EXCLUSIVE: Rise of Tut Magic" at bounding box center [955, 498] width 662 height 14
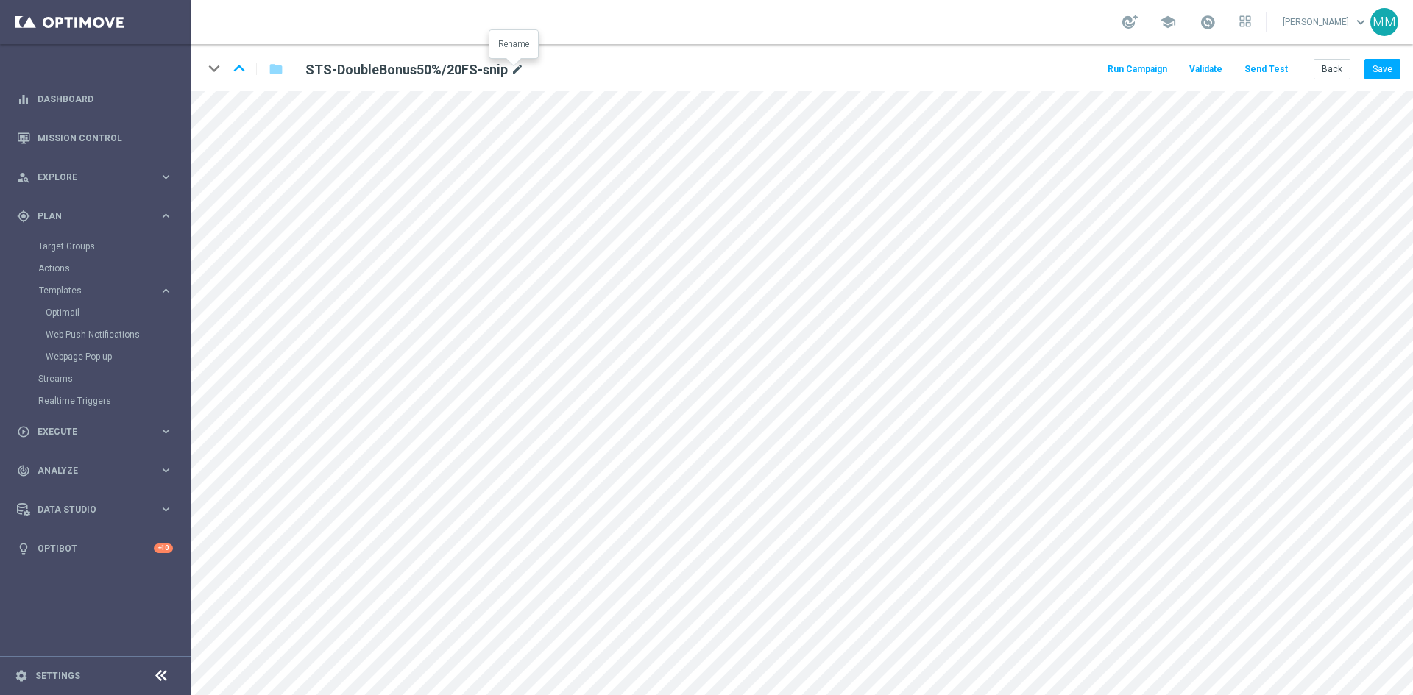
click at [518, 71] on icon "mode_edit" at bounding box center [517, 70] width 13 height 18
click at [547, 67] on icon "mode_edit" at bounding box center [545, 70] width 13 height 18
click at [1344, 67] on button "Back" at bounding box center [1331, 69] width 37 height 21
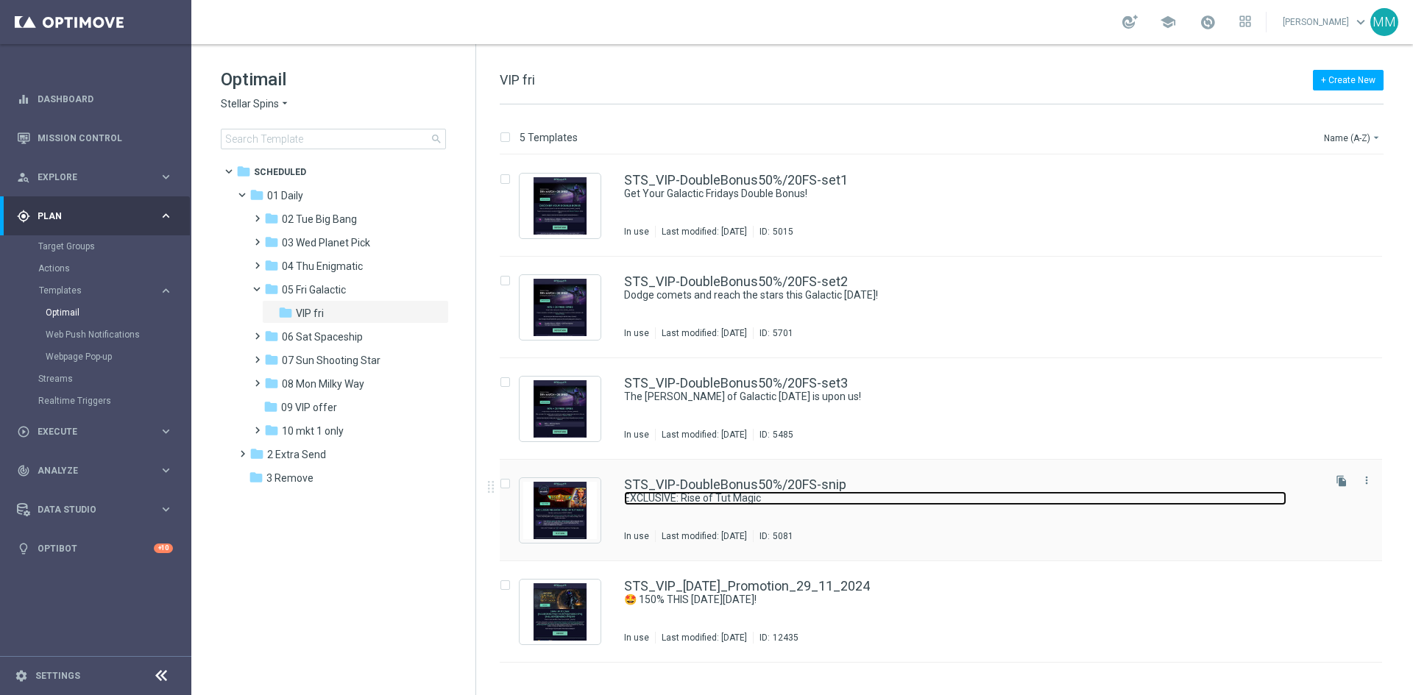
click at [960, 498] on link "EXCLUSIVE: Rise of Tut Magic" at bounding box center [955, 498] width 662 height 14
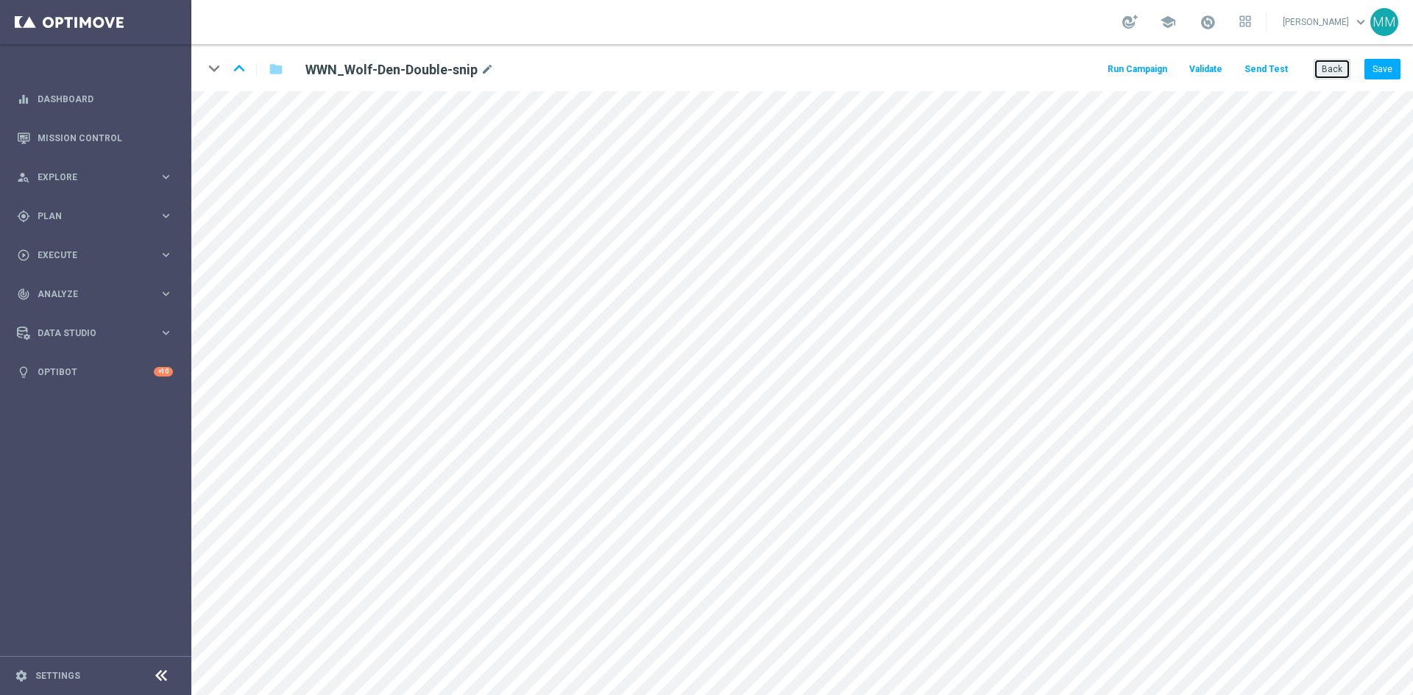
click at [1330, 71] on button "Back" at bounding box center [1331, 69] width 37 height 21
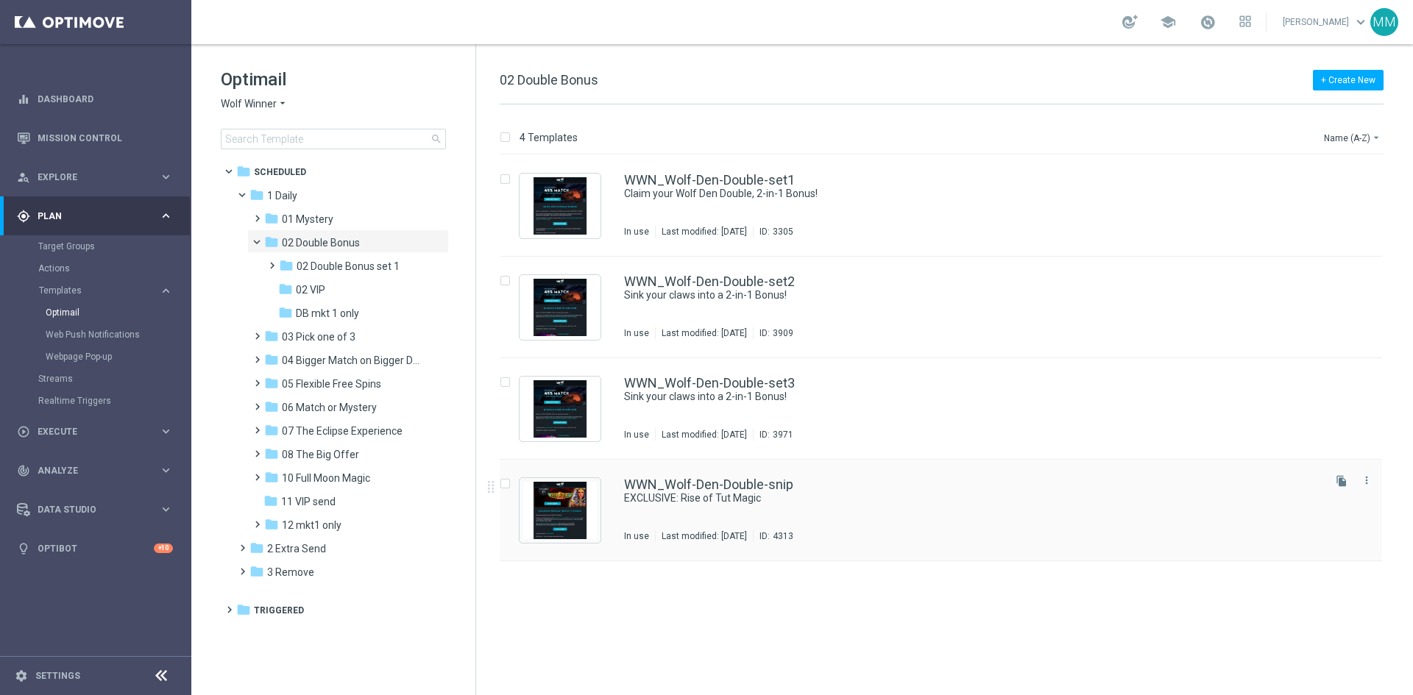
click at [834, 486] on div "WWN_Wolf-Den-Double-snip" at bounding box center [972, 484] width 696 height 13
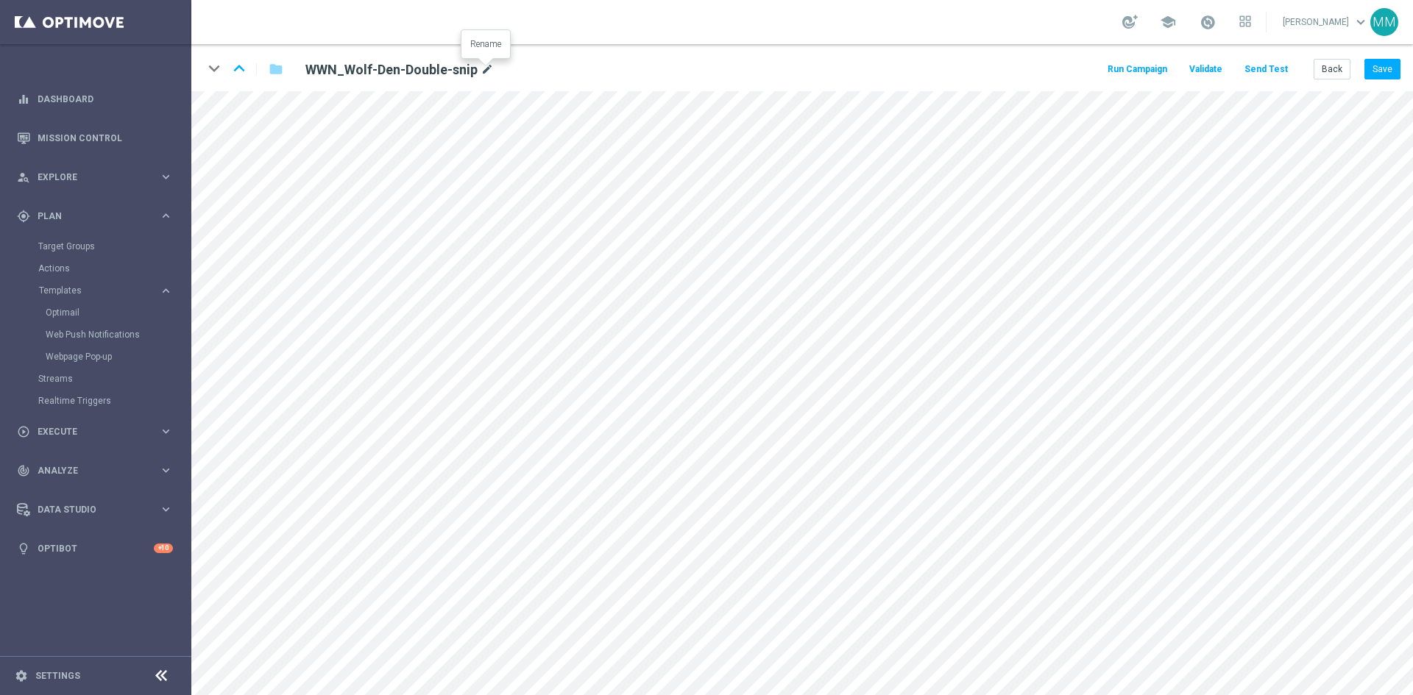
click at [489, 69] on icon "mode_edit" at bounding box center [486, 70] width 13 height 18
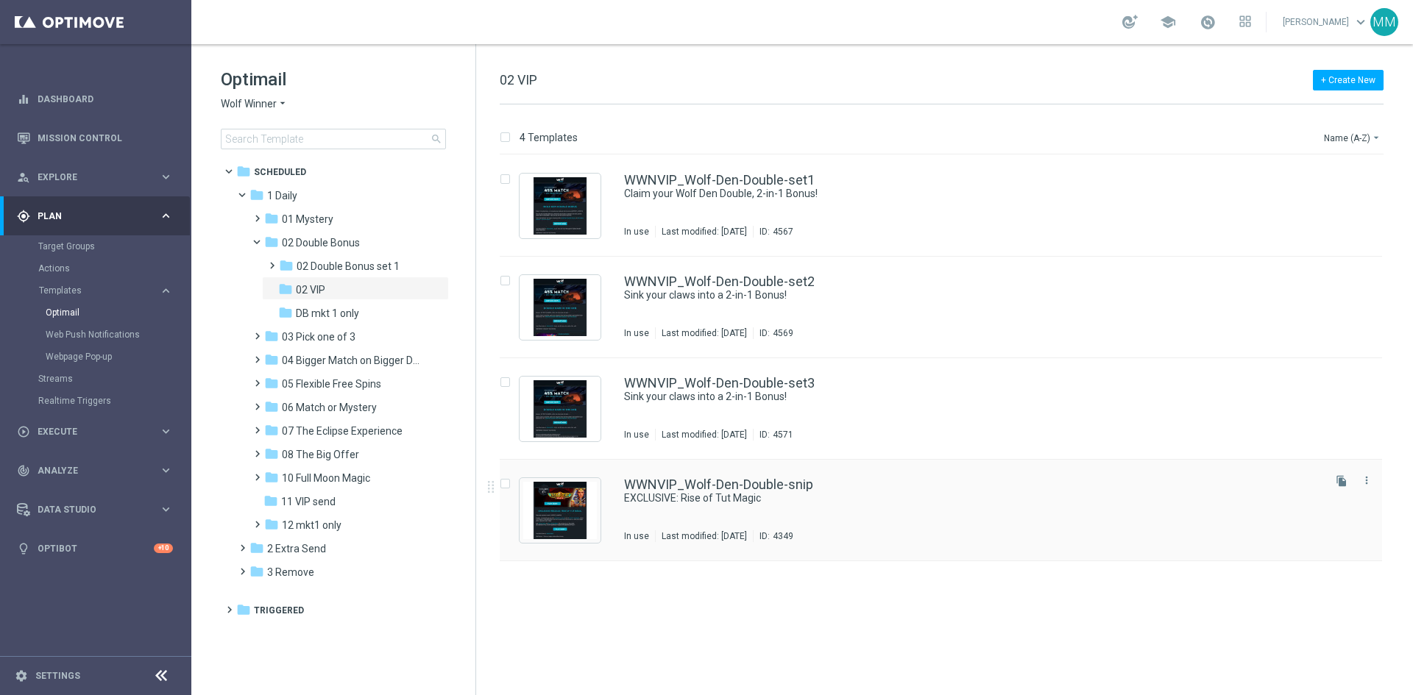
click at [799, 518] on div "WWNVIP_Wolf-Den-Double-snip EXCLUSIVE: Rise of Tut Magic In use Last modified: …" at bounding box center [972, 510] width 696 height 64
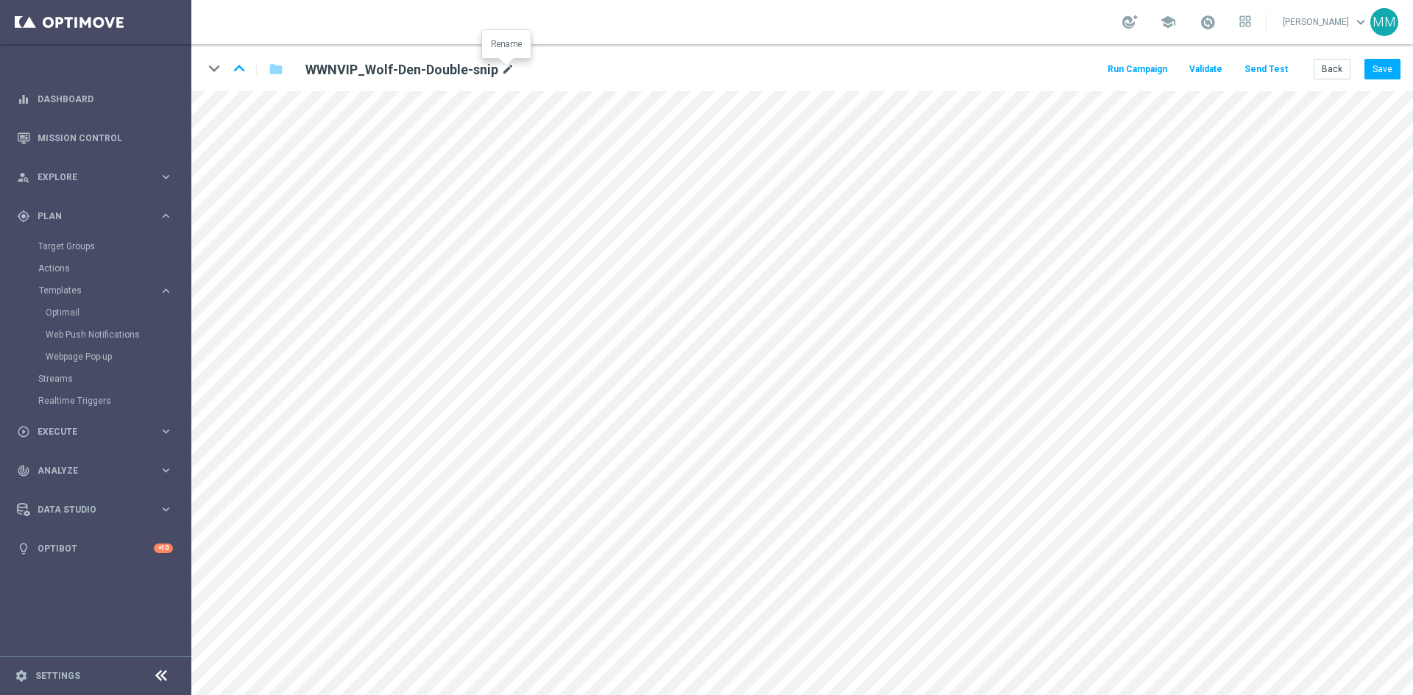
click at [510, 68] on icon "mode_edit" at bounding box center [507, 70] width 13 height 18
click at [238, 71] on icon "keyboard_arrow_up" at bounding box center [239, 68] width 22 height 22
click at [1328, 72] on button "Back" at bounding box center [1331, 69] width 37 height 21
click at [542, 65] on icon "mode_edit" at bounding box center [545, 70] width 13 height 18
click at [467, 71] on icon "mode_edit" at bounding box center [473, 70] width 13 height 18
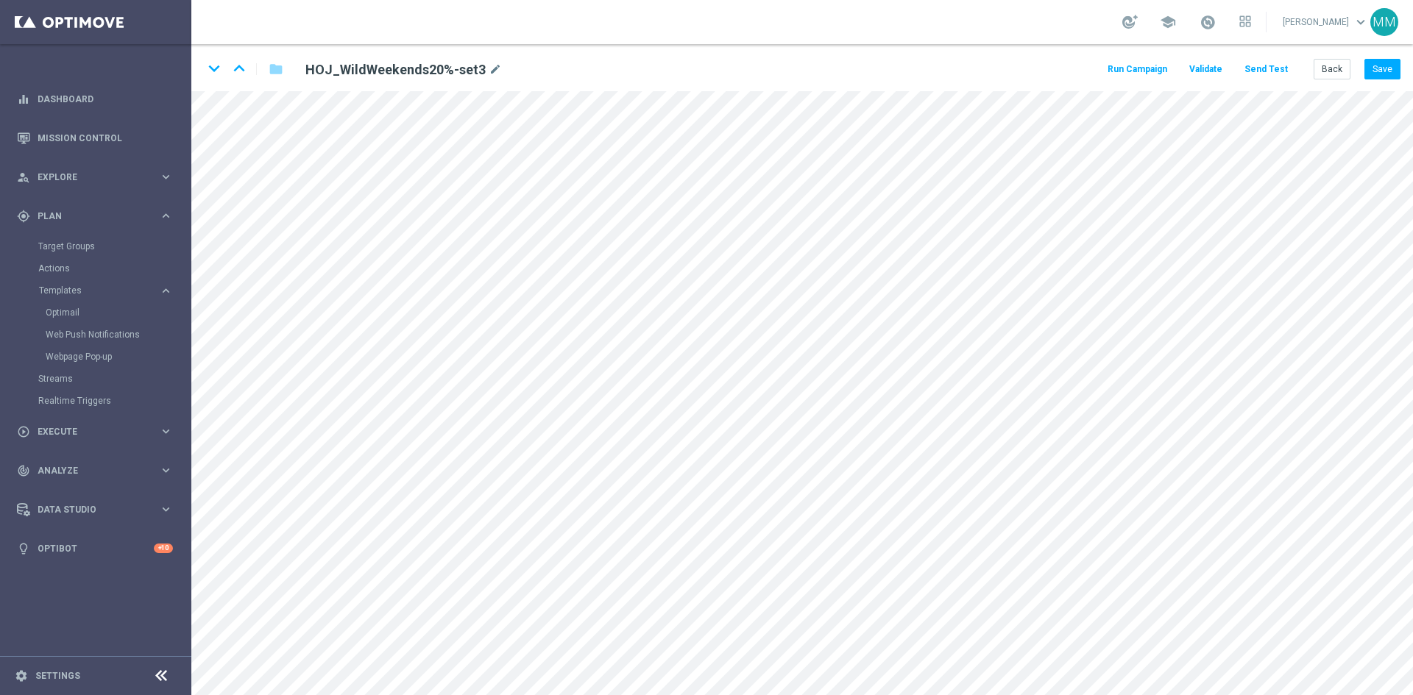
click at [237, 87] on div "keyboard_arrow_down keyboard_arrow_up folder HOJ_WildWeekends20%-set3 mode_edit…" at bounding box center [801, 67] width 1221 height 47
click at [489, 76] on icon "mode_edit" at bounding box center [495, 70] width 13 height 18
click at [1332, 68] on button "Back" at bounding box center [1331, 69] width 37 height 21
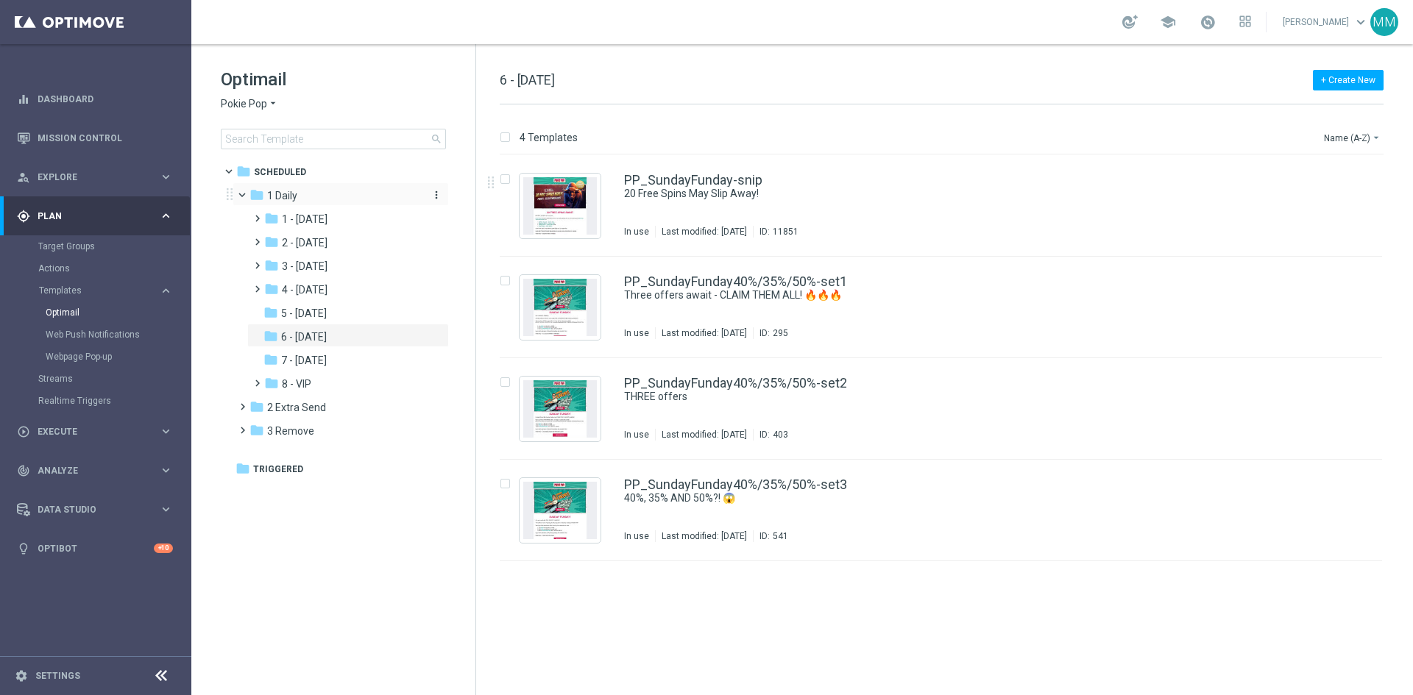
click at [315, 196] on div "folder 1 Daily" at bounding box center [333, 196] width 169 height 17
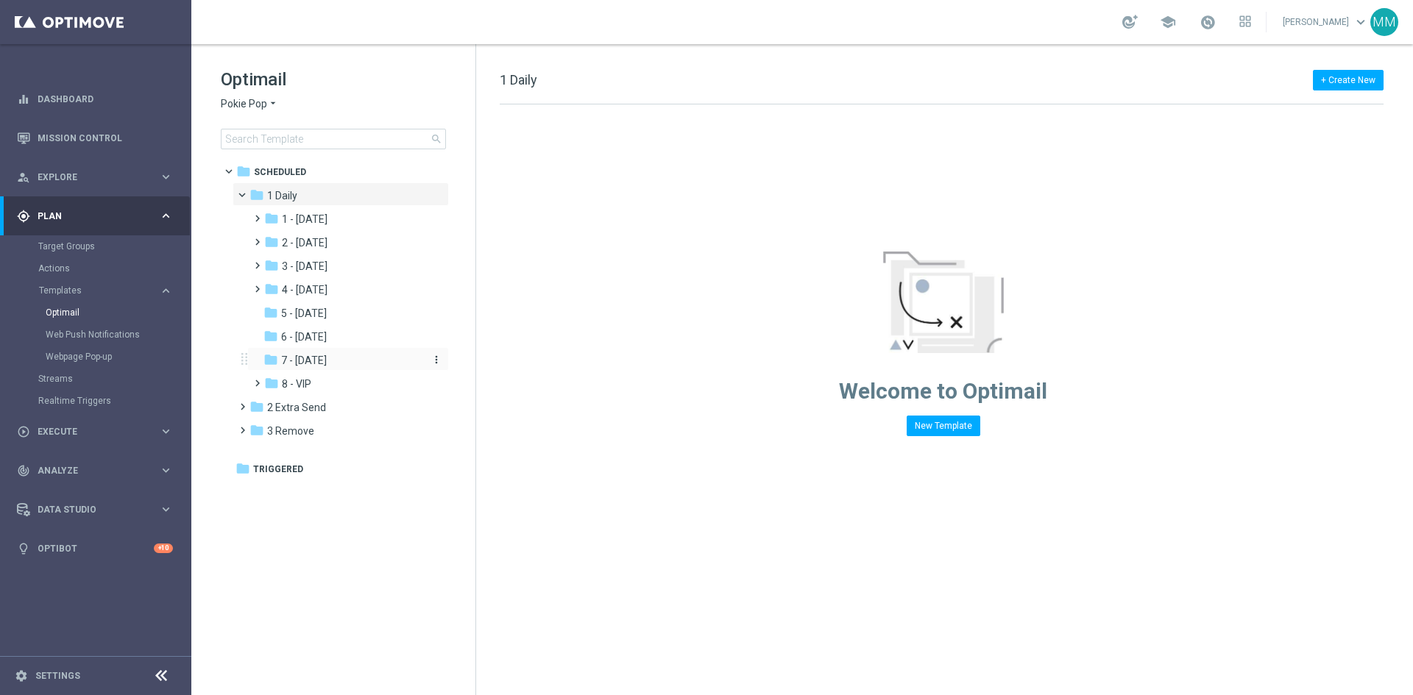
click at [341, 356] on div "folder 7 - [DATE]" at bounding box center [341, 360] width 157 height 17
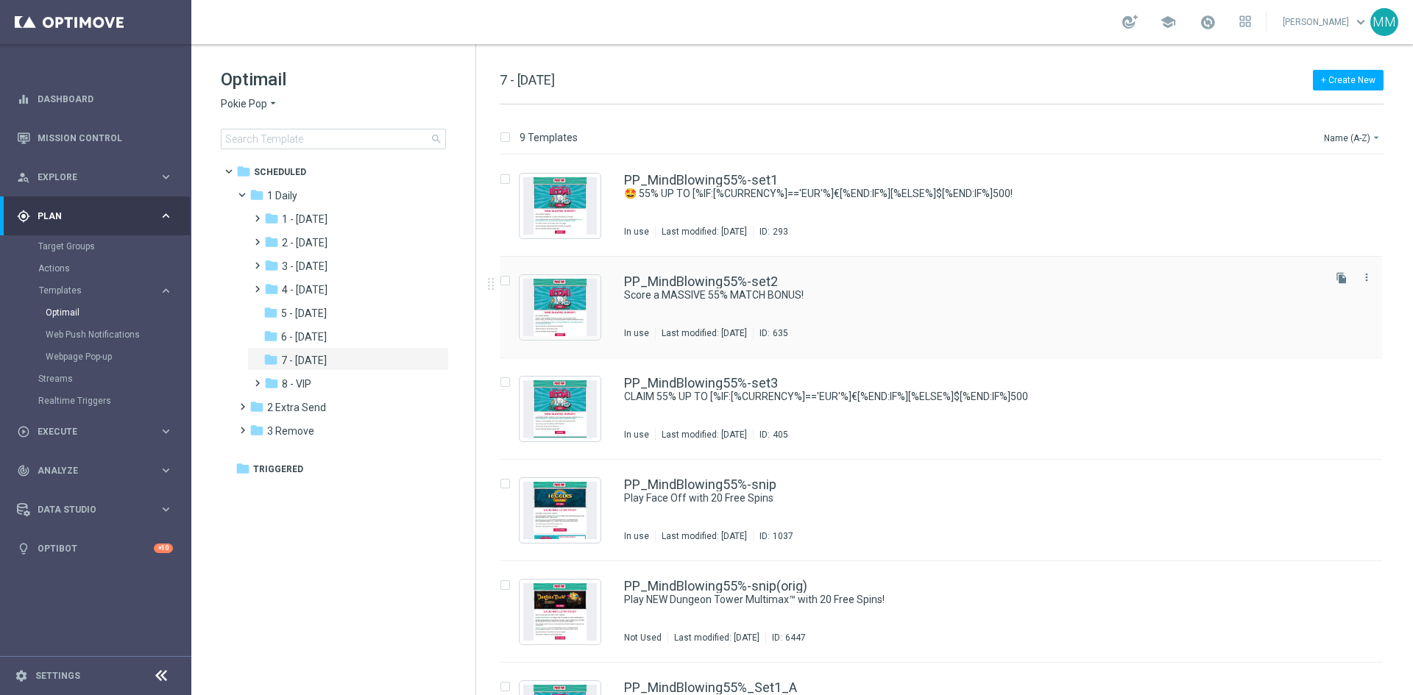
scroll to position [74, 0]
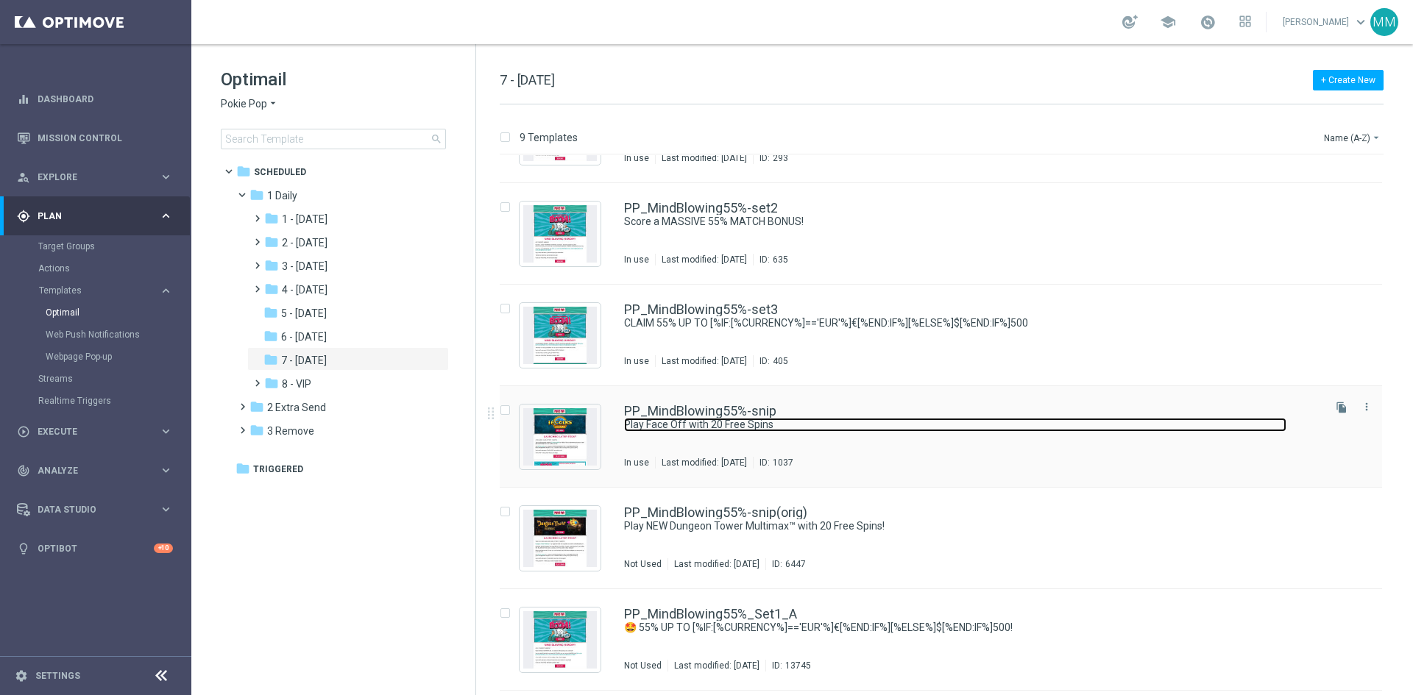
click at [891, 423] on link "Play Face Off with 20 Free Spins" at bounding box center [955, 425] width 662 height 14
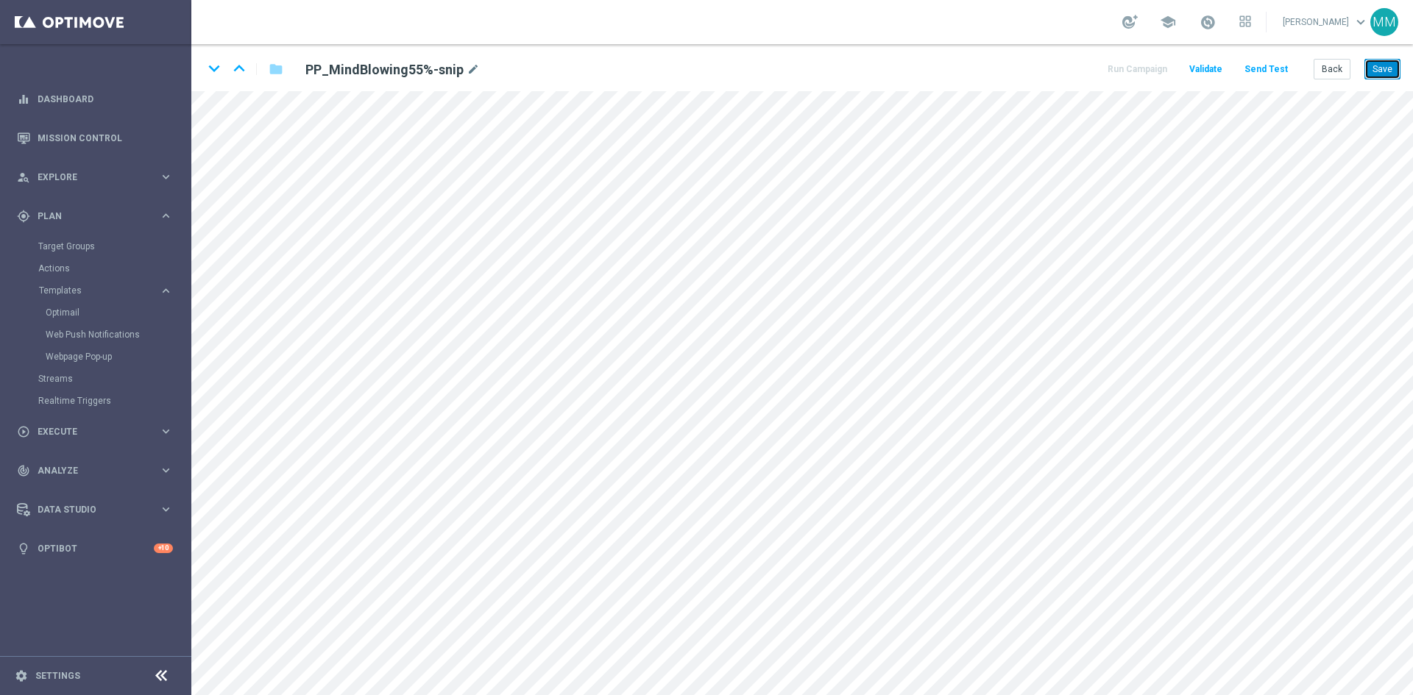
click at [1377, 68] on button "Save" at bounding box center [1382, 69] width 36 height 21
click at [1382, 68] on button "Save" at bounding box center [1382, 69] width 36 height 21
click at [1388, 67] on button "Save" at bounding box center [1382, 69] width 36 height 21
click at [1382, 64] on button "Save" at bounding box center [1382, 69] width 36 height 21
click at [1382, 68] on button "Save" at bounding box center [1382, 69] width 36 height 21
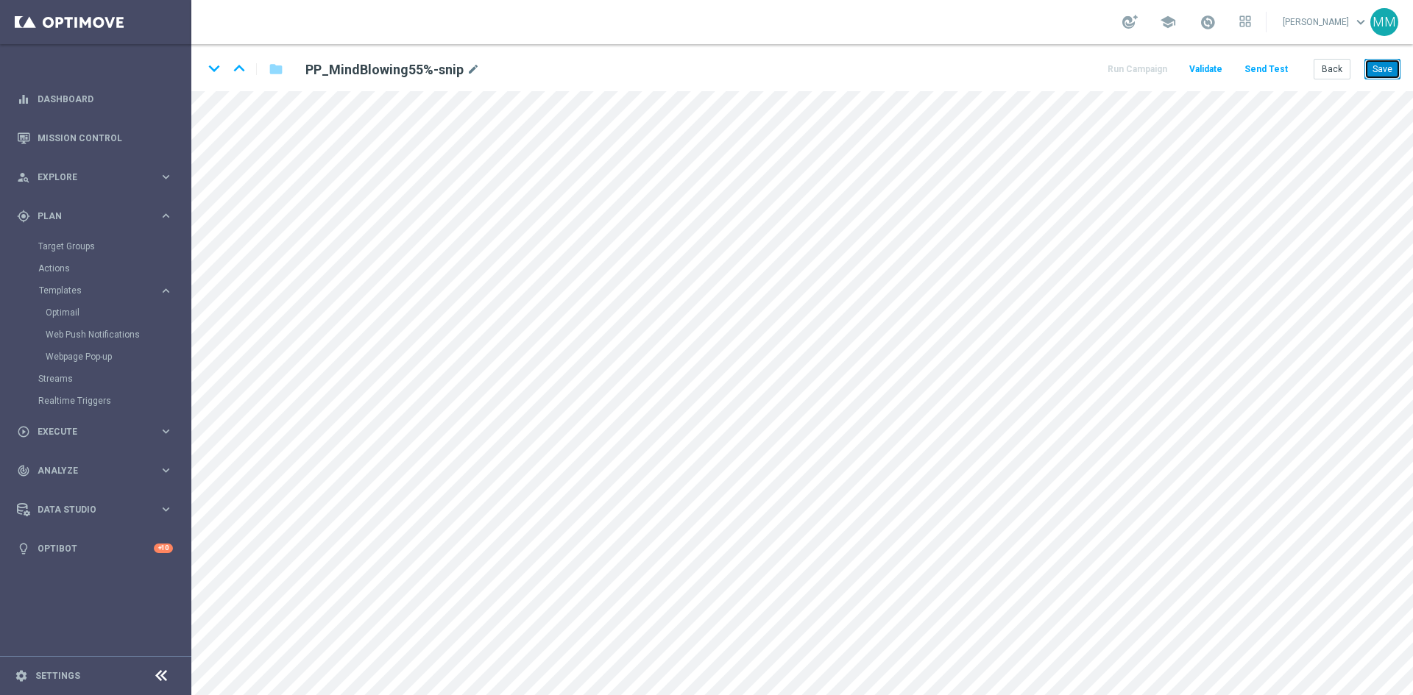
click at [1389, 63] on button "Save" at bounding box center [1382, 69] width 36 height 21
click at [1377, 68] on button "Save" at bounding box center [1382, 69] width 36 height 21
click at [1376, 72] on button "Save" at bounding box center [1382, 69] width 36 height 21
click at [1385, 71] on button "Save" at bounding box center [1382, 69] width 36 height 21
click at [1391, 60] on button "Save" at bounding box center [1382, 69] width 36 height 21
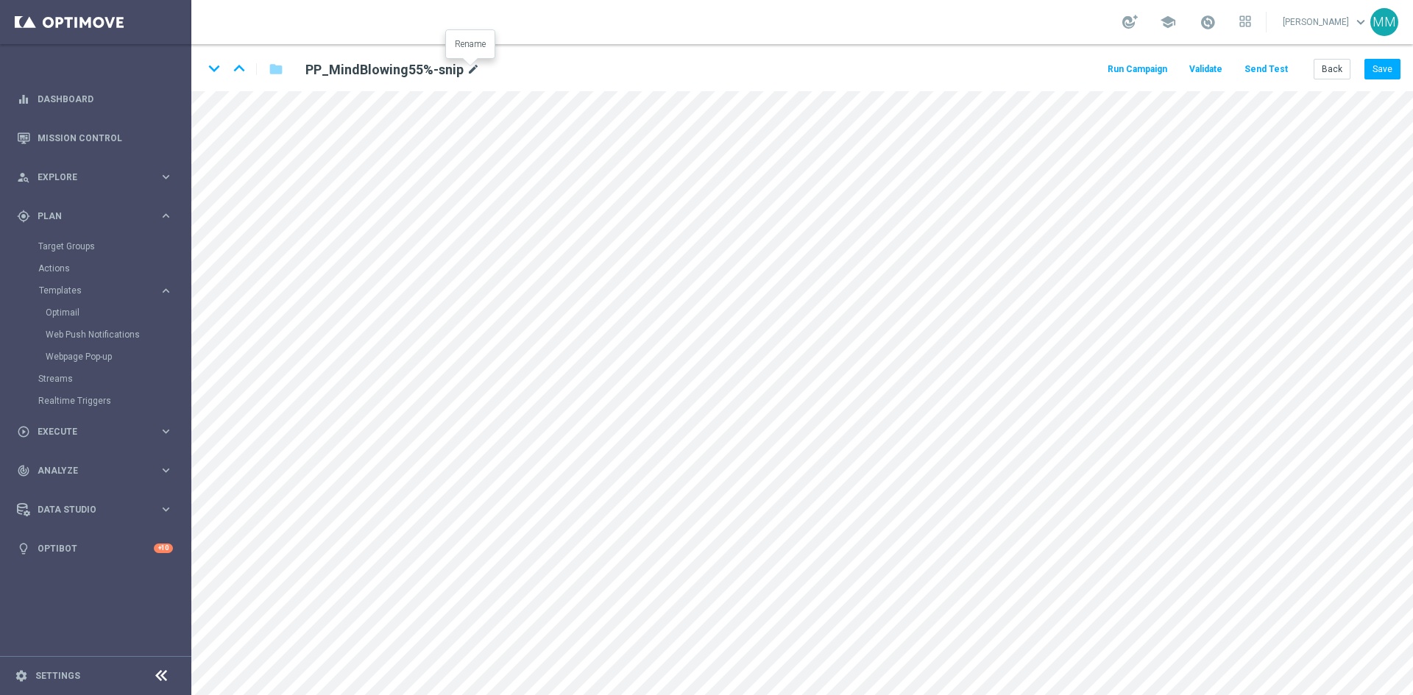
click at [472, 72] on icon "mode_edit" at bounding box center [472, 70] width 13 height 18
drag, startPoint x: 1385, startPoint y: 72, endPoint x: 1377, endPoint y: 77, distance: 9.9
click at [1385, 72] on button "Save" at bounding box center [1382, 69] width 36 height 21
click at [1396, 62] on button "Save" at bounding box center [1382, 69] width 36 height 21
click at [1318, 68] on button "Back" at bounding box center [1331, 69] width 37 height 21
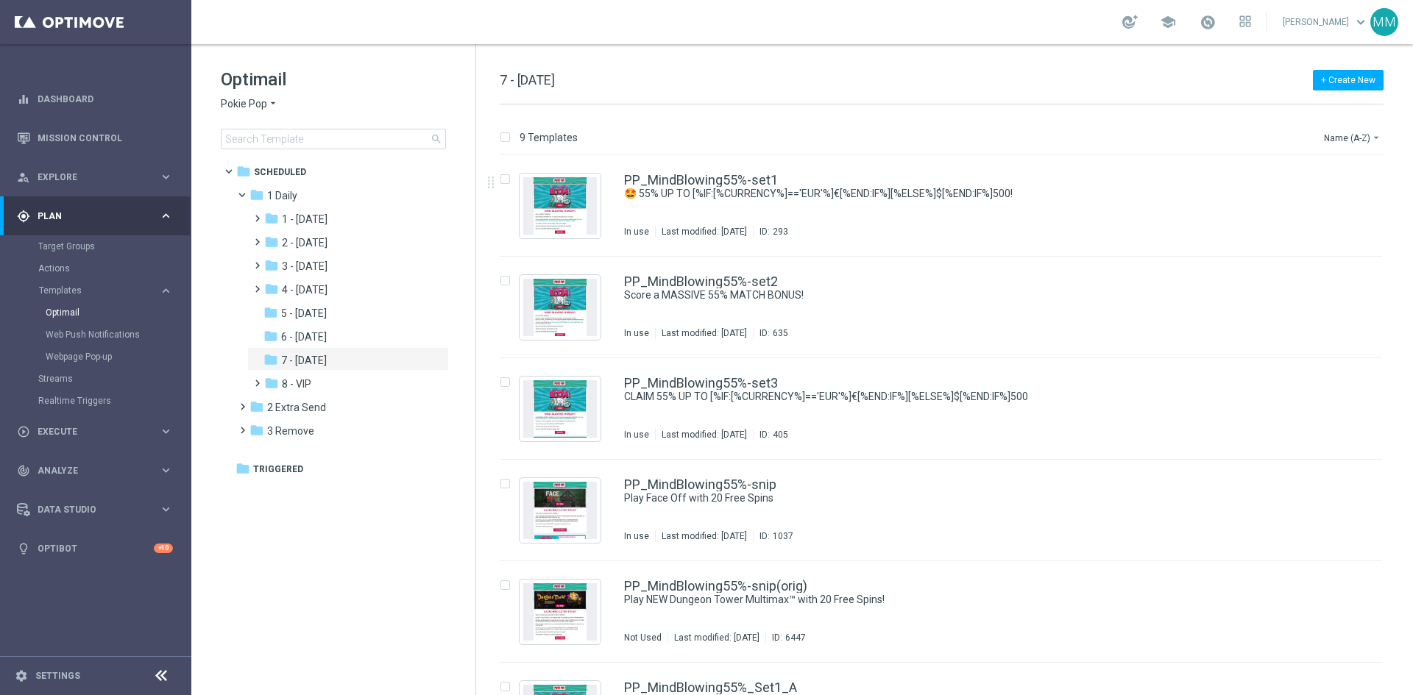
click at [247, 102] on span "Pokie Pop" at bounding box center [244, 104] width 46 height 14
click at [0, 0] on span "Casino-Mate" at bounding box center [0, 0] width 0 height 0
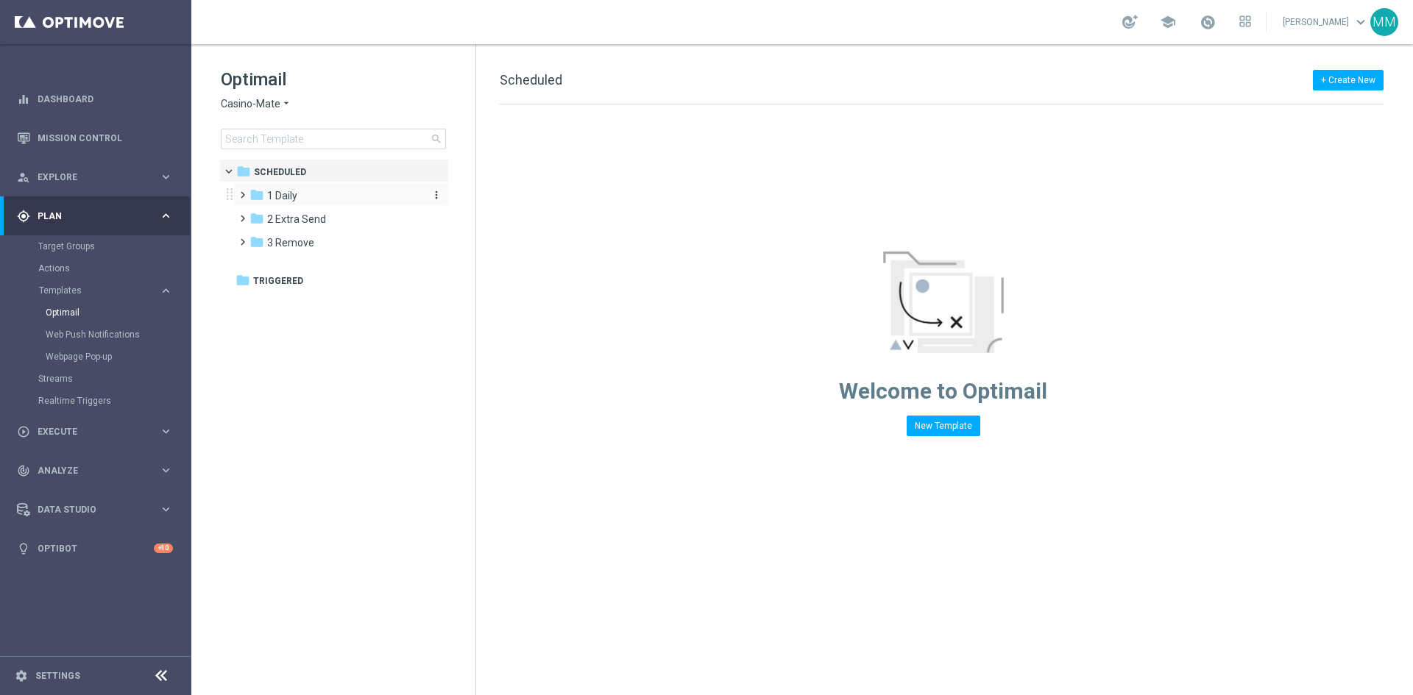
click at [300, 197] on div "folder 1 Daily" at bounding box center [333, 196] width 169 height 17
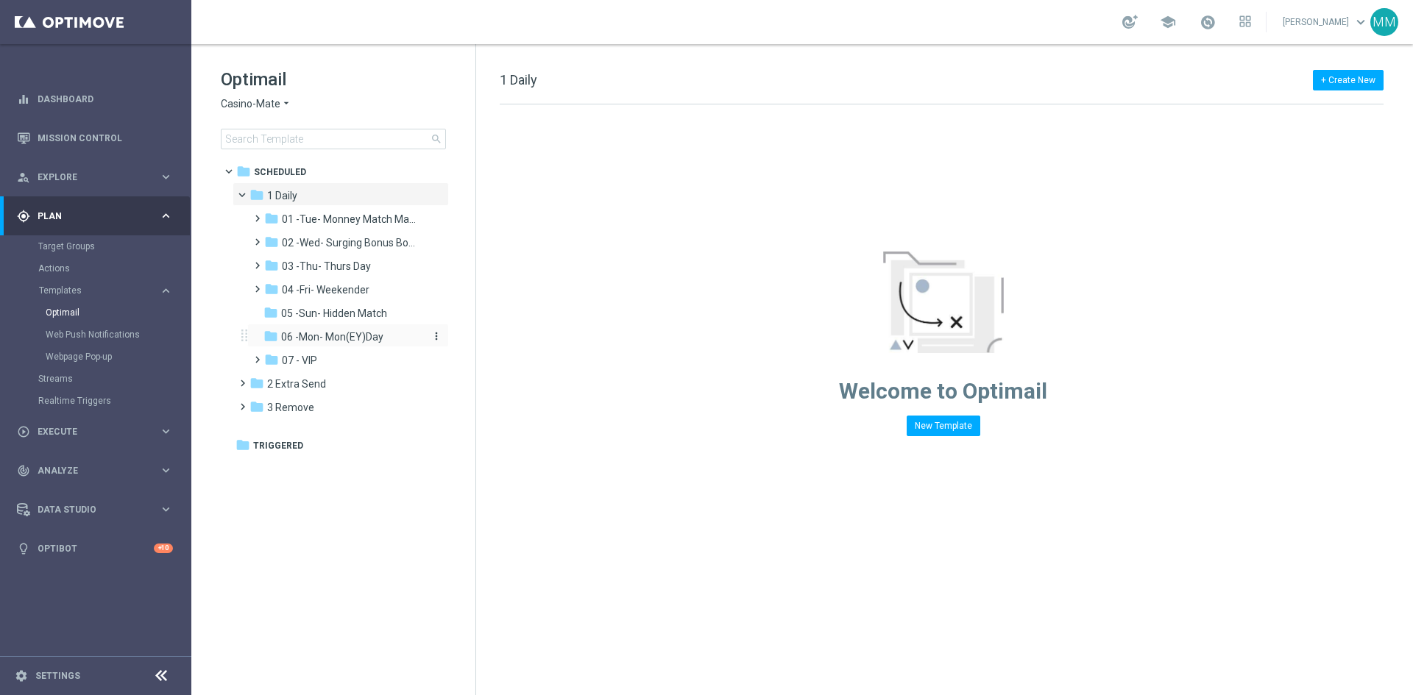
click at [343, 333] on span "06 -Mon- Mon(EY)Day" at bounding box center [332, 336] width 102 height 13
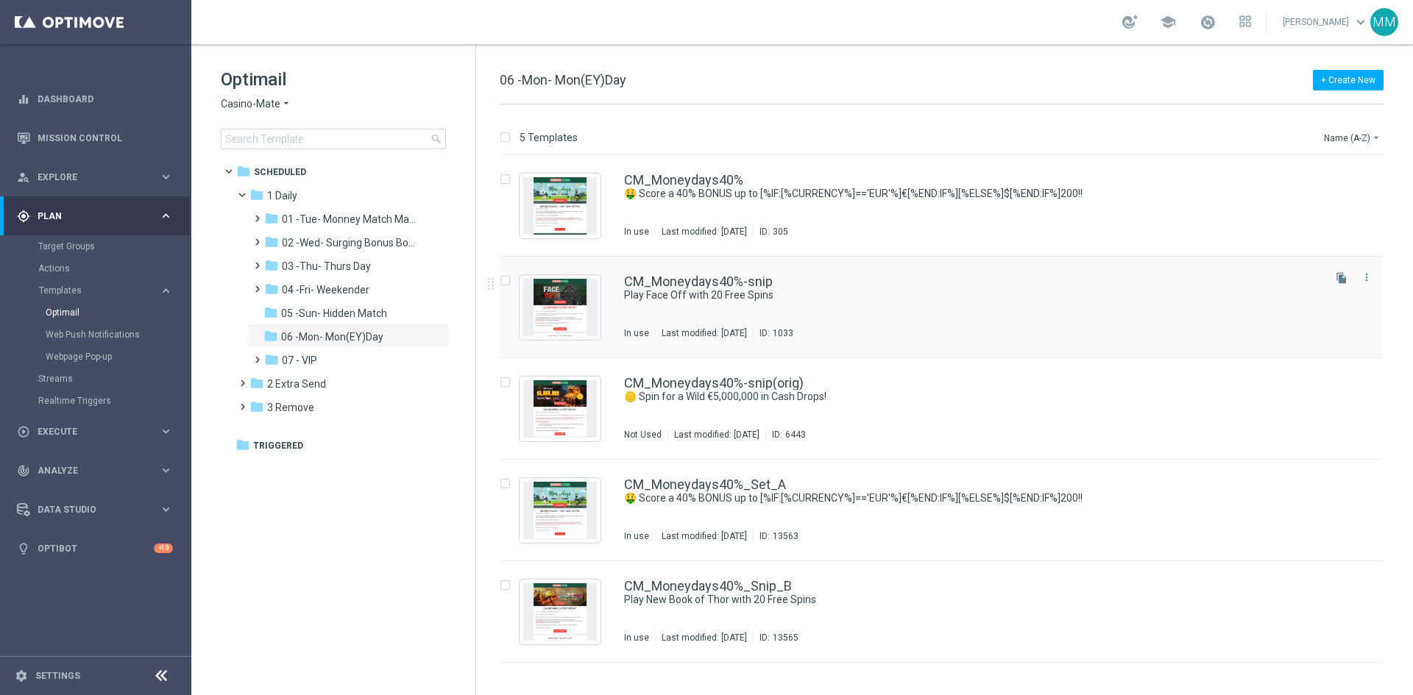
click at [837, 311] on div "CM_Moneydays40%-snip Play Face Off with 20 Free Spins In use Last modified: Fri…" at bounding box center [972, 307] width 696 height 64
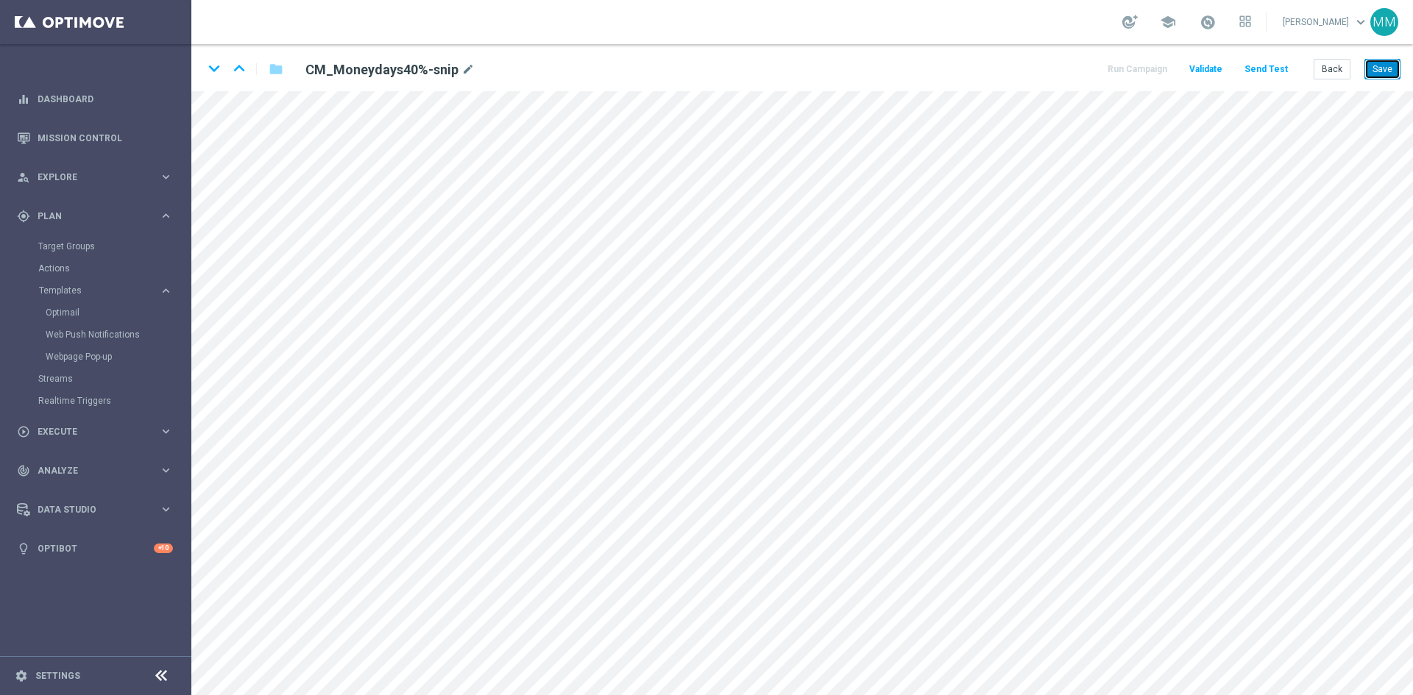
click at [1369, 70] on button "Save" at bounding box center [1382, 69] width 36 height 21
click at [1335, 68] on button "Back" at bounding box center [1331, 69] width 37 height 21
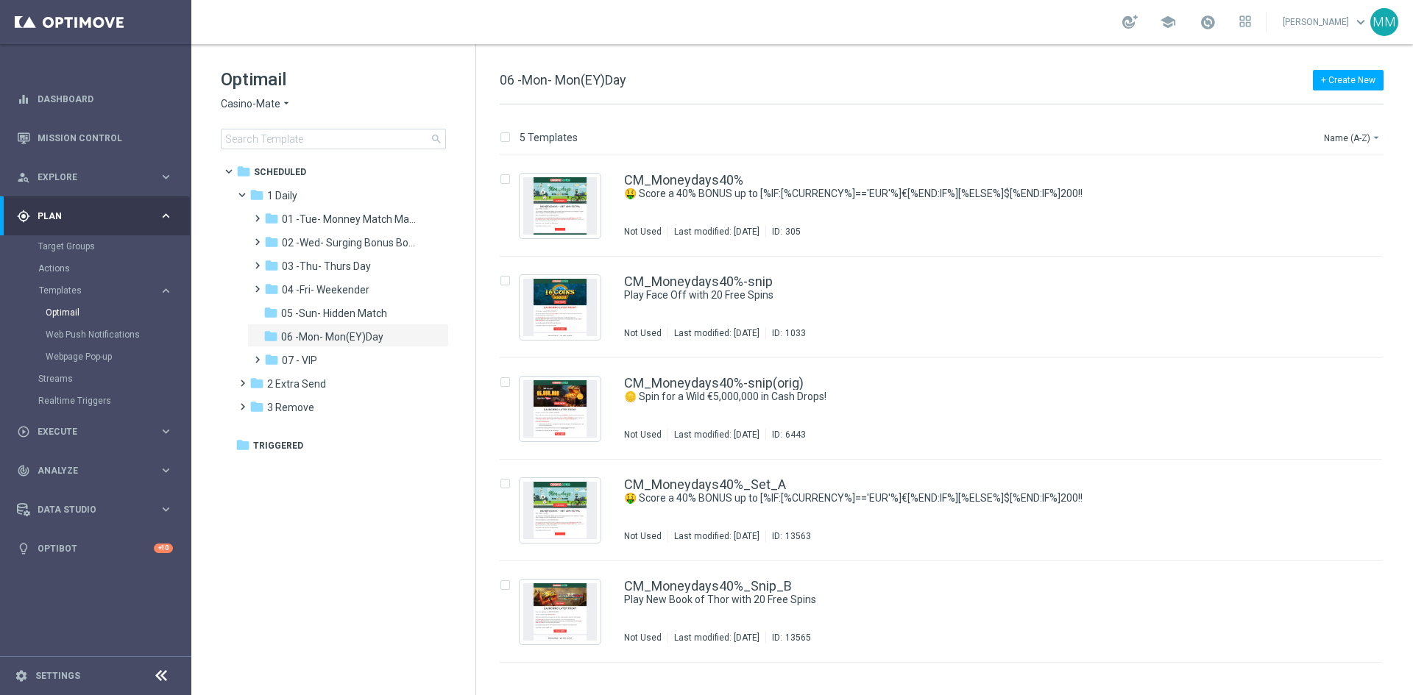
click at [274, 106] on span "Casino-Mate" at bounding box center [251, 104] width 60 height 14
click at [0, 0] on span "House of Jack" at bounding box center [0, 0] width 0 height 0
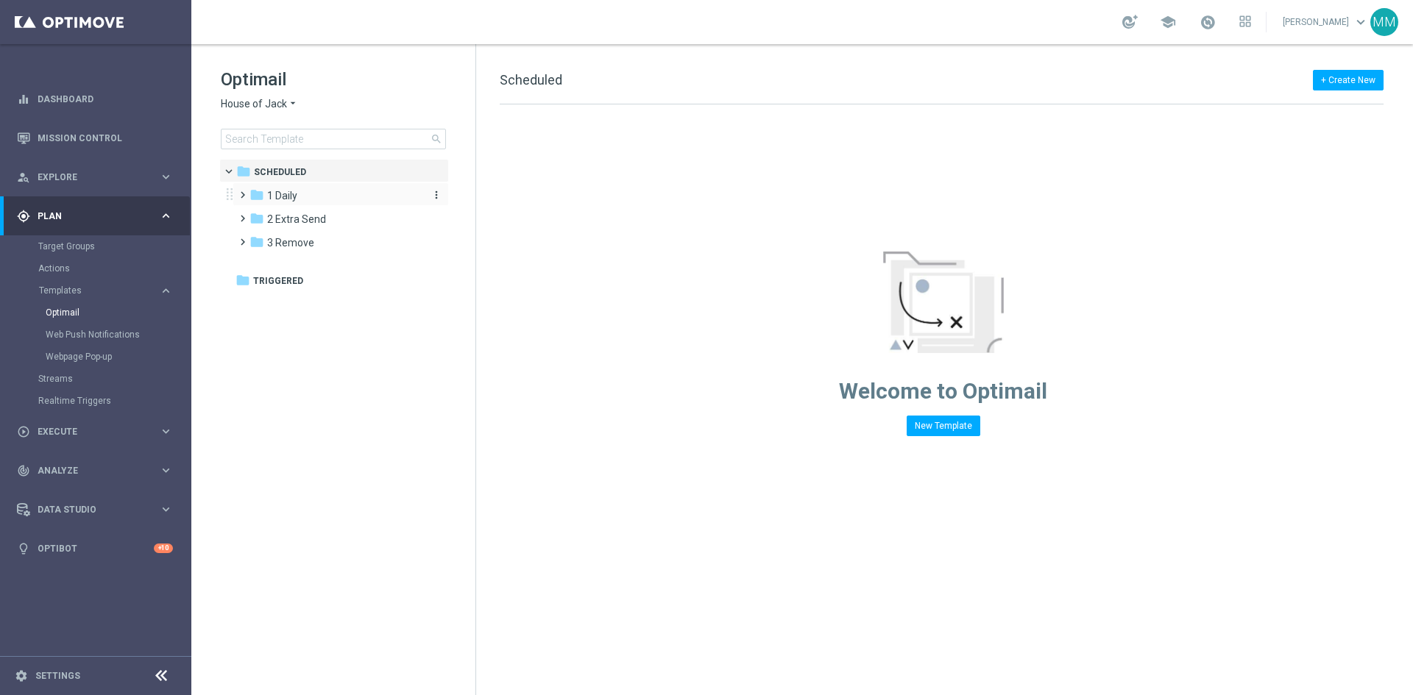
click at [322, 188] on div "folder 1 Daily" at bounding box center [333, 196] width 169 height 17
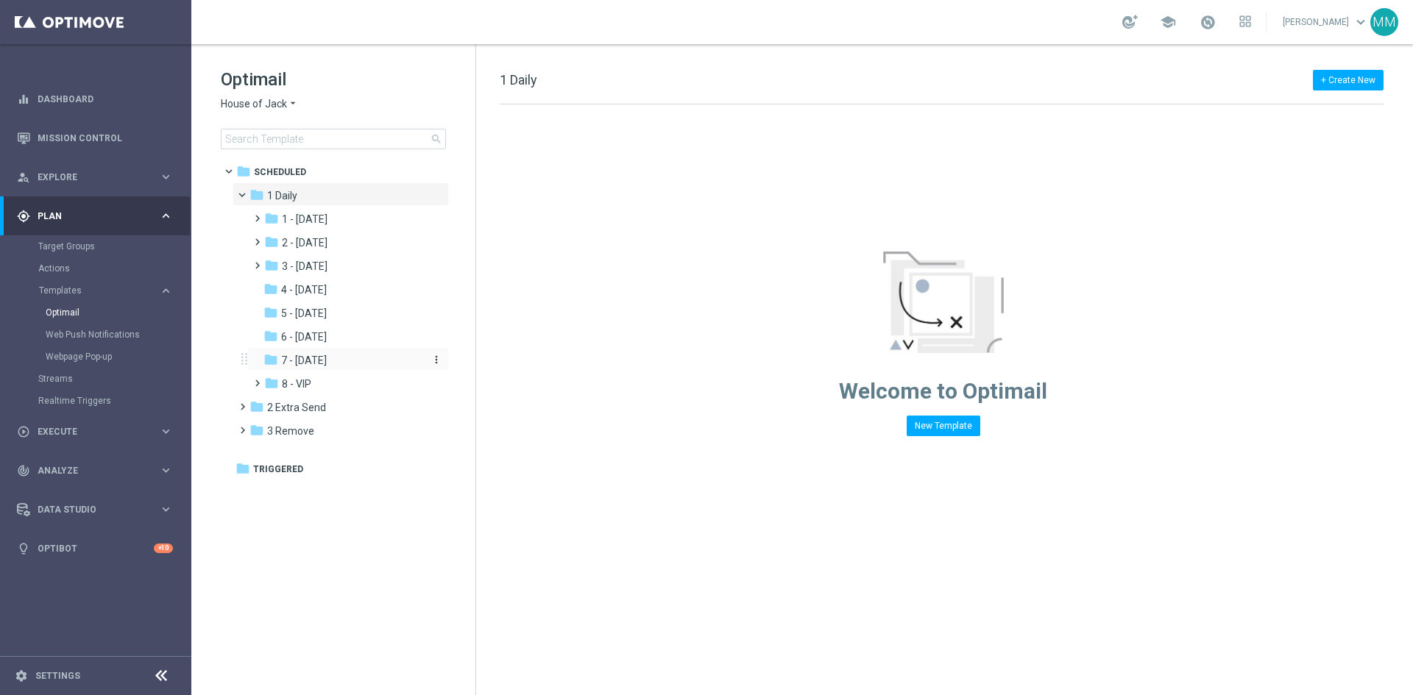
click at [351, 360] on div "folder 7 - Monday" at bounding box center [341, 360] width 157 height 17
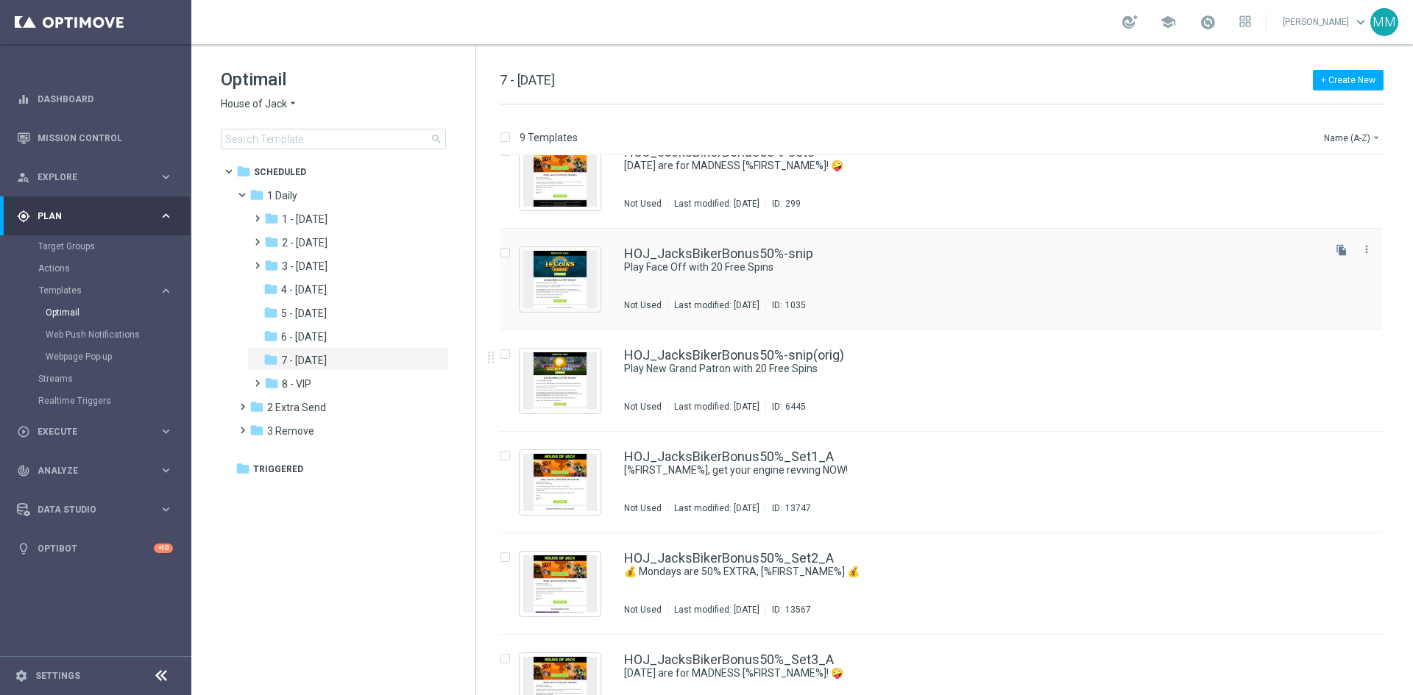
scroll to position [153, 0]
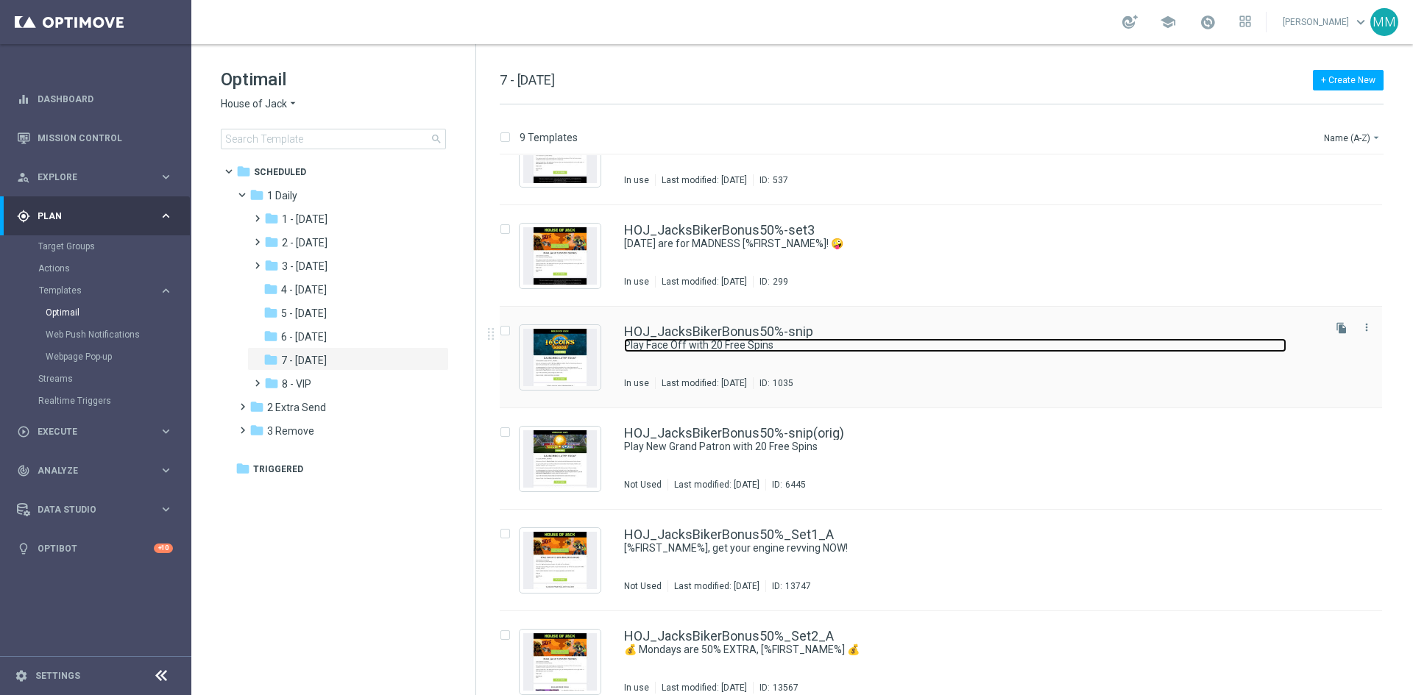
click at [869, 339] on link "Play Face Off with 20 Free Spins" at bounding box center [955, 345] width 662 height 14
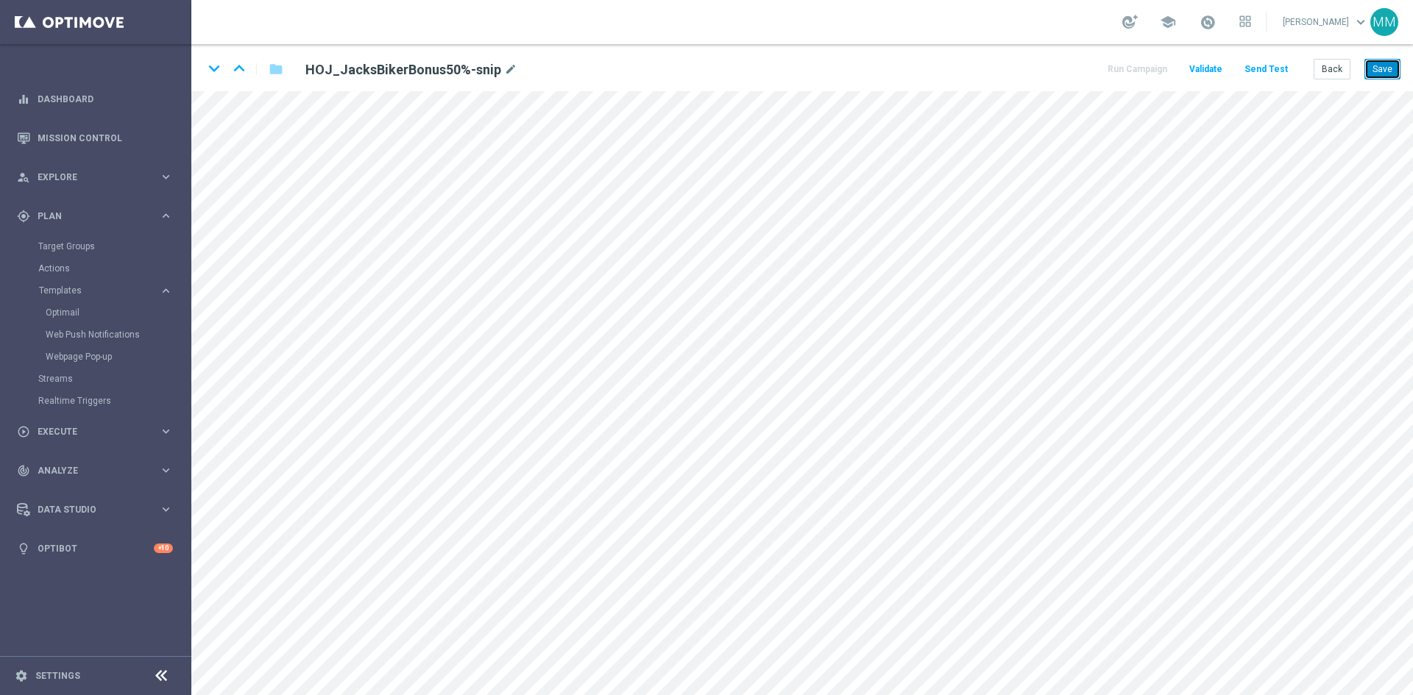
click at [1390, 63] on button "Save" at bounding box center [1382, 69] width 36 height 21
click at [1380, 68] on button "Save" at bounding box center [1382, 69] width 36 height 21
click at [1382, 73] on button "Save" at bounding box center [1382, 69] width 36 height 21
click at [1382, 88] on div "keyboard_arrow_down keyboard_arrow_up folder HOJ_JacksBikerBonus50%-snip mode_e…" at bounding box center [801, 67] width 1221 height 47
click at [1382, 68] on button "Save" at bounding box center [1382, 69] width 36 height 21
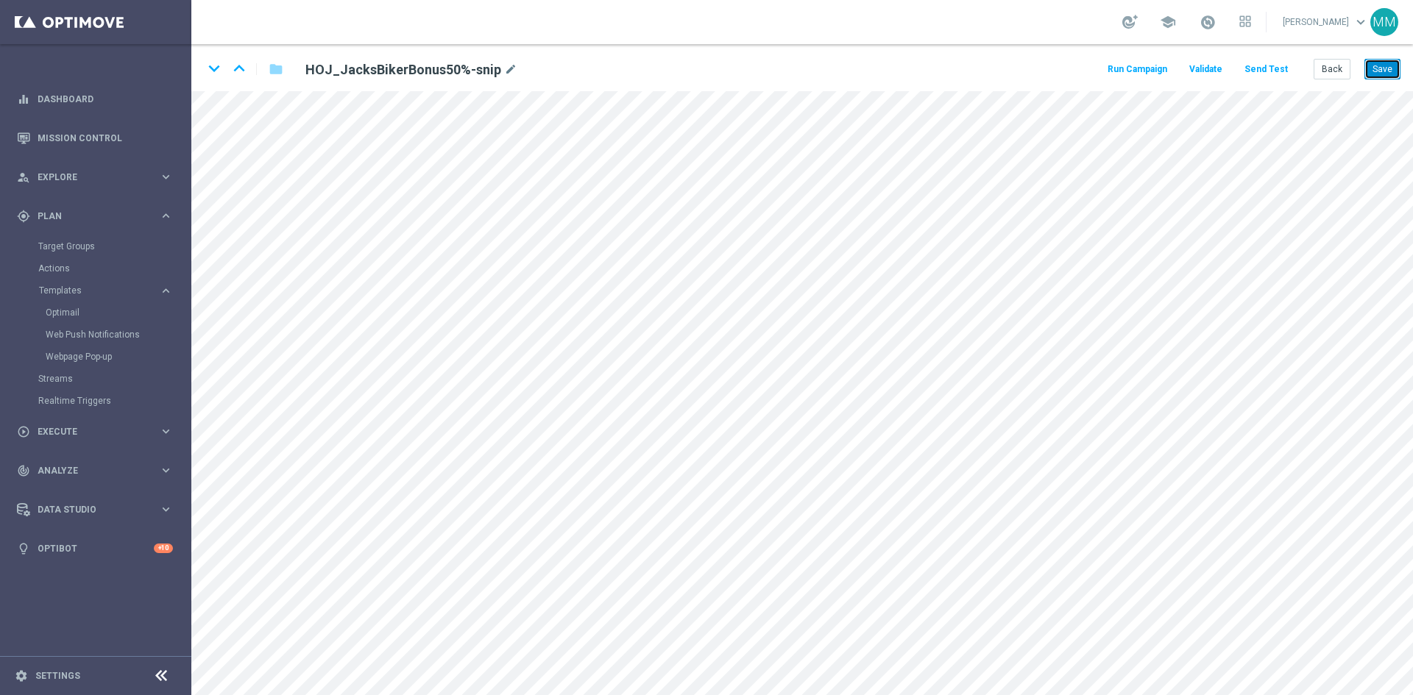
drag, startPoint x: 1394, startPoint y: 73, endPoint x: 1387, endPoint y: 82, distance: 11.0
click at [1394, 73] on button "Save" at bounding box center [1382, 69] width 36 height 21
click at [505, 69] on icon "mode_edit" at bounding box center [510, 70] width 13 height 18
click at [1388, 70] on button "Save" at bounding box center [1382, 69] width 36 height 21
click at [1385, 63] on button "Save" at bounding box center [1382, 69] width 36 height 21
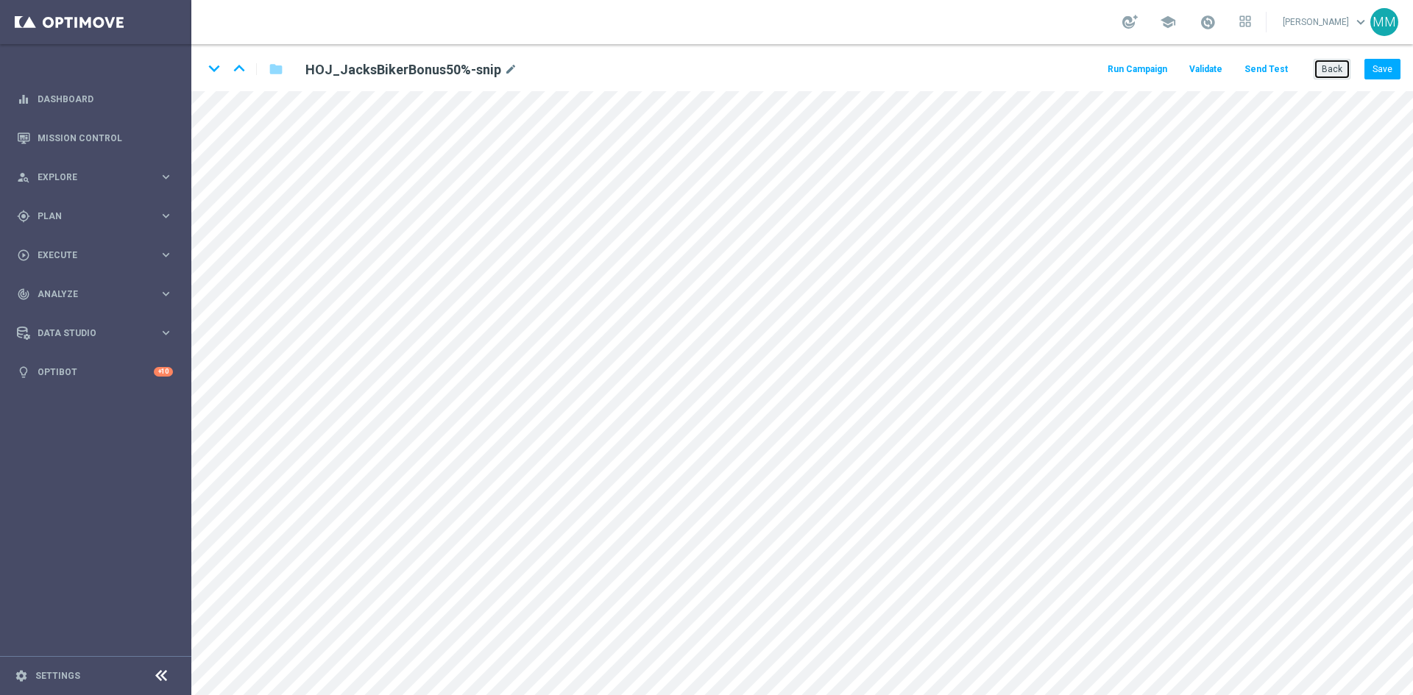
click at [1323, 60] on button "Back" at bounding box center [1331, 69] width 37 height 21
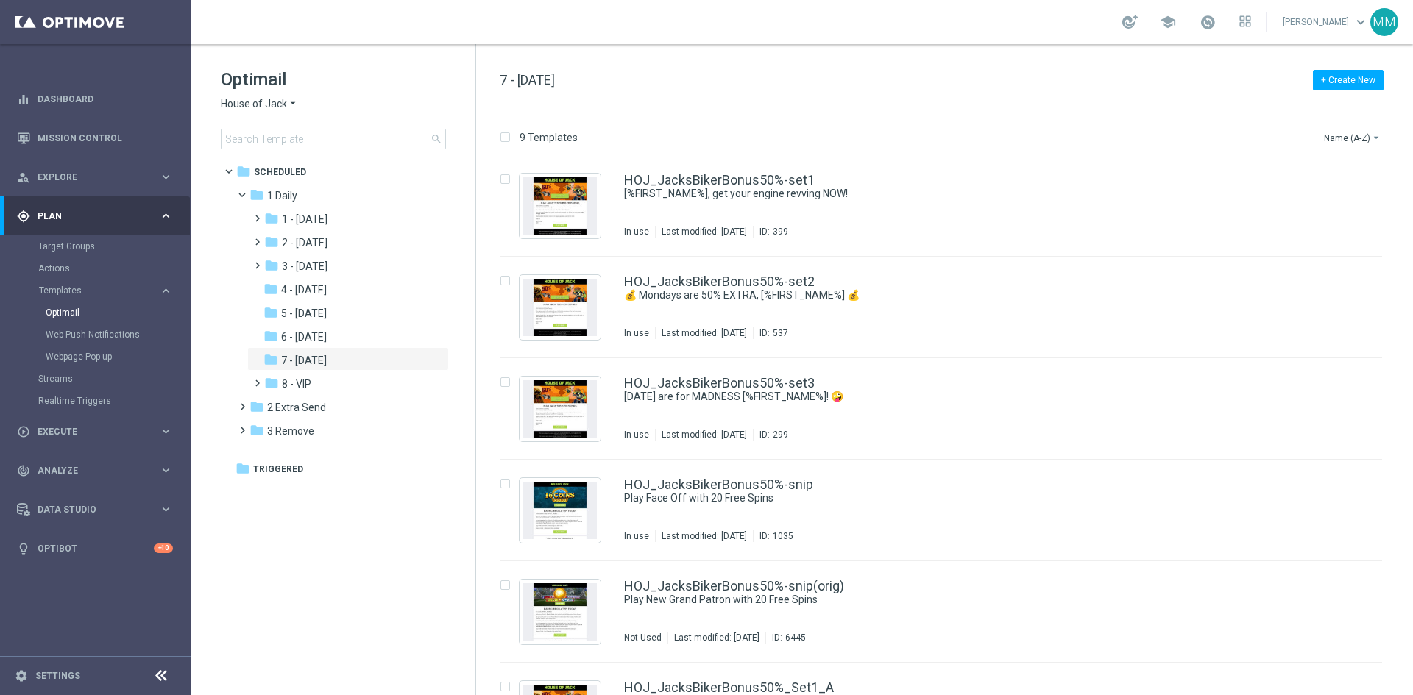
click at [291, 101] on icon "arrow_drop_down" at bounding box center [293, 104] width 12 height 14
click at [0, 0] on span "Casino-Mate" at bounding box center [0, 0] width 0 height 0
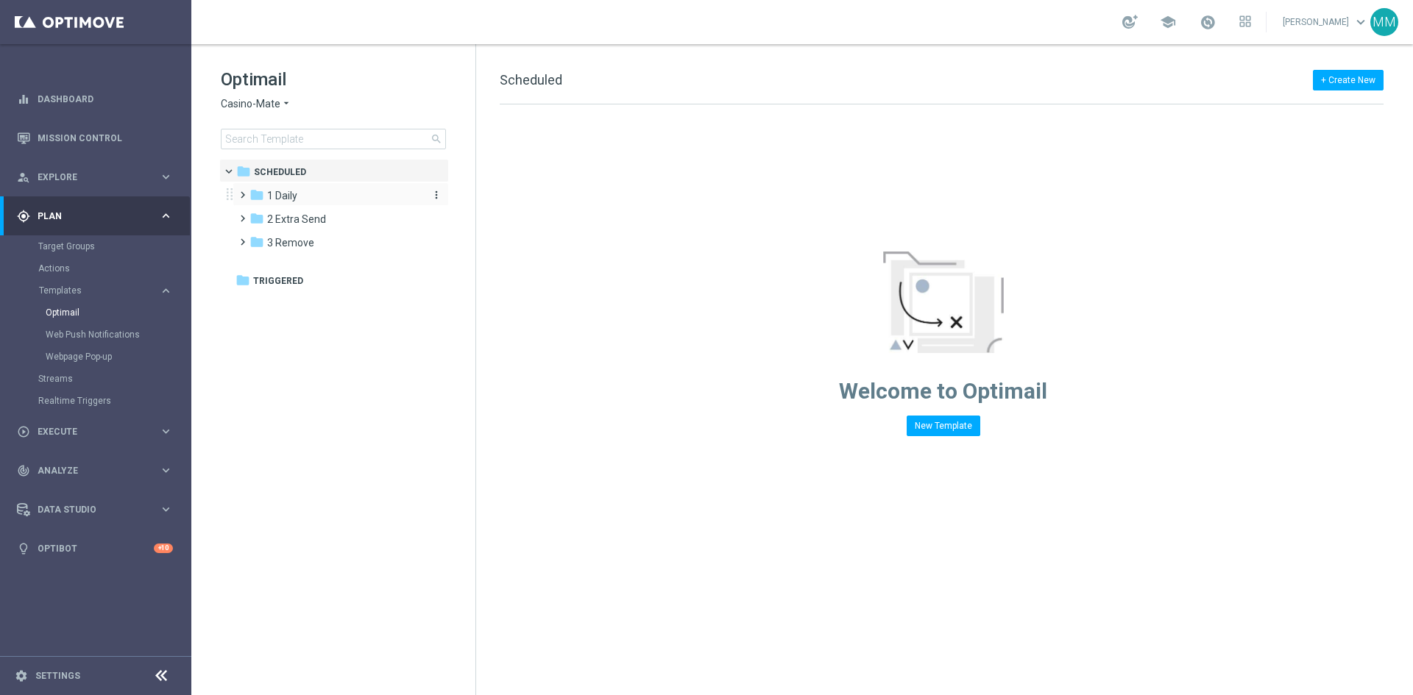
click at [316, 196] on div "folder 1 Daily" at bounding box center [333, 196] width 169 height 17
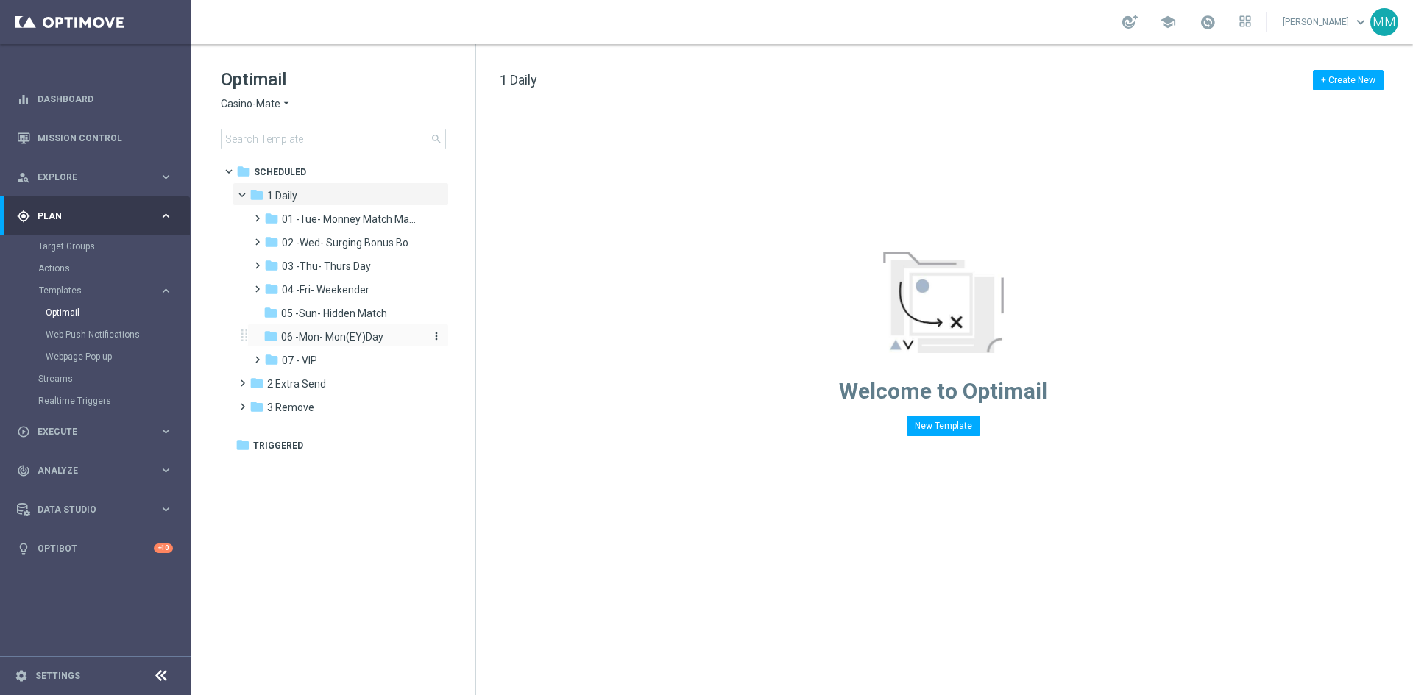
click at [358, 345] on div "folder 06 -Mon- Mon(EY)Day" at bounding box center [341, 337] width 157 height 17
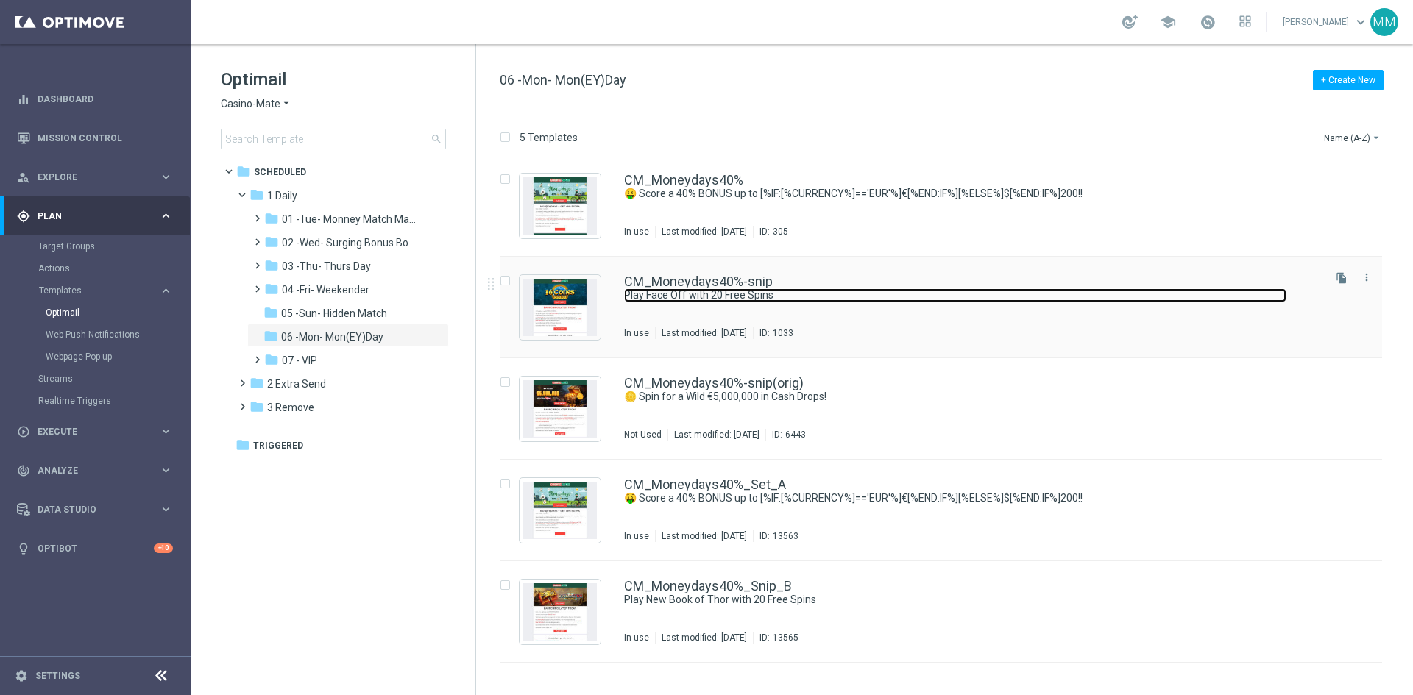
click at [836, 294] on link "Play Face Off with 20 Free Spins" at bounding box center [955, 295] width 662 height 14
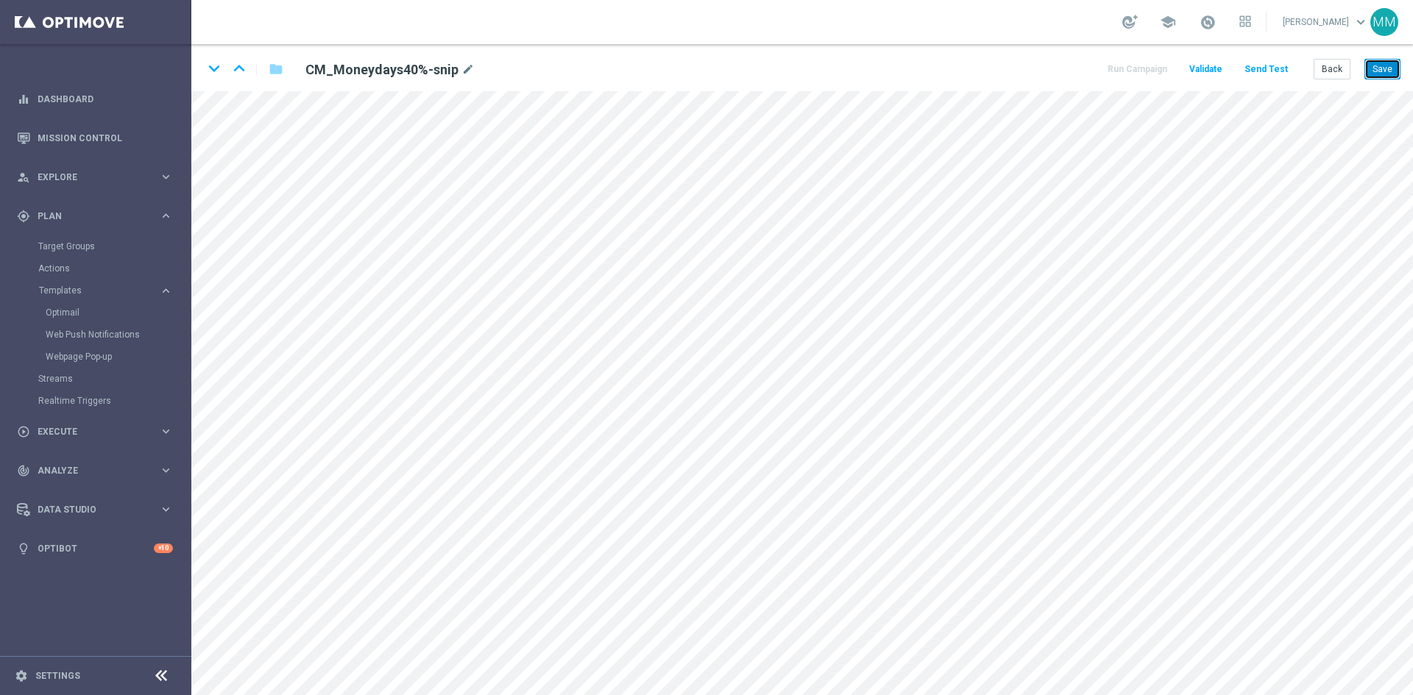
click at [1383, 63] on button "Save" at bounding box center [1382, 69] width 36 height 21
click at [1381, 77] on button "Save" at bounding box center [1382, 69] width 36 height 21
click at [1388, 74] on button "Save" at bounding box center [1382, 69] width 36 height 21
click at [1378, 68] on button "Save" at bounding box center [1382, 69] width 36 height 21
drag, startPoint x: 1394, startPoint y: 69, endPoint x: 1381, endPoint y: 87, distance: 21.6
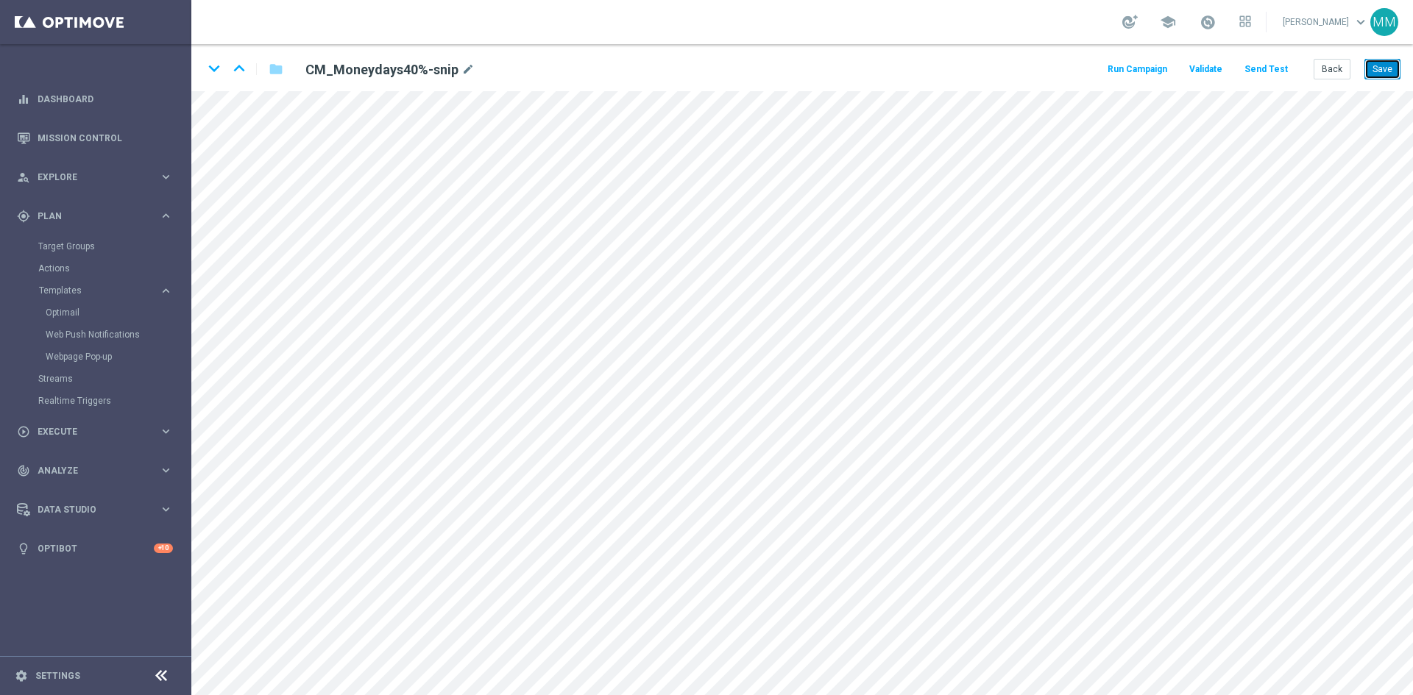
click at [1394, 69] on button "Save" at bounding box center [1382, 69] width 36 height 21
click at [1384, 68] on button "Save" at bounding box center [1382, 69] width 36 height 21
click at [467, 69] on icon "mode_edit" at bounding box center [467, 70] width 13 height 18
click at [1393, 64] on button "Save" at bounding box center [1382, 69] width 36 height 21
